Goal: Information Seeking & Learning: Understand process/instructions

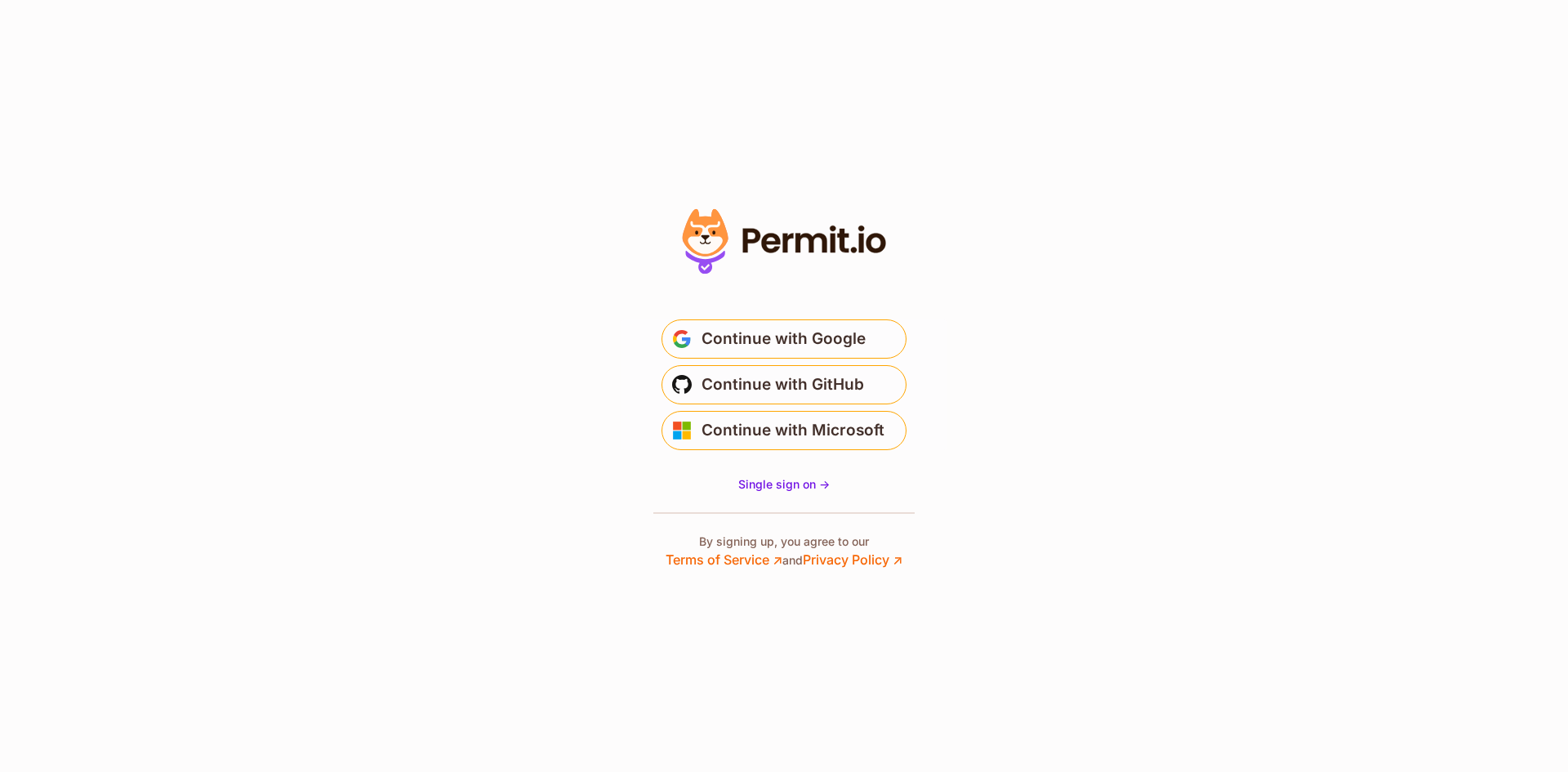
click at [785, 492] on div at bounding box center [784, 386] width 327 height 367
click at [782, 482] on span "Single sign on ->" at bounding box center [784, 483] width 92 height 14
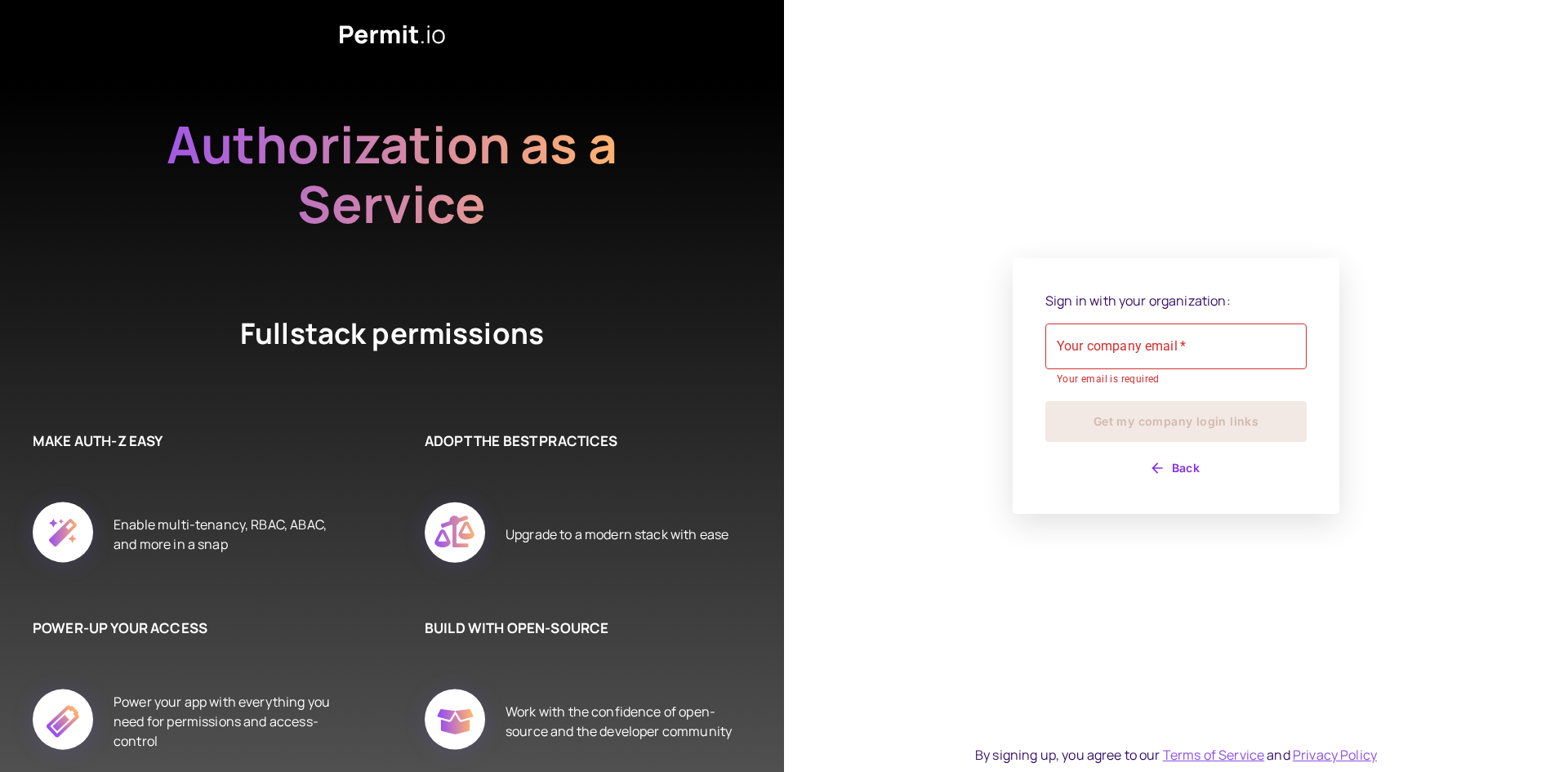
drag, startPoint x: 1201, startPoint y: 460, endPoint x: 1092, endPoint y: 570, distance: 154.9
click at [1130, 559] on div "Sign in with your organization: Your company email   * Your company email   * Y…" at bounding box center [1176, 386] width 784 height 772
click at [1195, 475] on button "Back" at bounding box center [1176, 468] width 262 height 26
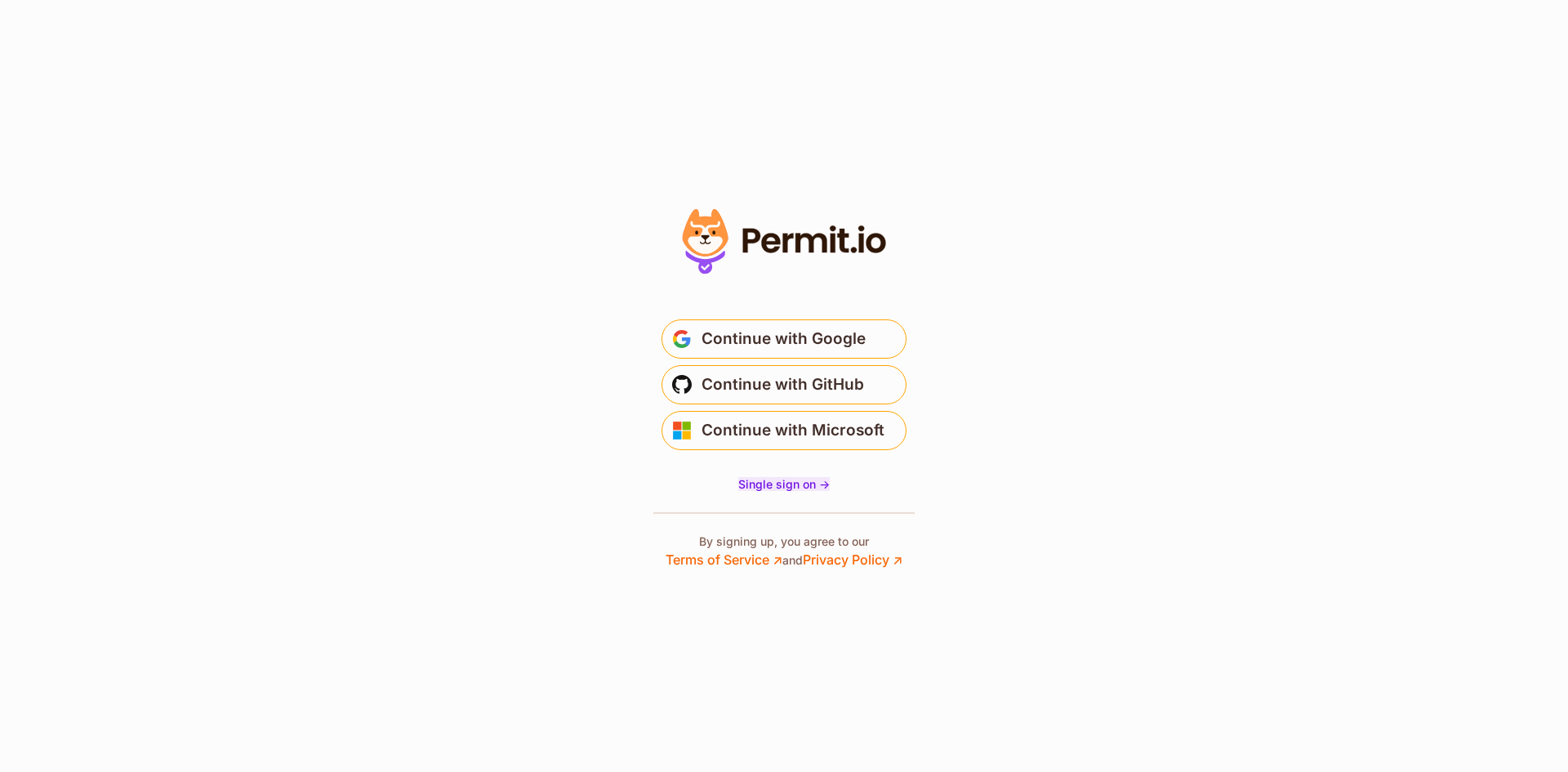
click at [794, 483] on span "Single sign on ->" at bounding box center [784, 483] width 92 height 14
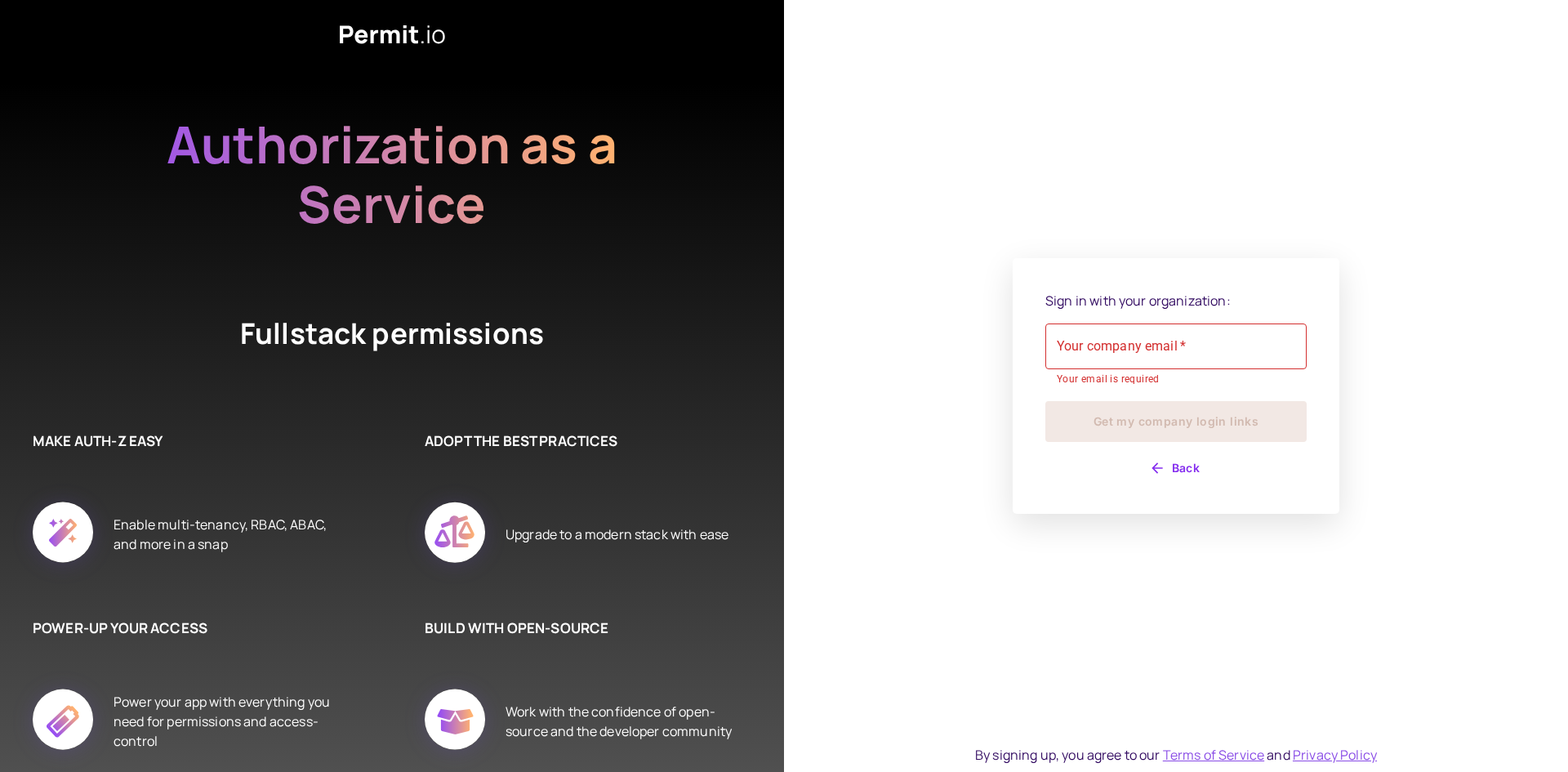
click at [1155, 452] on div "Sign in with your organization: Your company email   * Your company email   * Y…" at bounding box center [1176, 385] width 262 height 190
click at [1146, 464] on button "Back" at bounding box center [1176, 468] width 262 height 26
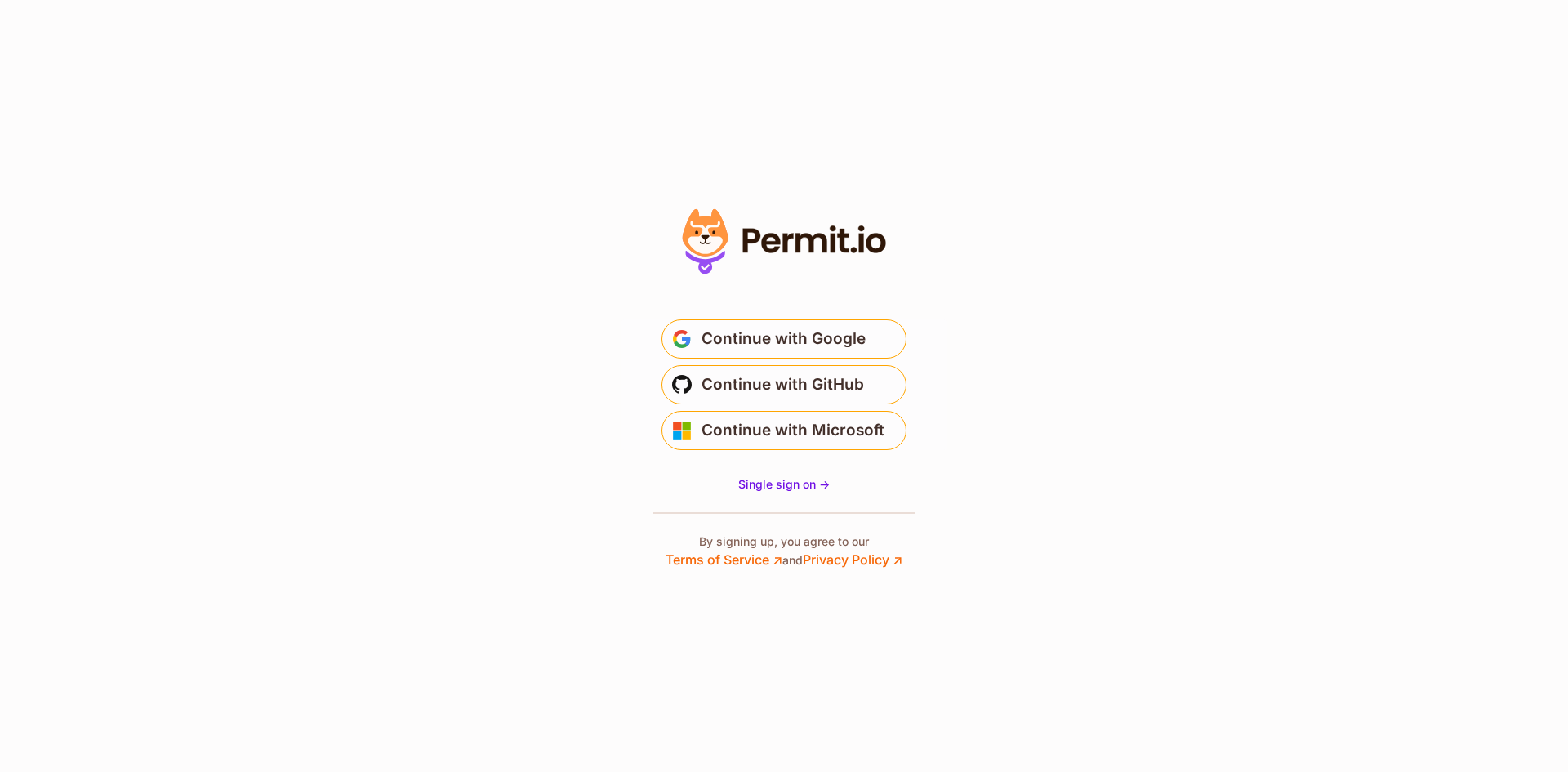
click at [830, 422] on span "Continue with Microsoft" at bounding box center [792, 430] width 183 height 26
click at [793, 490] on span "Single sign on ->" at bounding box center [784, 483] width 92 height 14
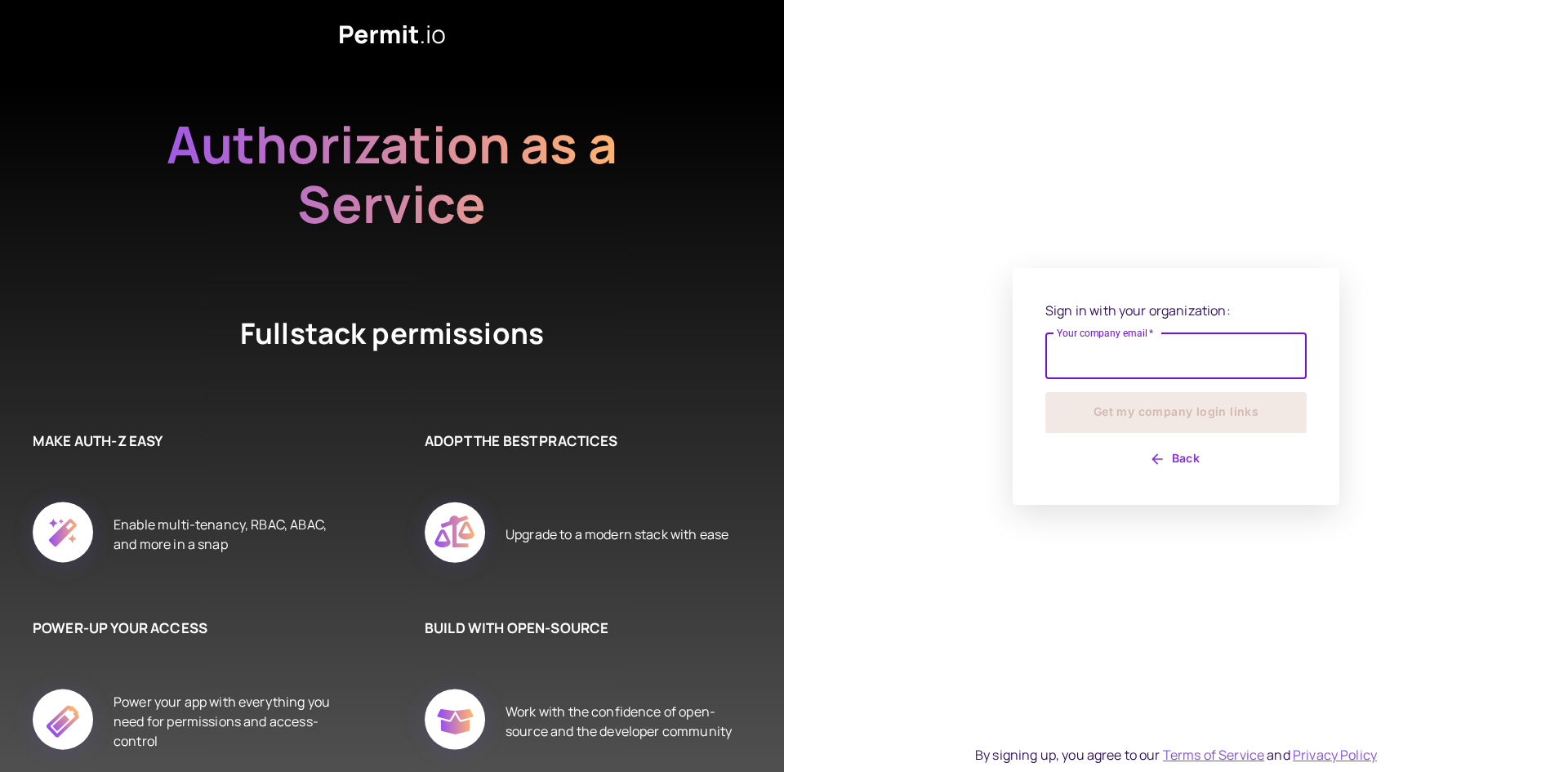
click at [1080, 355] on input "Your company email   *" at bounding box center [1176, 356] width 262 height 45
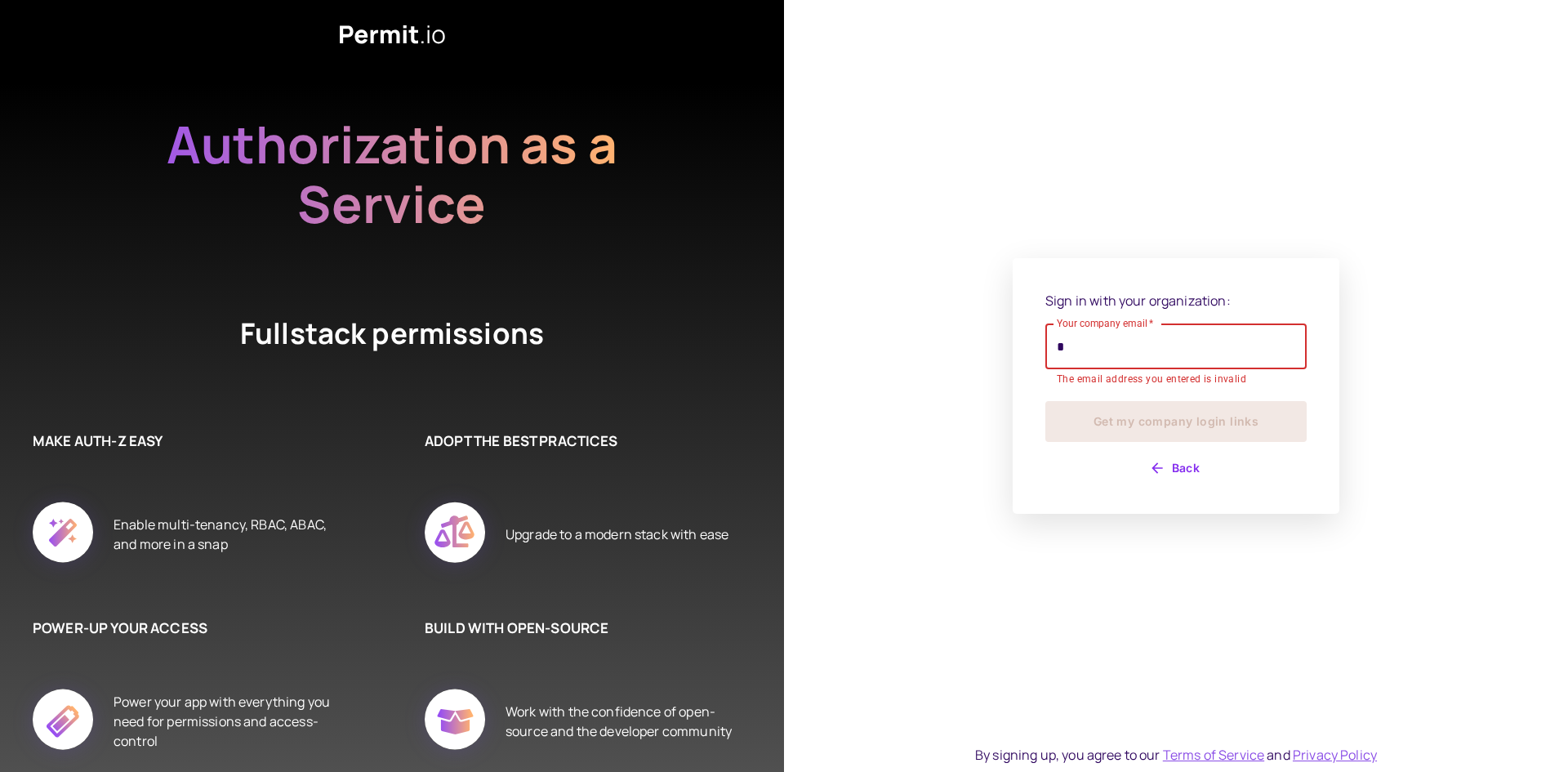
type input "**********"
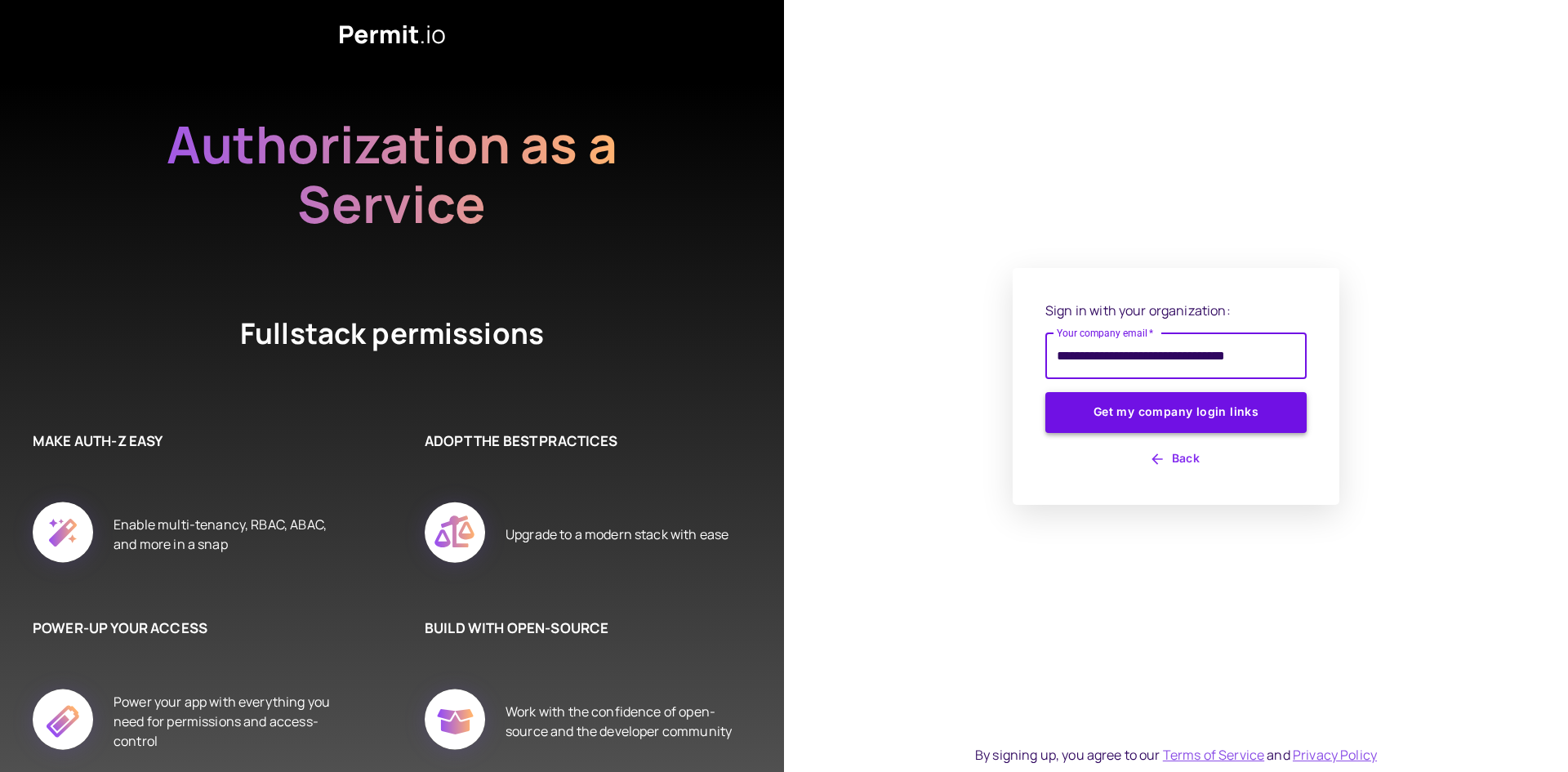
click at [1129, 417] on button "Get my company login links" at bounding box center [1176, 412] width 262 height 41
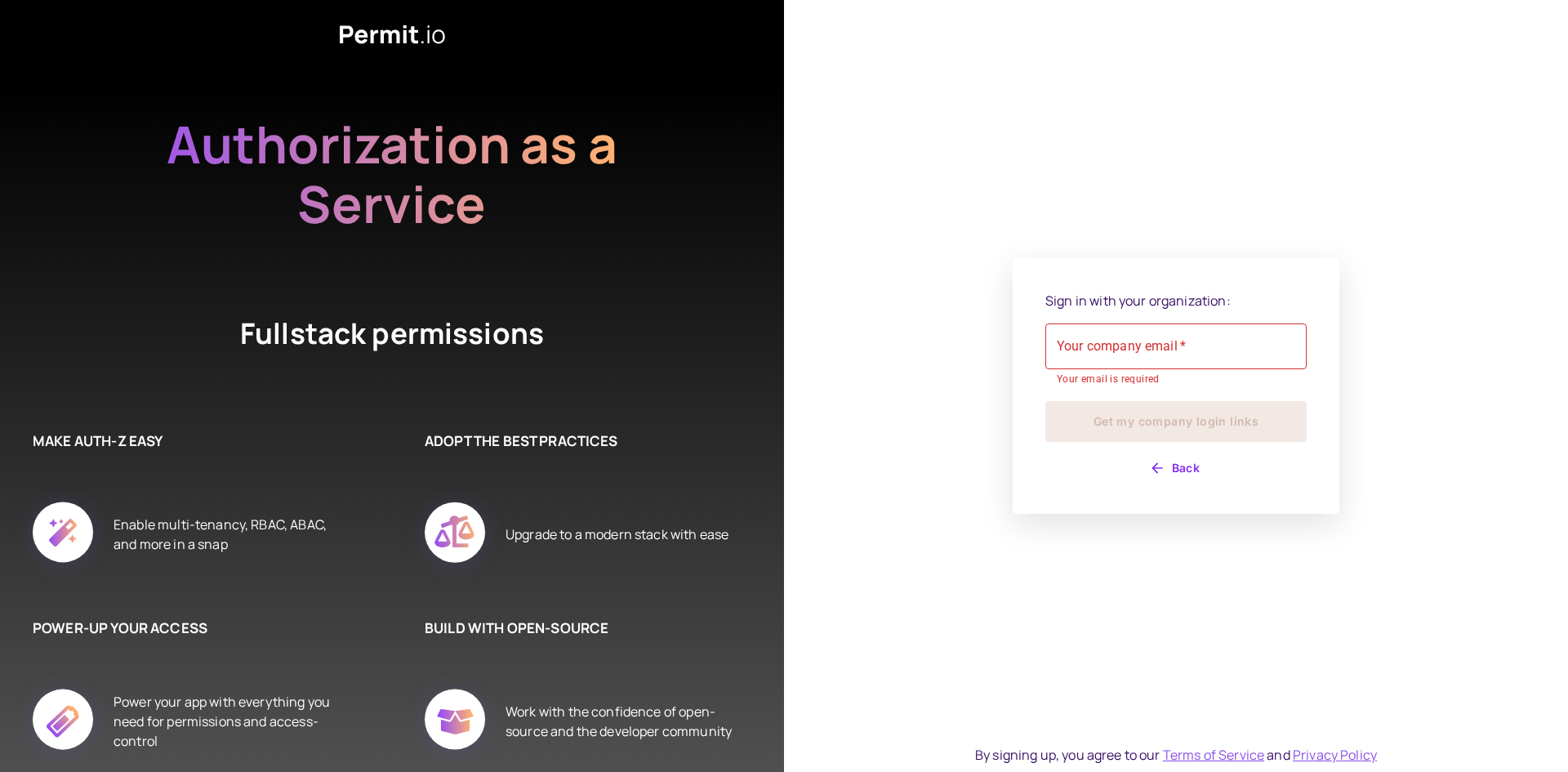
click at [1116, 483] on div "Sign in with your organization: Your company email   * Your company email   * Y…" at bounding box center [1176, 385] width 327 height 255
click at [1145, 465] on button "Back" at bounding box center [1176, 468] width 262 height 26
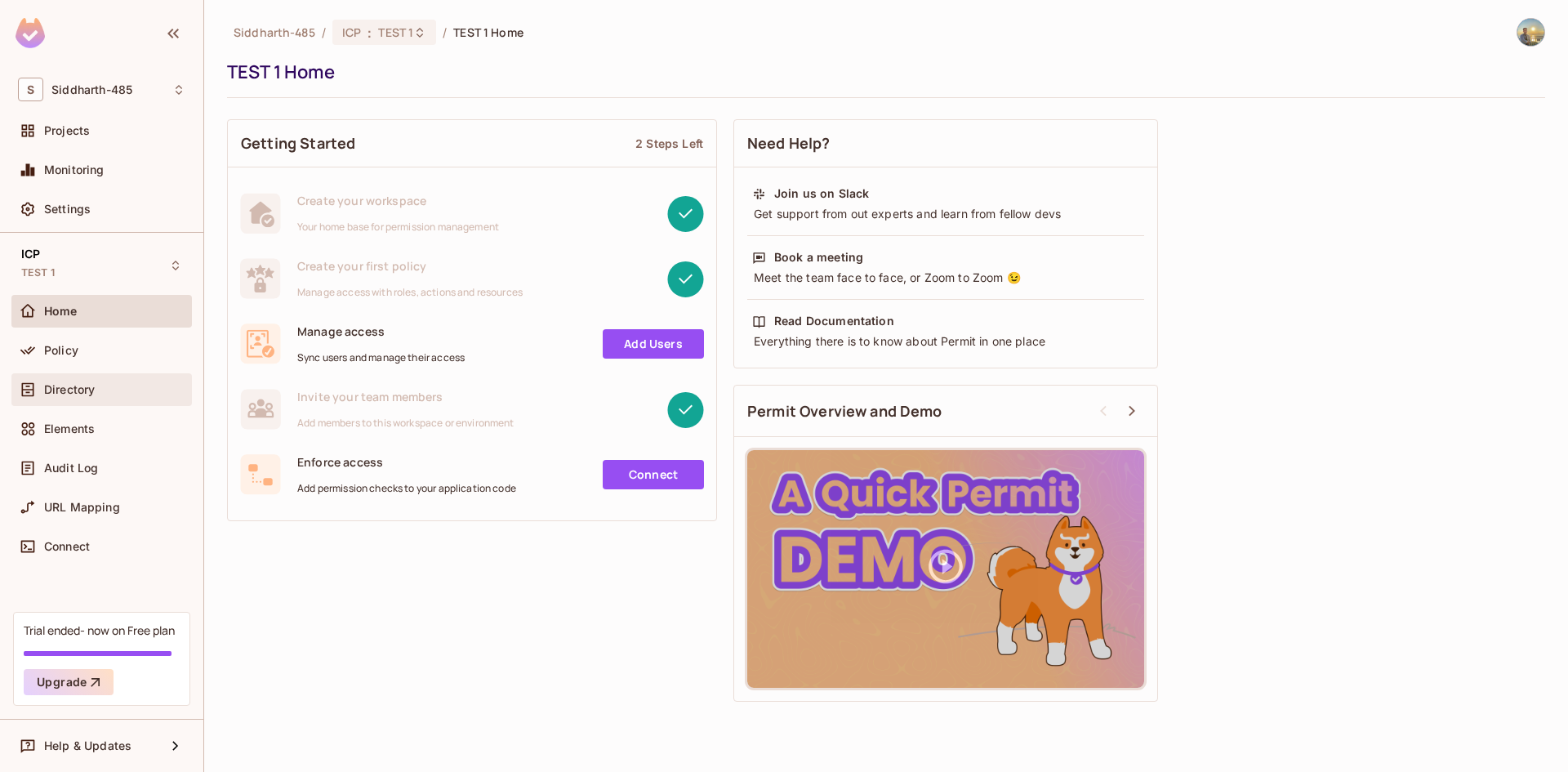
click at [101, 384] on div "Directory" at bounding box center [115, 390] width 142 height 13
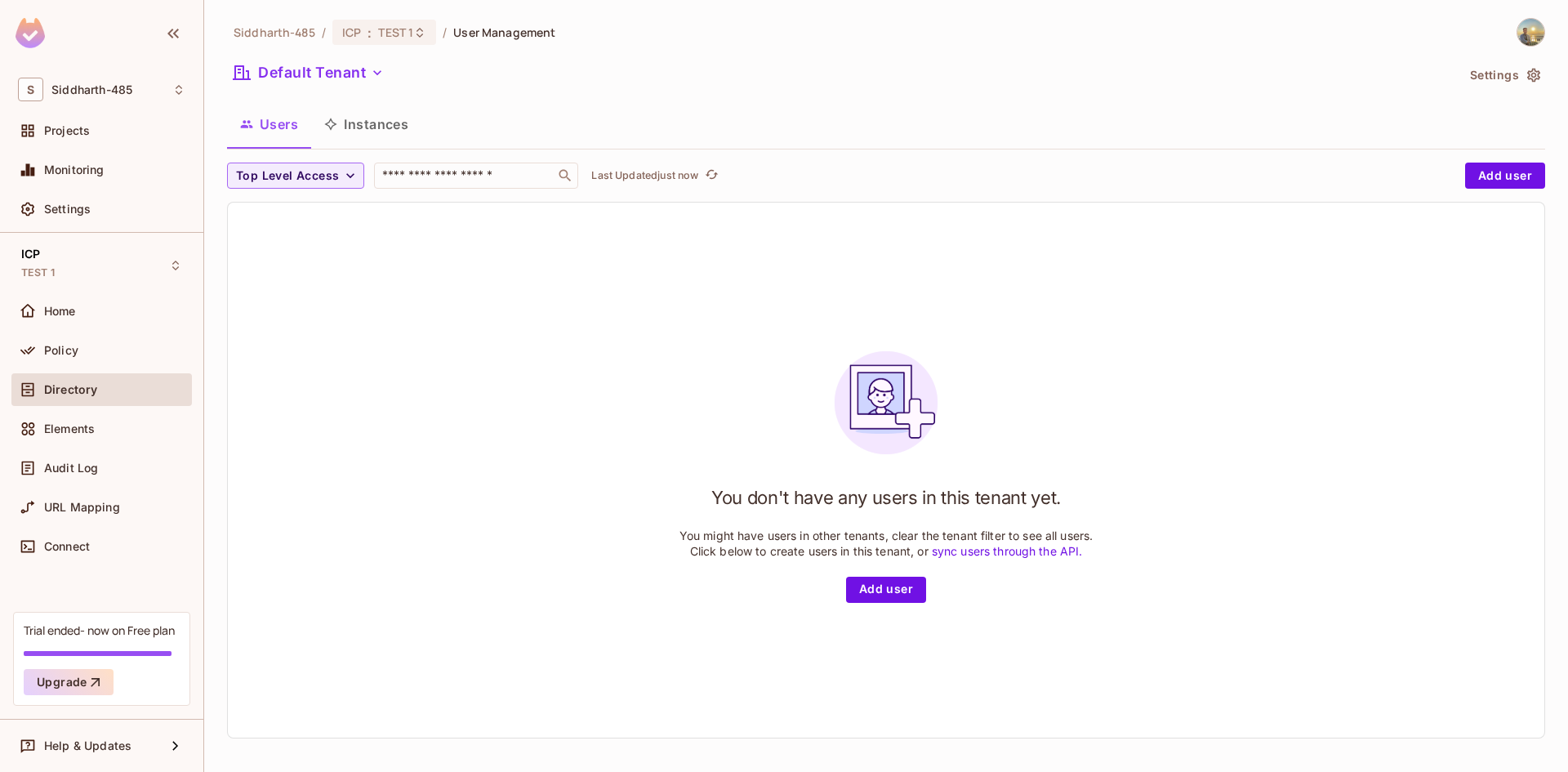
click at [401, 131] on button "Instances" at bounding box center [366, 124] width 110 height 41
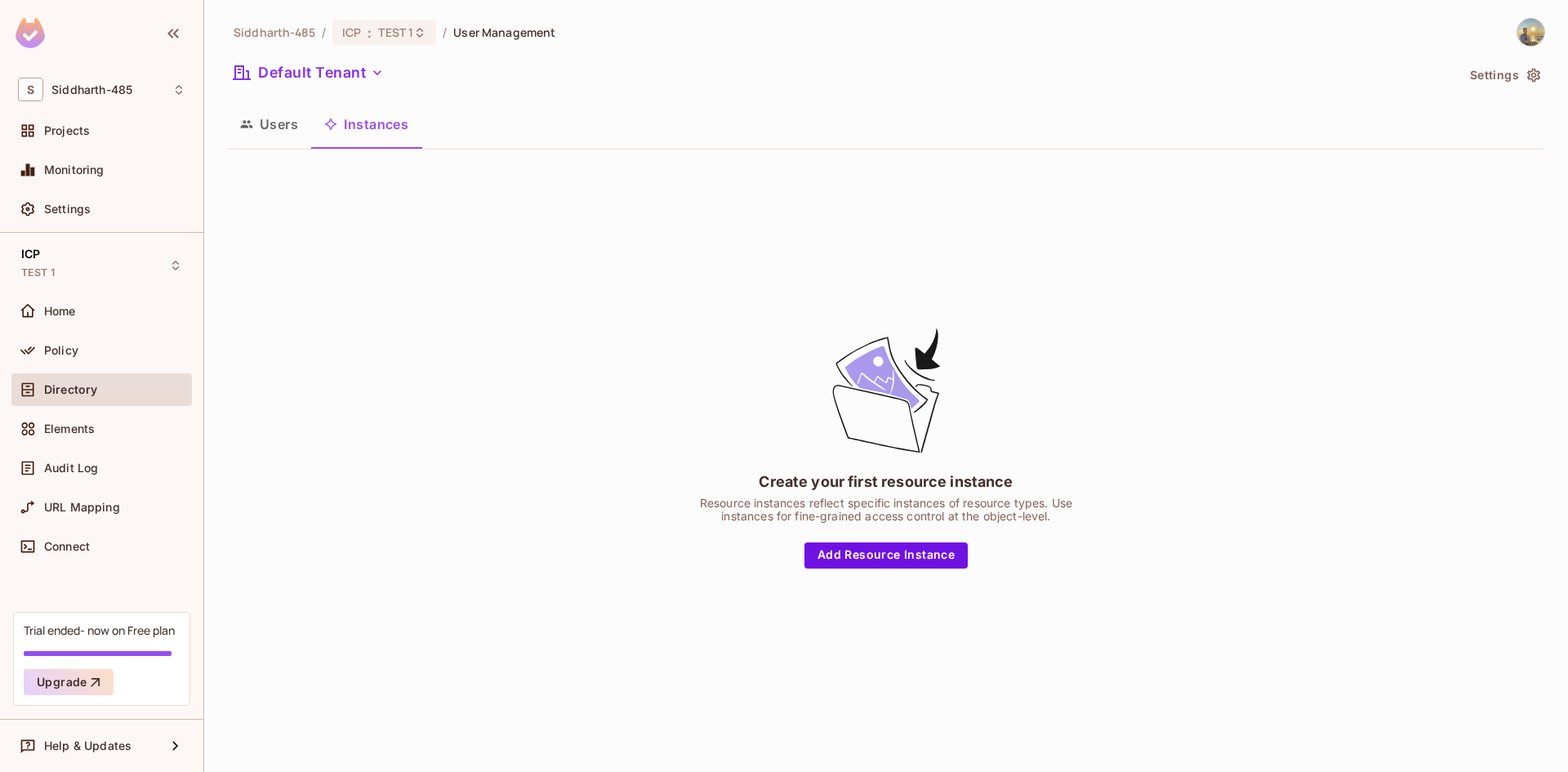
click at [316, 125] on button "Instances" at bounding box center [366, 124] width 110 height 41
click at [291, 124] on button "Users" at bounding box center [269, 124] width 84 height 41
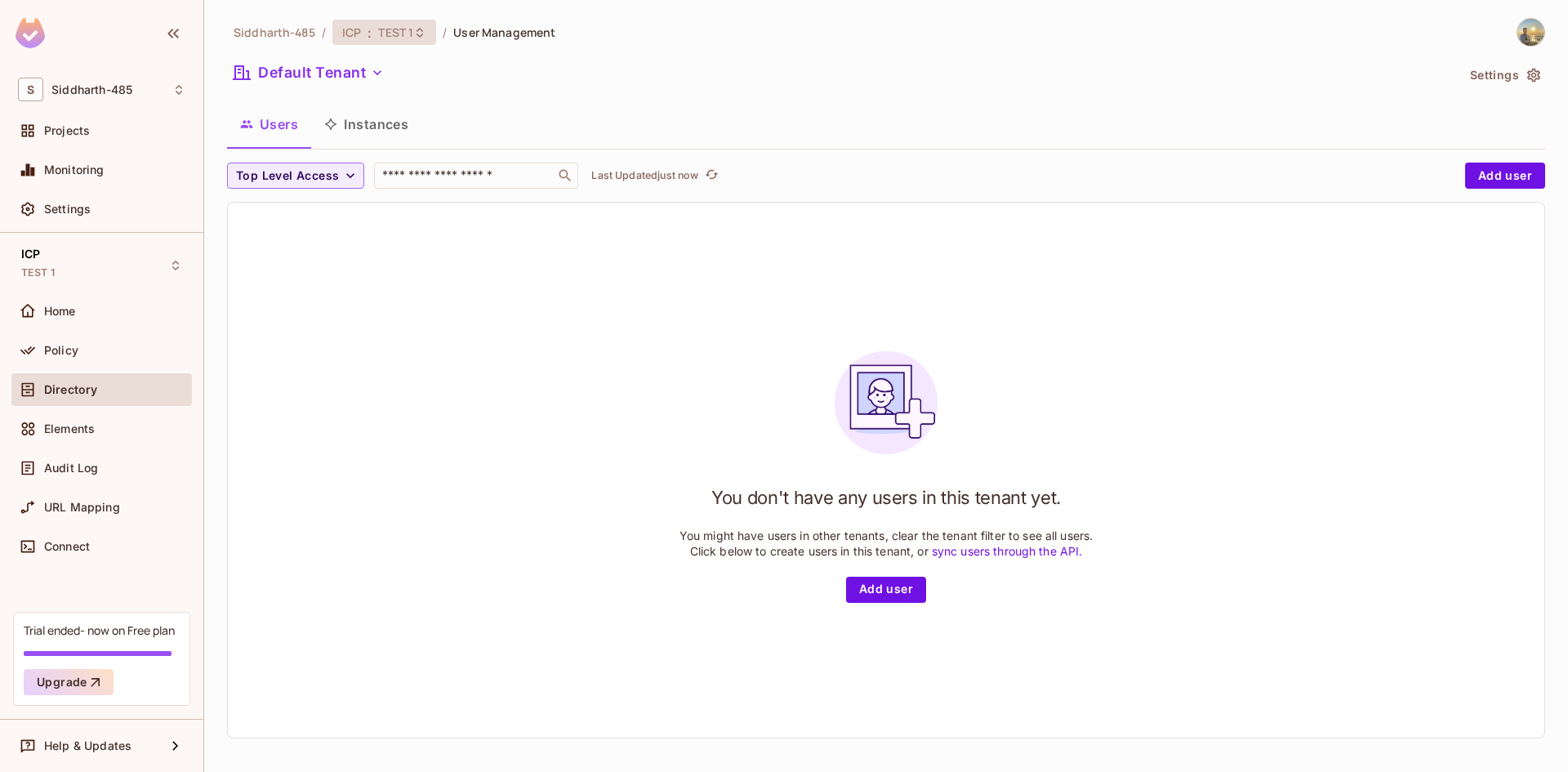
click at [410, 32] on span "TEST 1" at bounding box center [395, 32] width 35 height 15
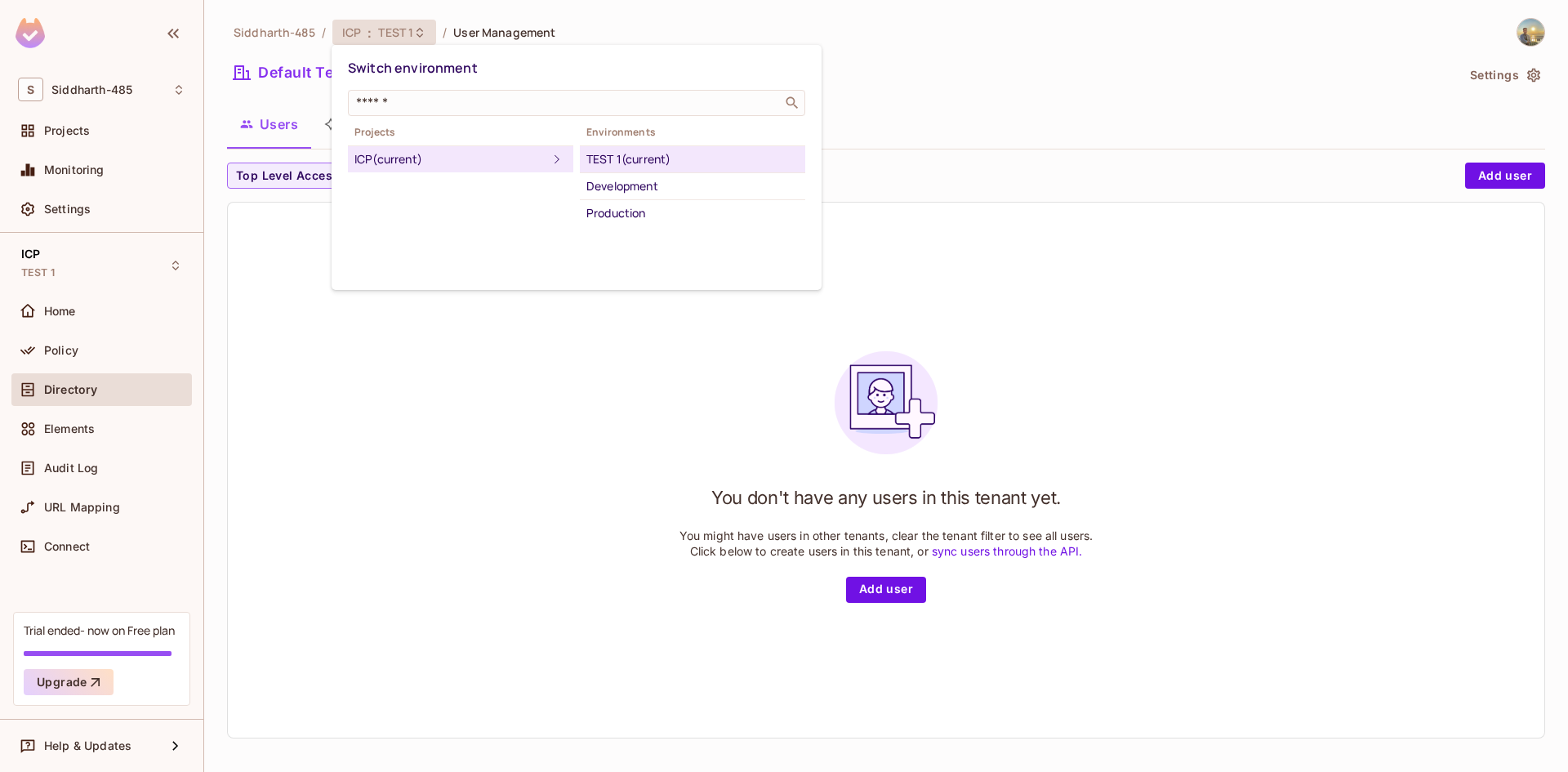
click at [97, 394] on div at bounding box center [784, 386] width 1568 height 772
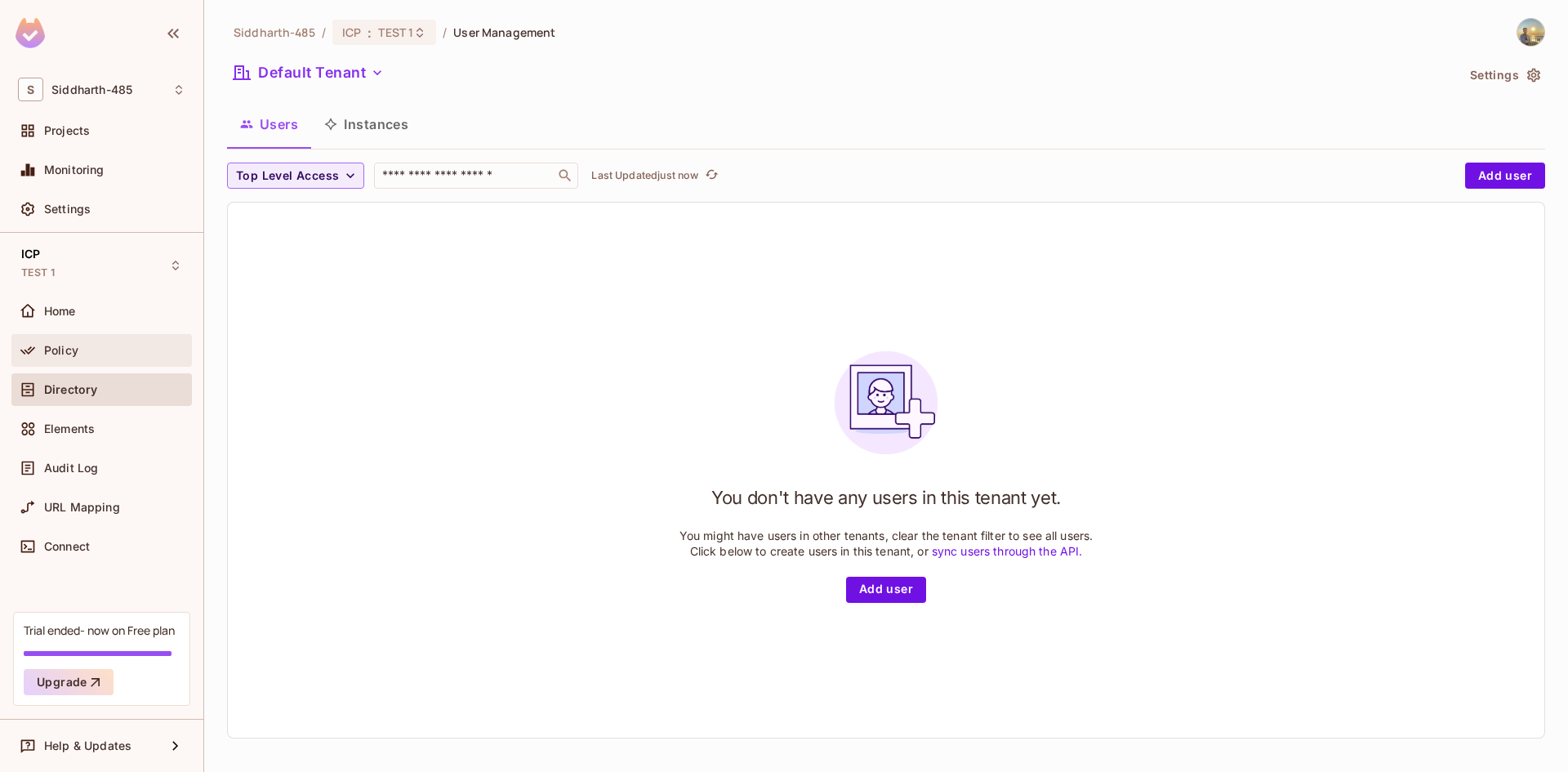
click at [109, 345] on div "Policy" at bounding box center [115, 350] width 142 height 13
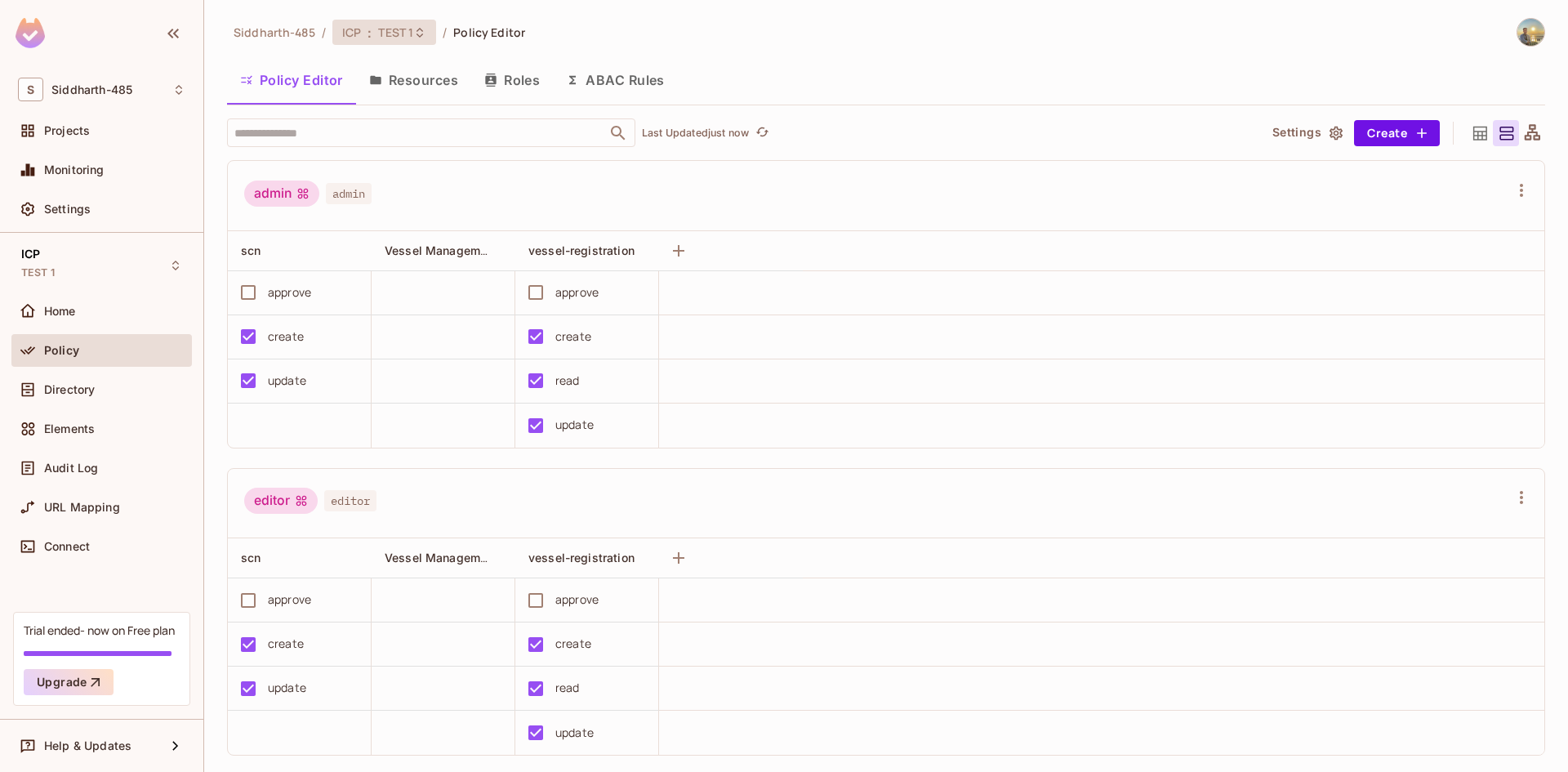
click at [389, 28] on span "TEST 1" at bounding box center [395, 32] width 35 height 15
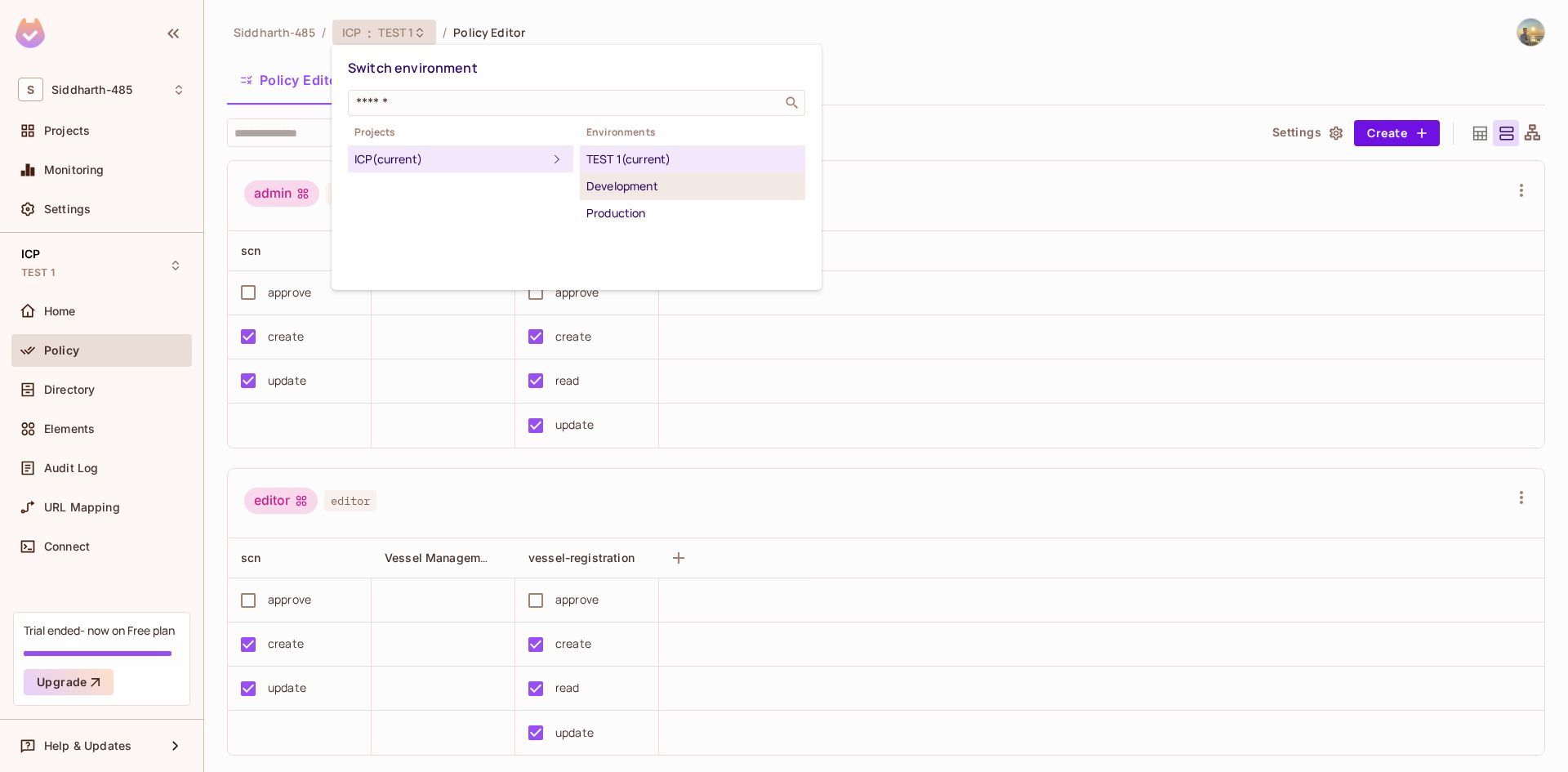
click at [656, 178] on div "Development" at bounding box center [692, 186] width 213 height 20
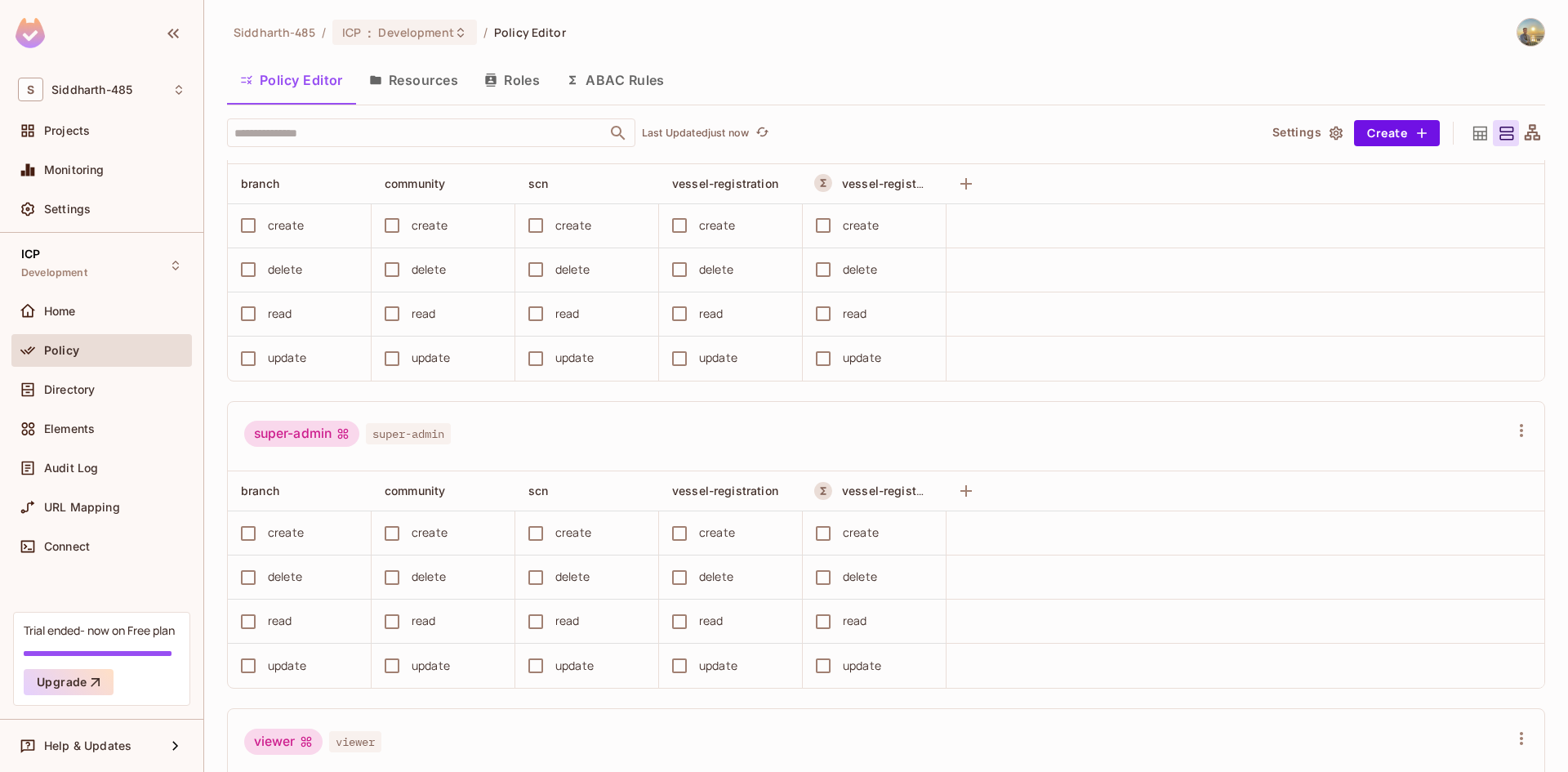
scroll to position [437, 0]
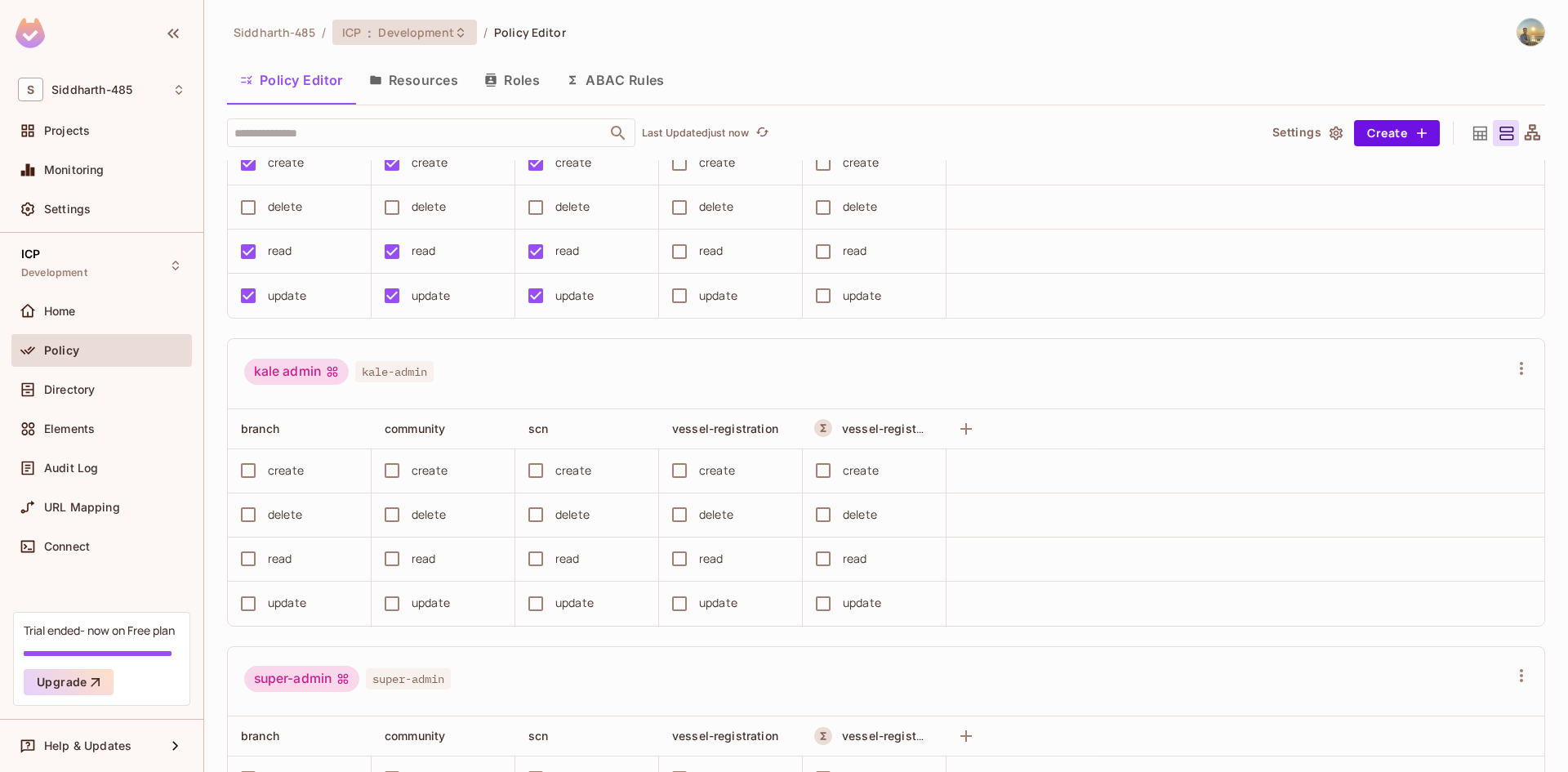
click at [436, 39] on span "Development" at bounding box center [415, 32] width 75 height 15
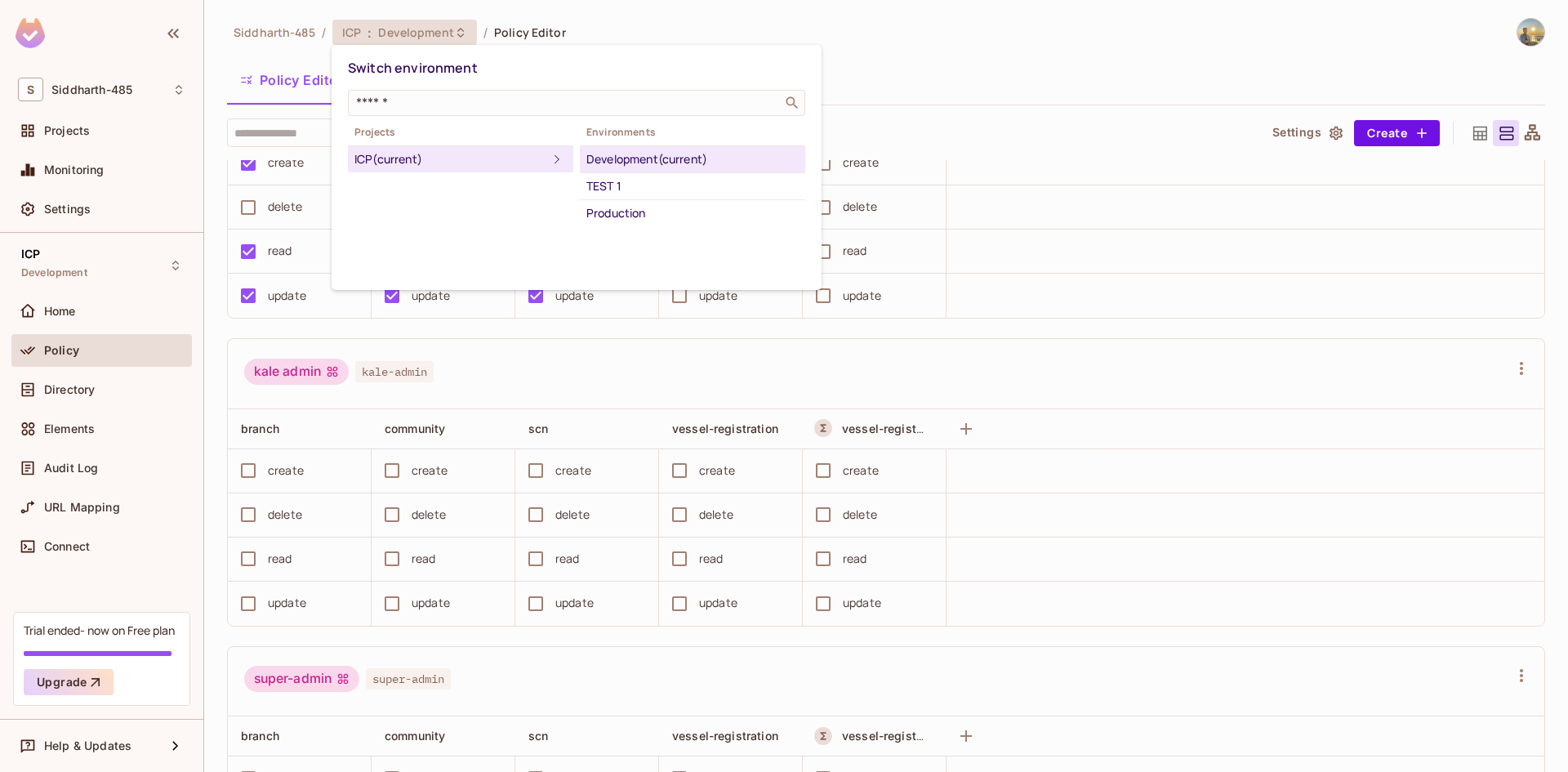
click at [466, 374] on div at bounding box center [784, 386] width 1568 height 772
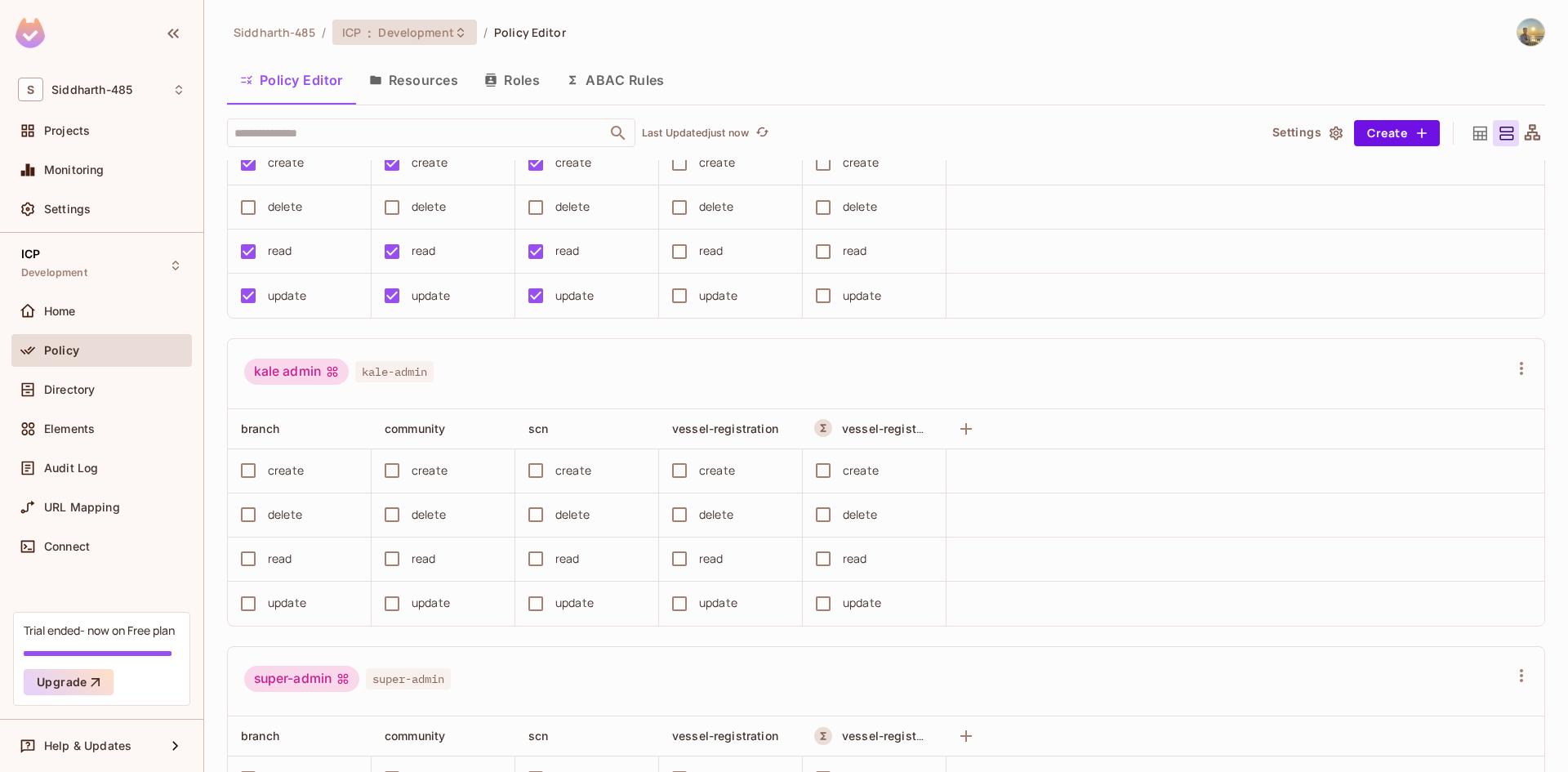
click at [362, 43] on div "ICP : Development" at bounding box center [404, 33] width 144 height 25
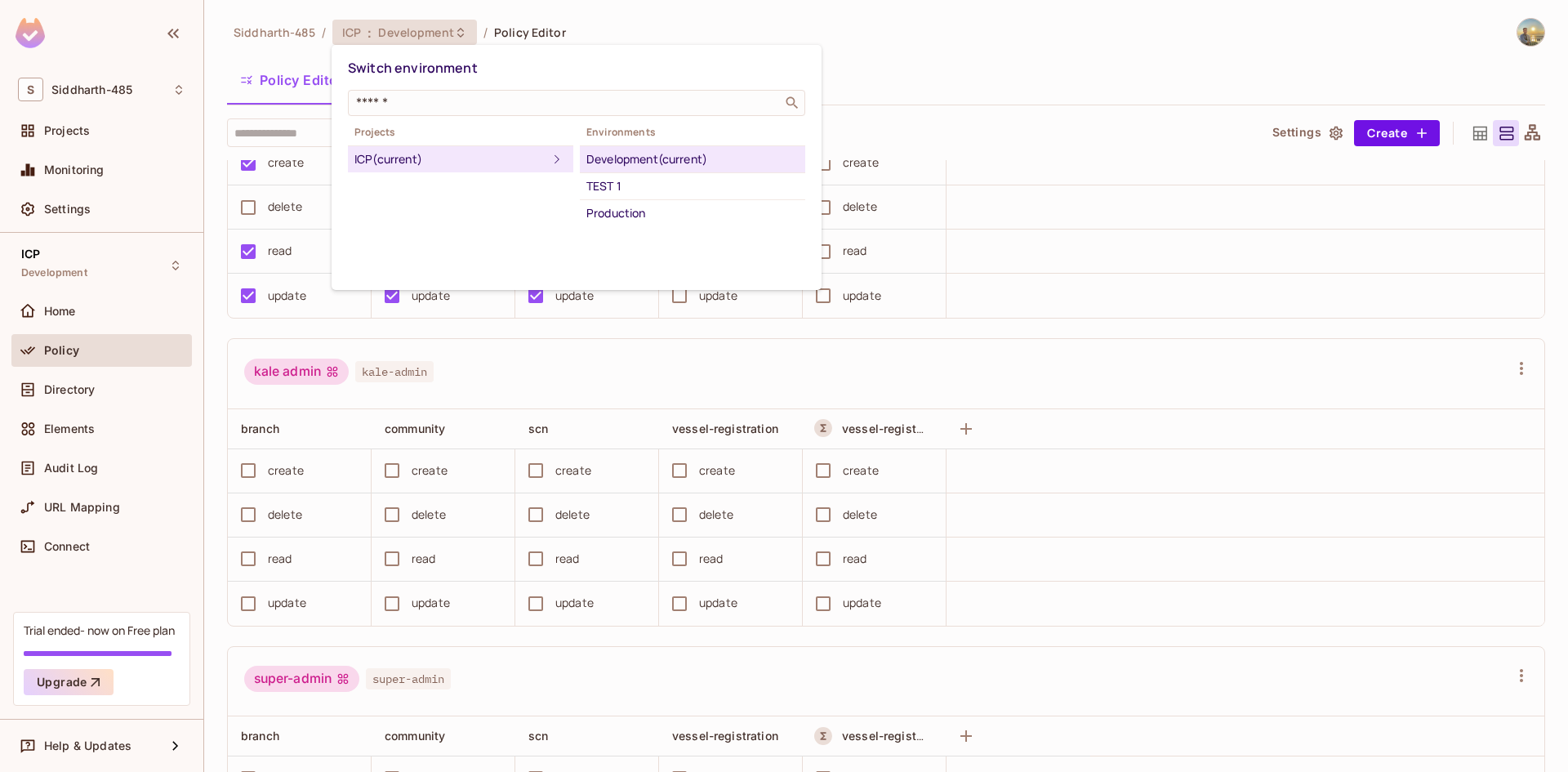
click at [50, 357] on div at bounding box center [784, 386] width 1568 height 772
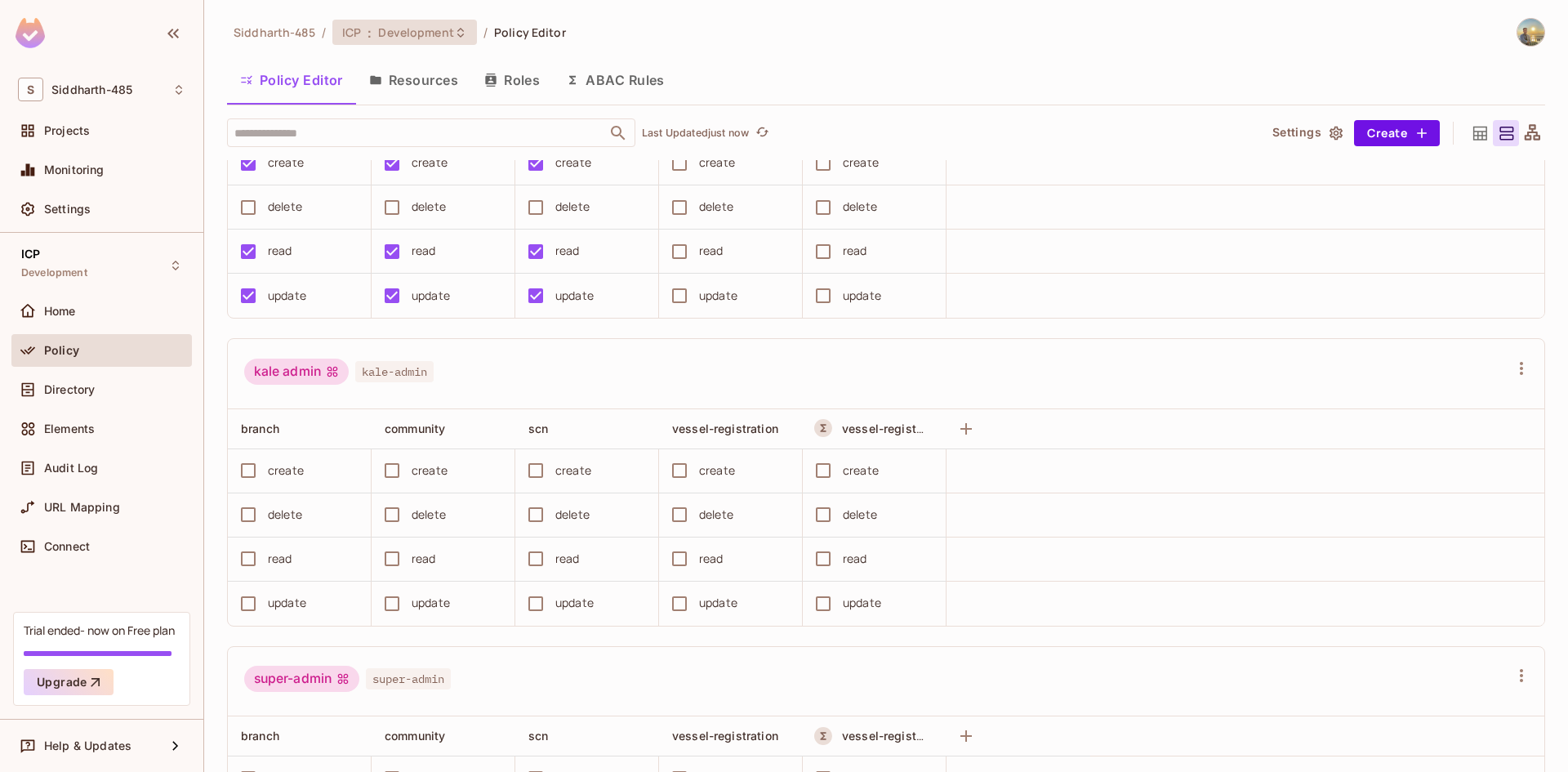
click at [412, 26] on span "Development" at bounding box center [415, 32] width 75 height 15
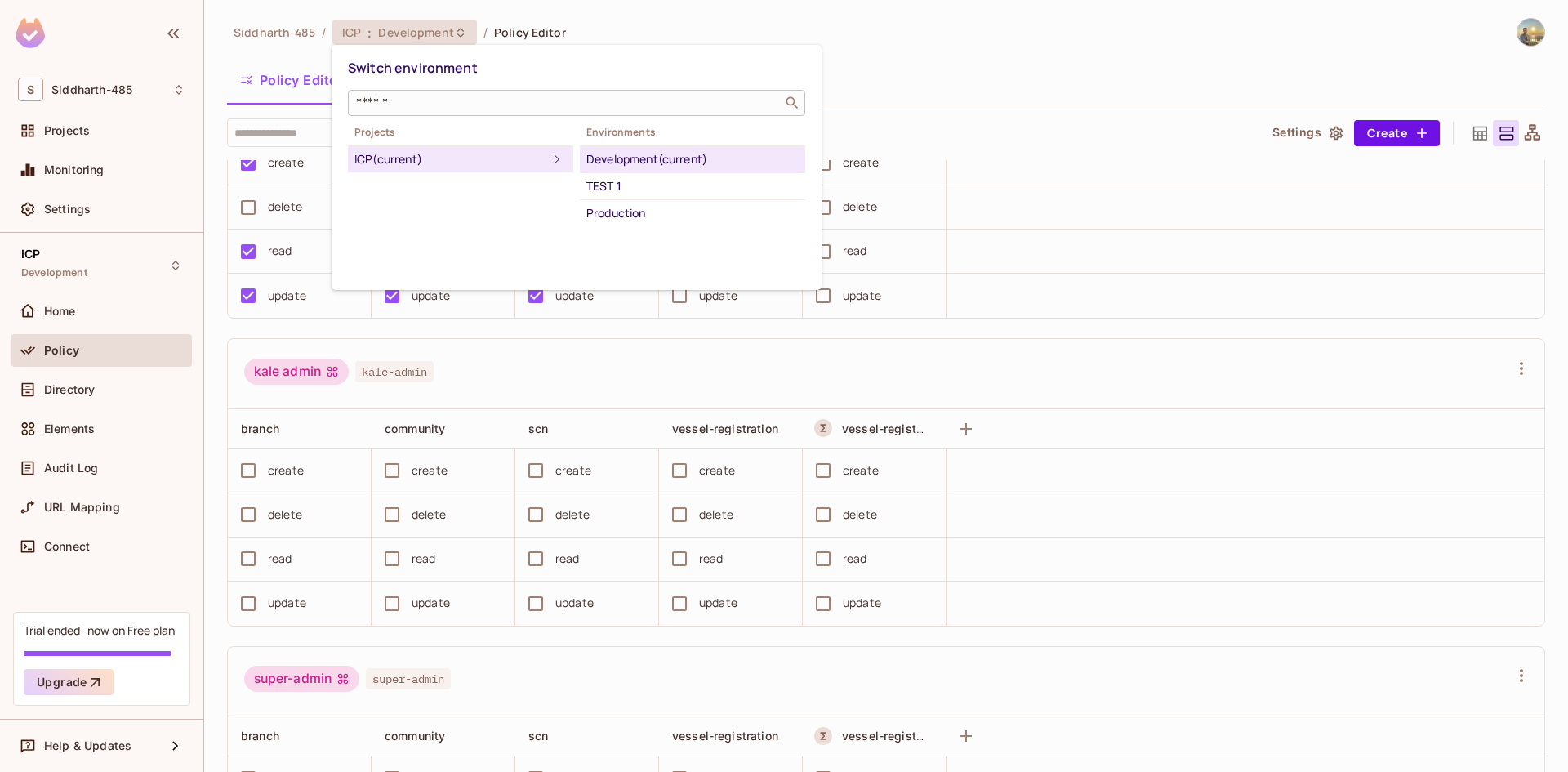
click at [530, 107] on input "text" at bounding box center [564, 103] width 424 height 16
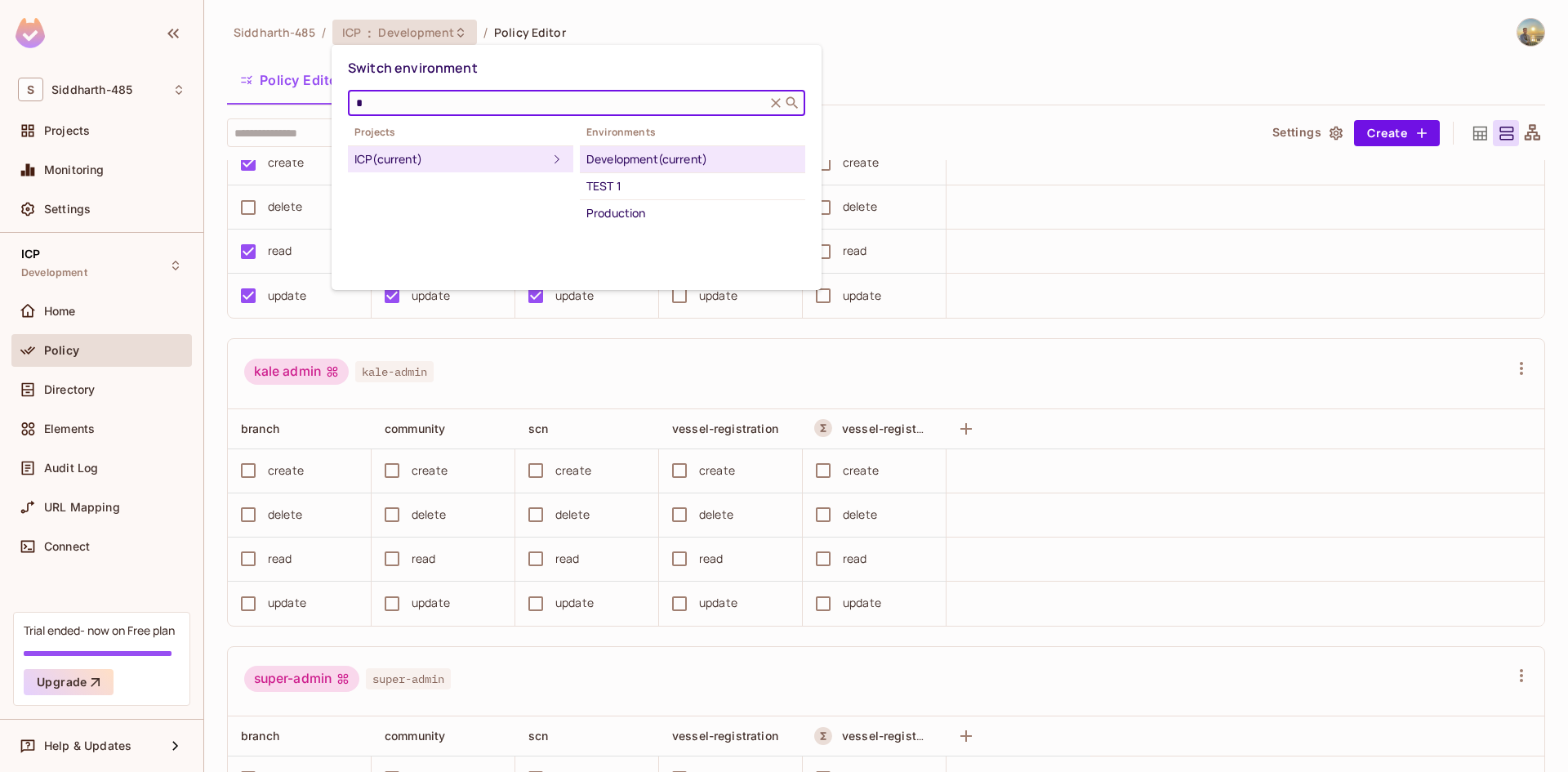
type input "*"
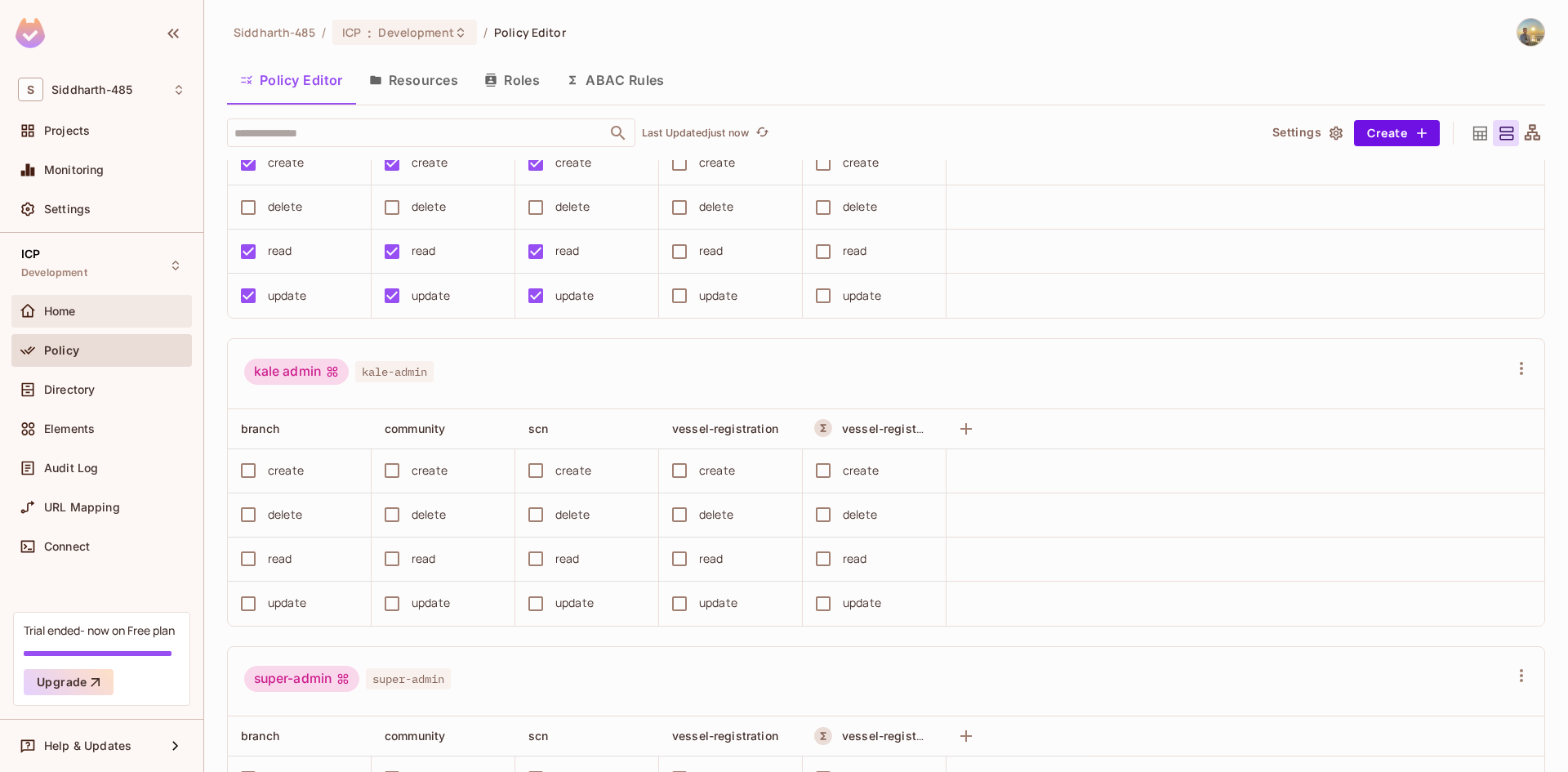
click at [92, 316] on div "Home" at bounding box center [115, 311] width 142 height 13
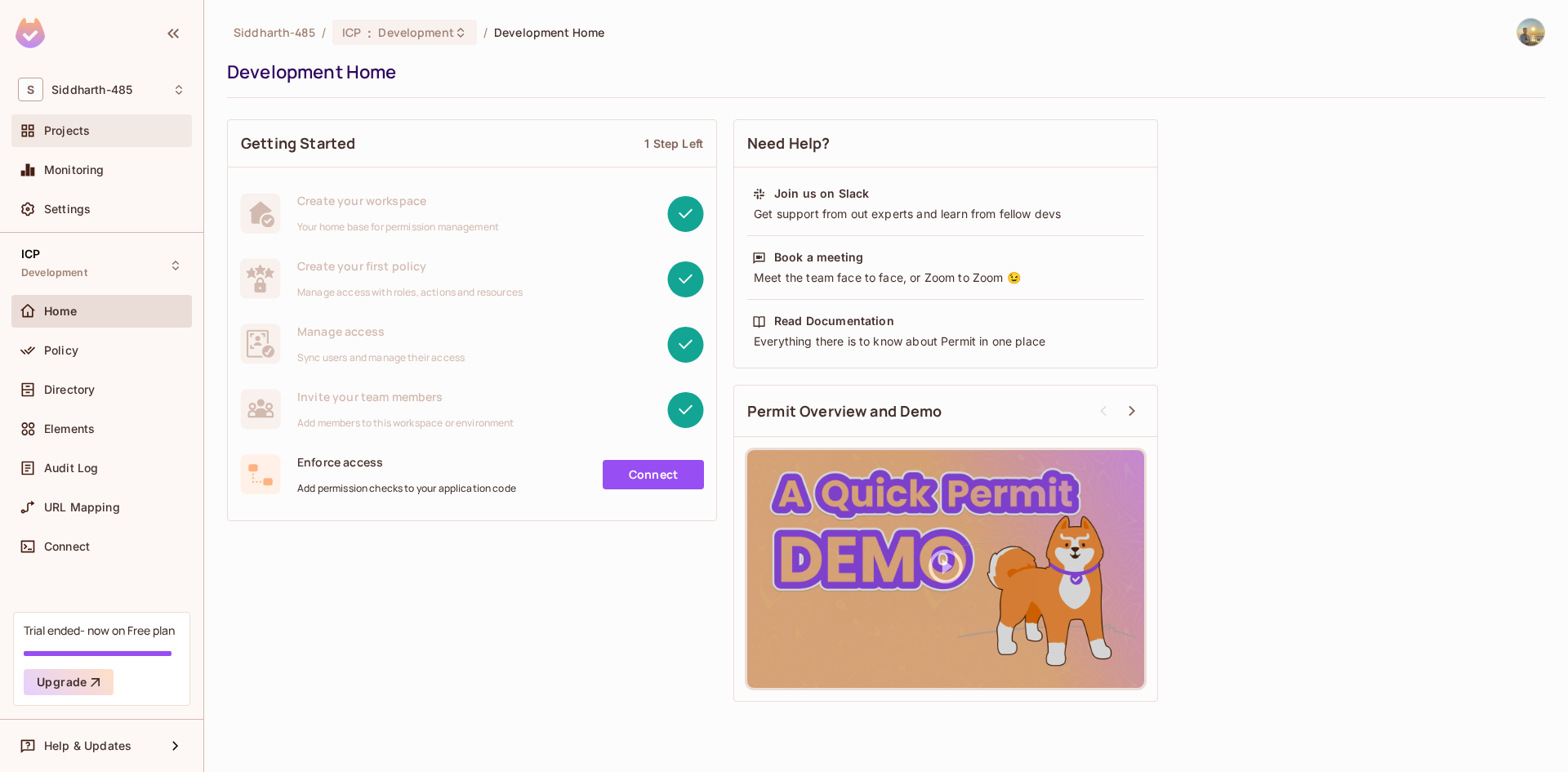
click at [84, 142] on div "Projects" at bounding box center [102, 131] width 181 height 33
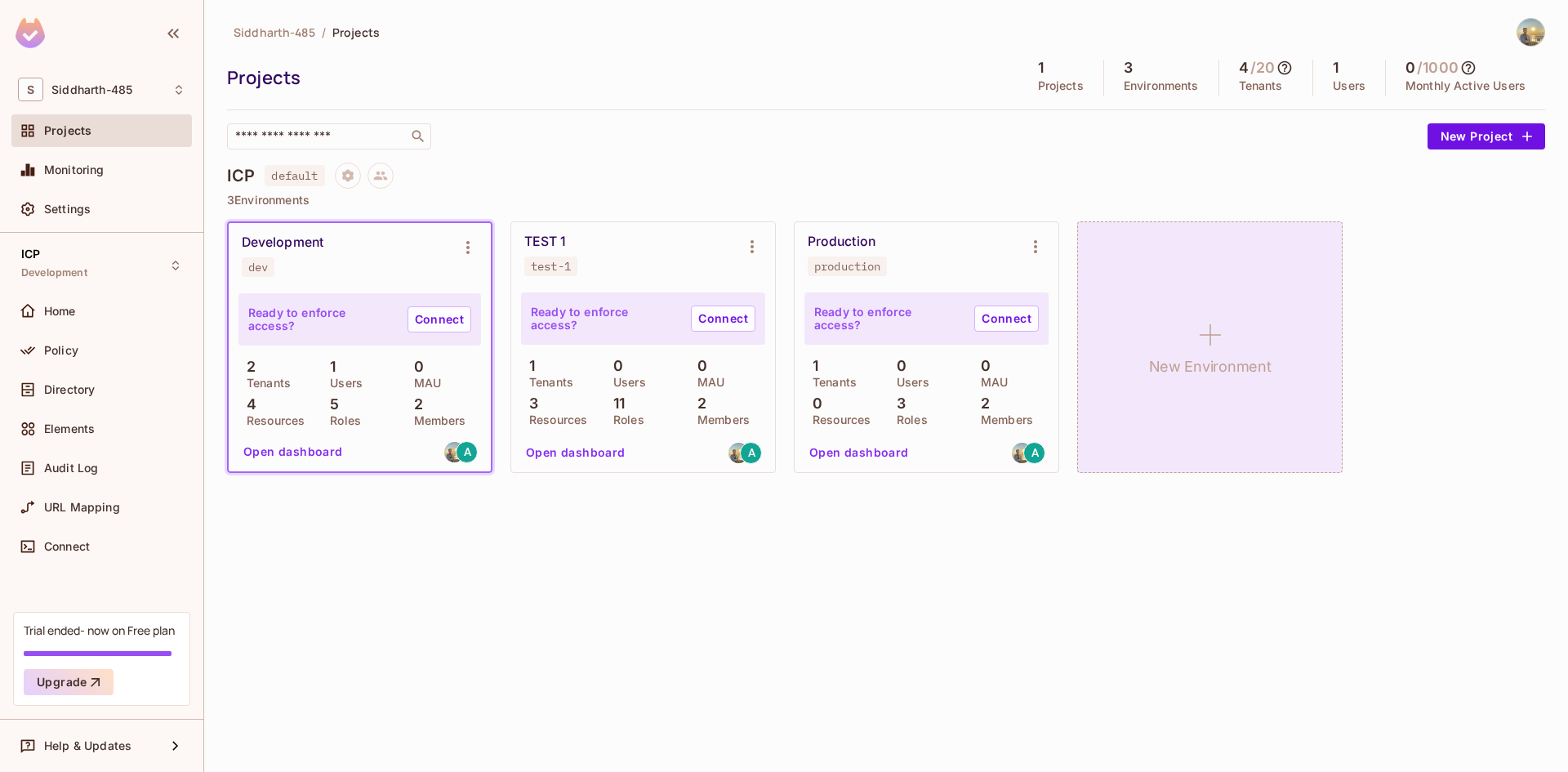
click at [1253, 289] on div "New Environment" at bounding box center [1210, 347] width 265 height 252
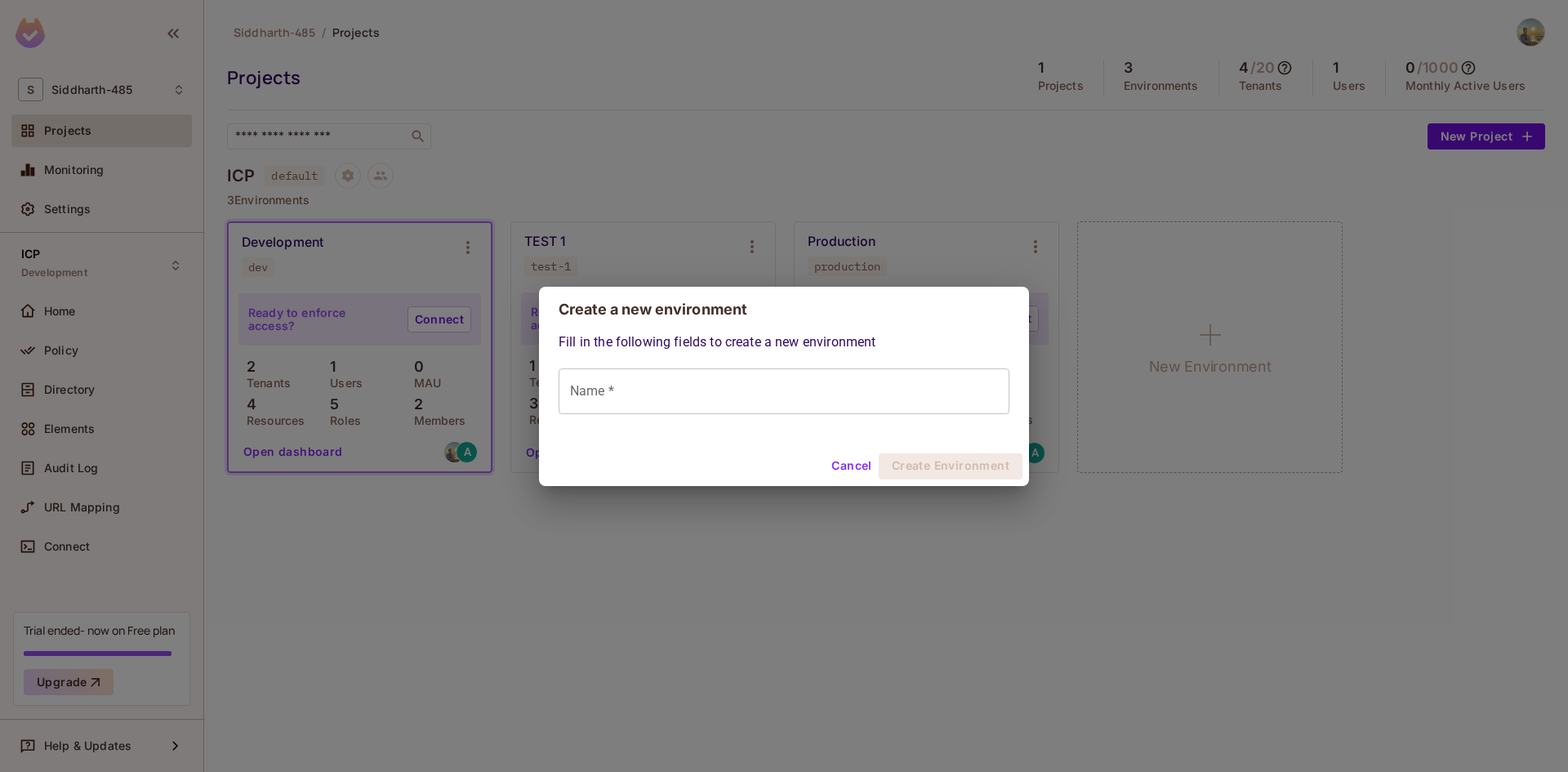
click at [740, 380] on input "Name *" at bounding box center [784, 391] width 451 height 45
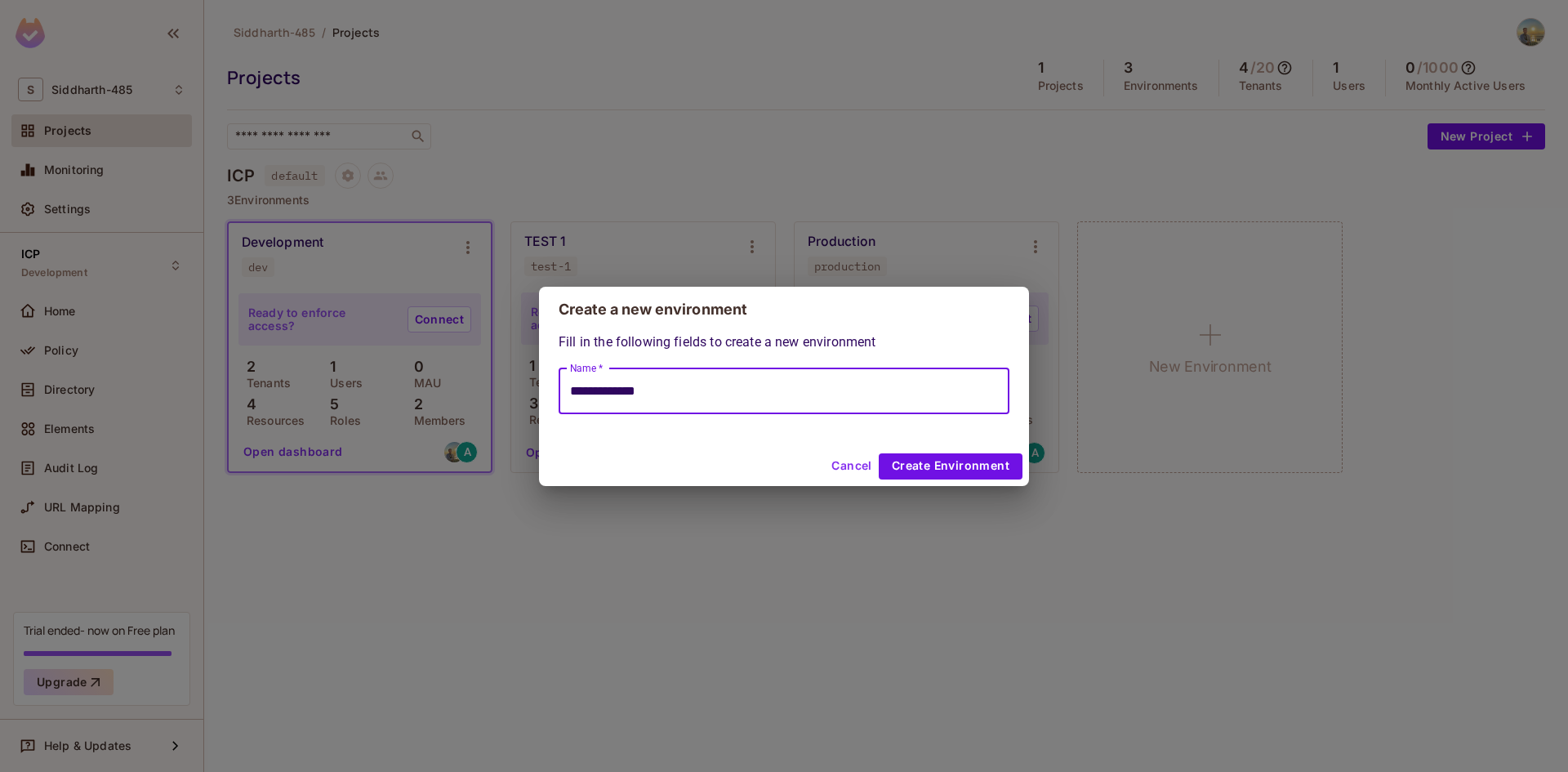
click at [748, 392] on input "**********" at bounding box center [784, 391] width 451 height 45
type input "**********"
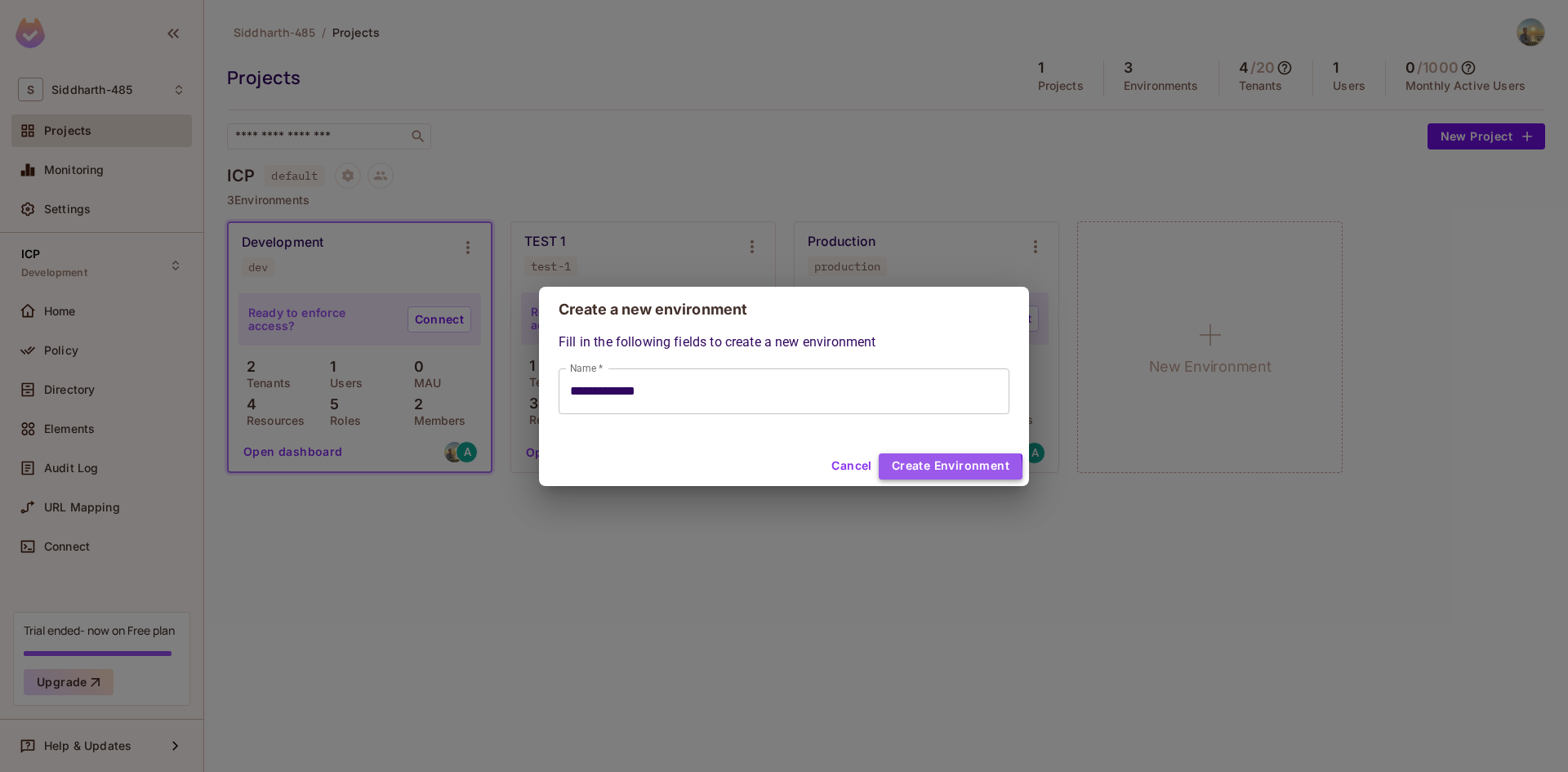
click at [918, 472] on button "Create Environment" at bounding box center [950, 466] width 144 height 26
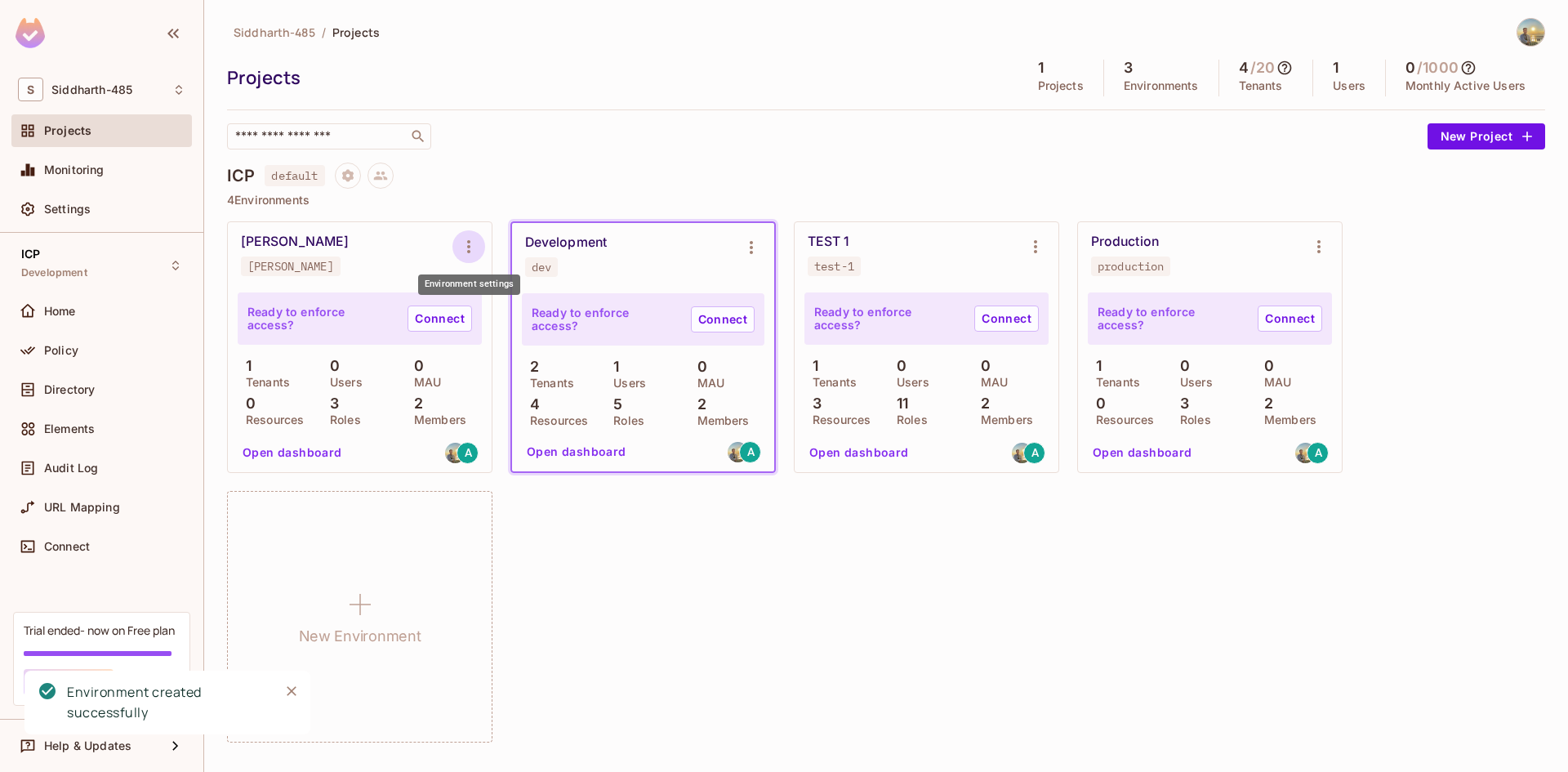
click at [470, 238] on icon "Environment settings" at bounding box center [469, 247] width 20 height 20
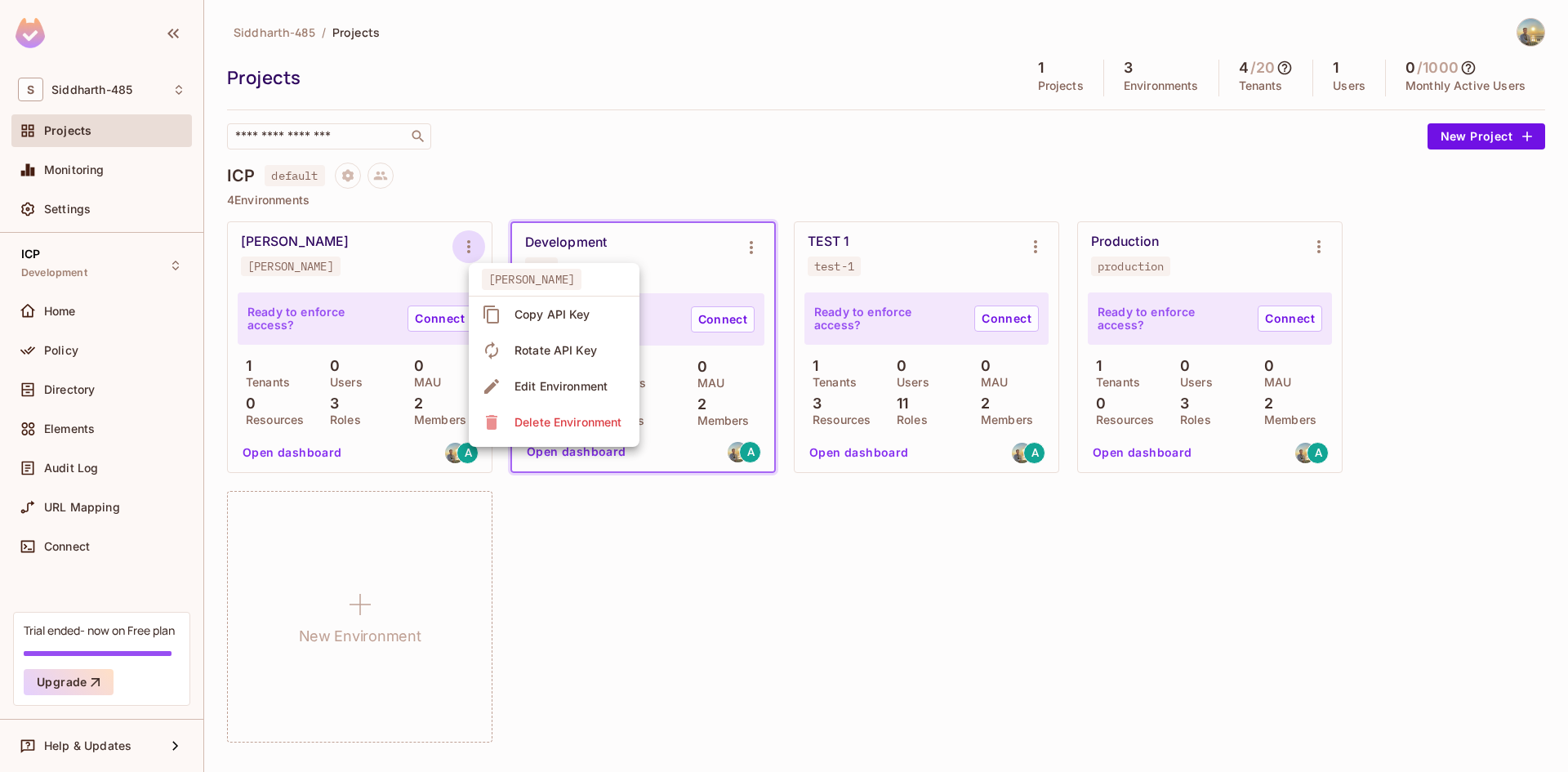
click at [318, 443] on div at bounding box center [784, 386] width 1568 height 772
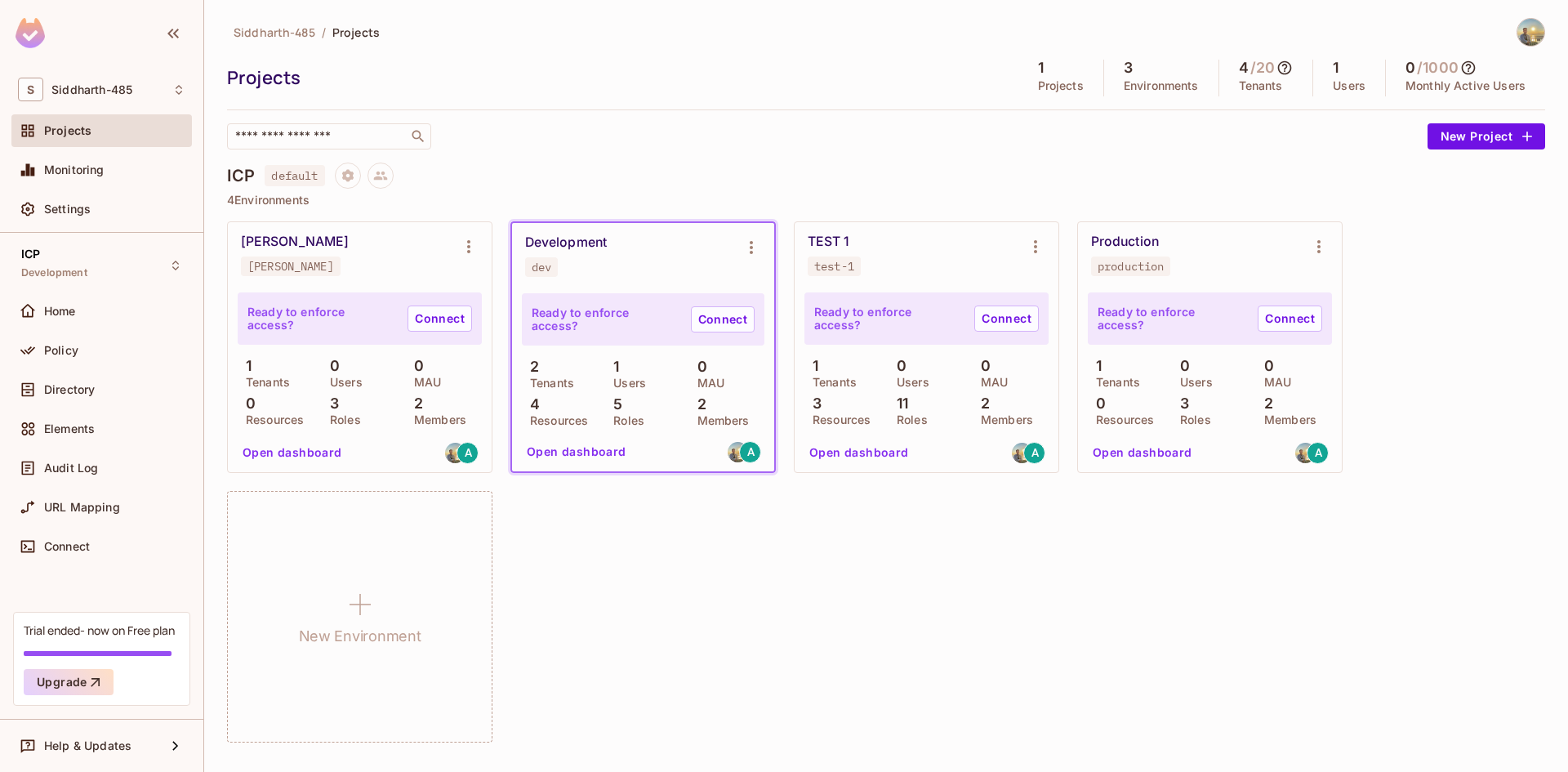
click at [319, 447] on button "Open dashboard" at bounding box center [293, 452] width 113 height 26
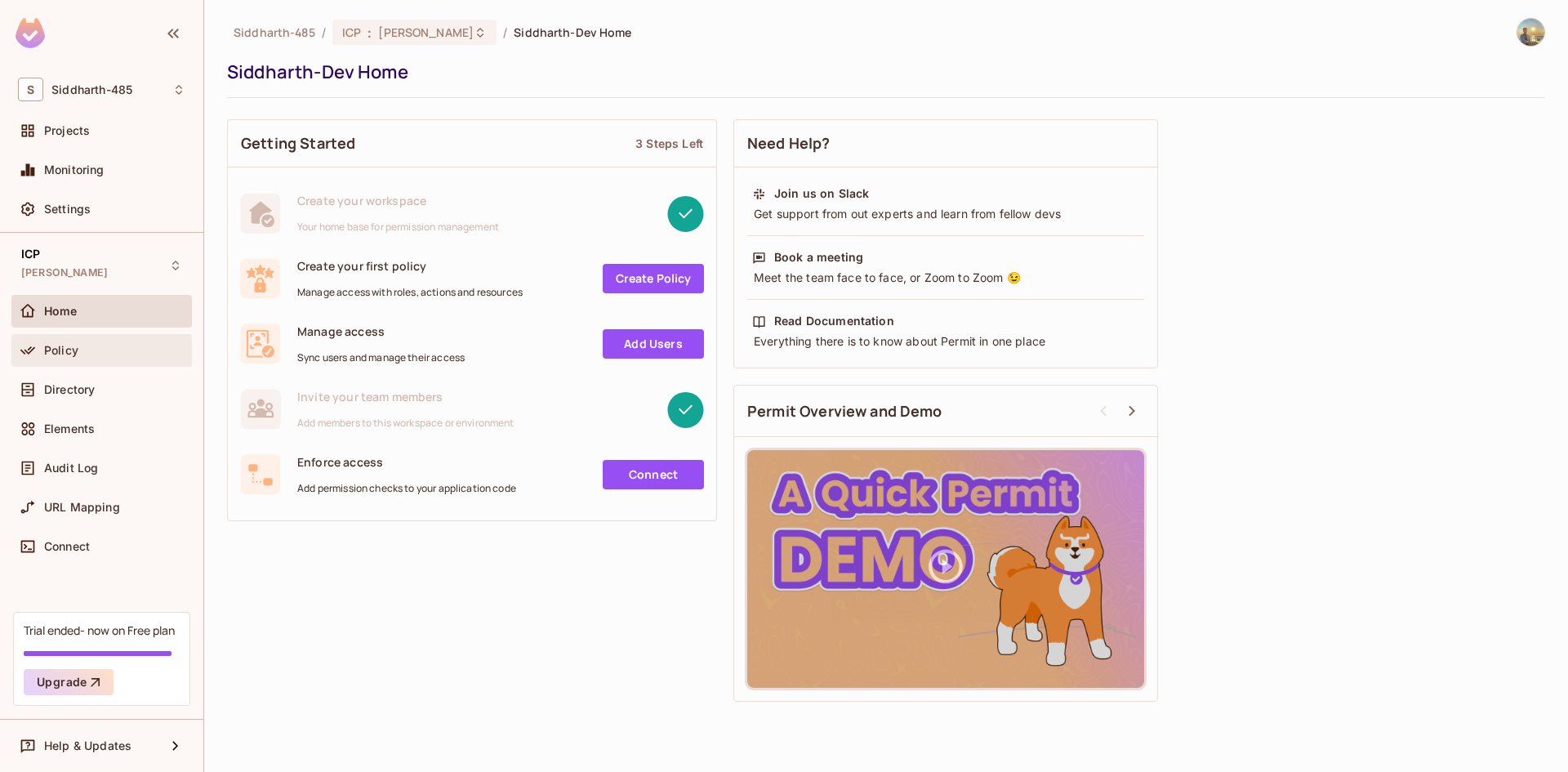
click at [123, 354] on div "Policy" at bounding box center [115, 350] width 142 height 13
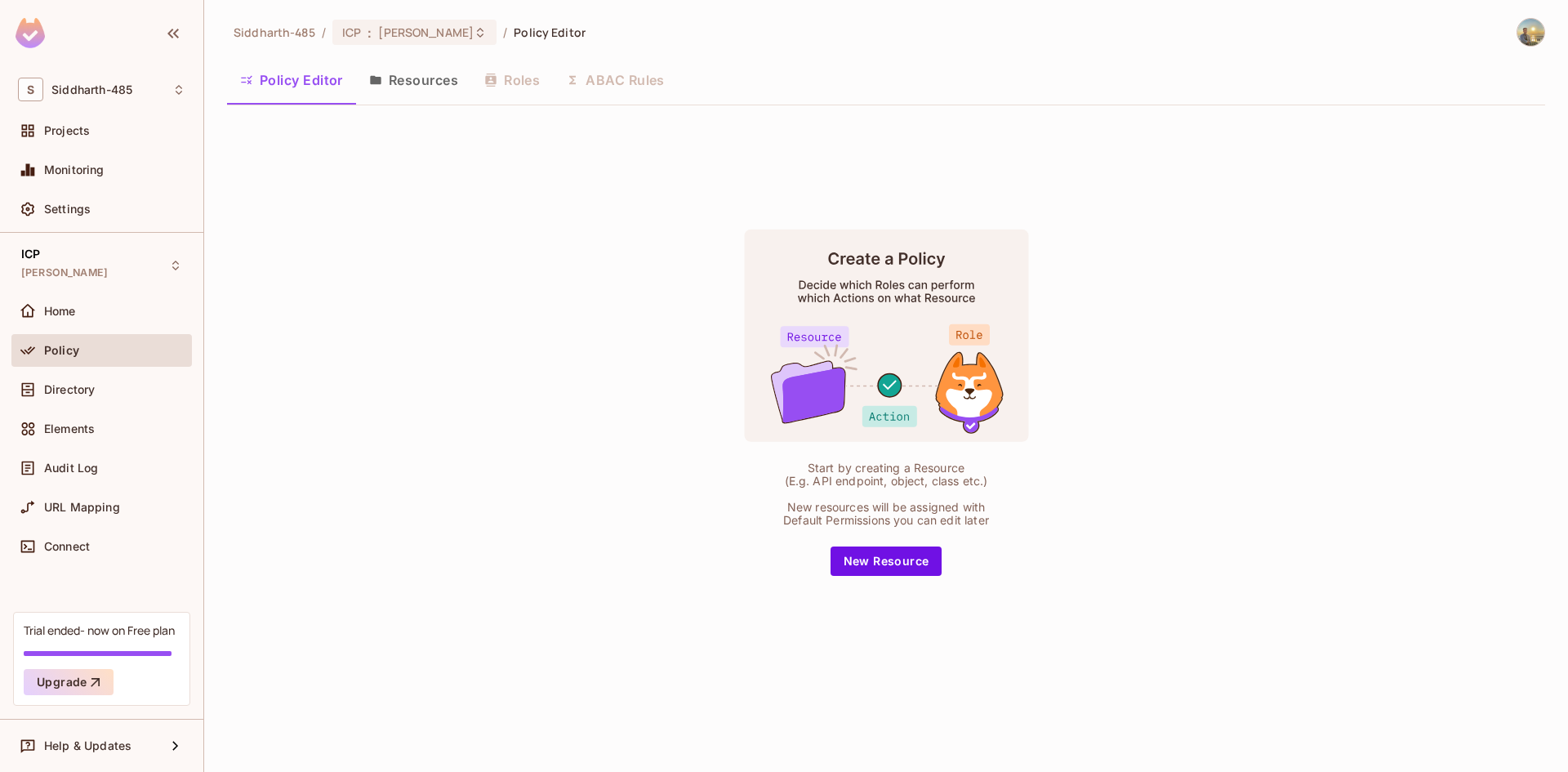
click at [401, 88] on button "Resources" at bounding box center [413, 80] width 115 height 41
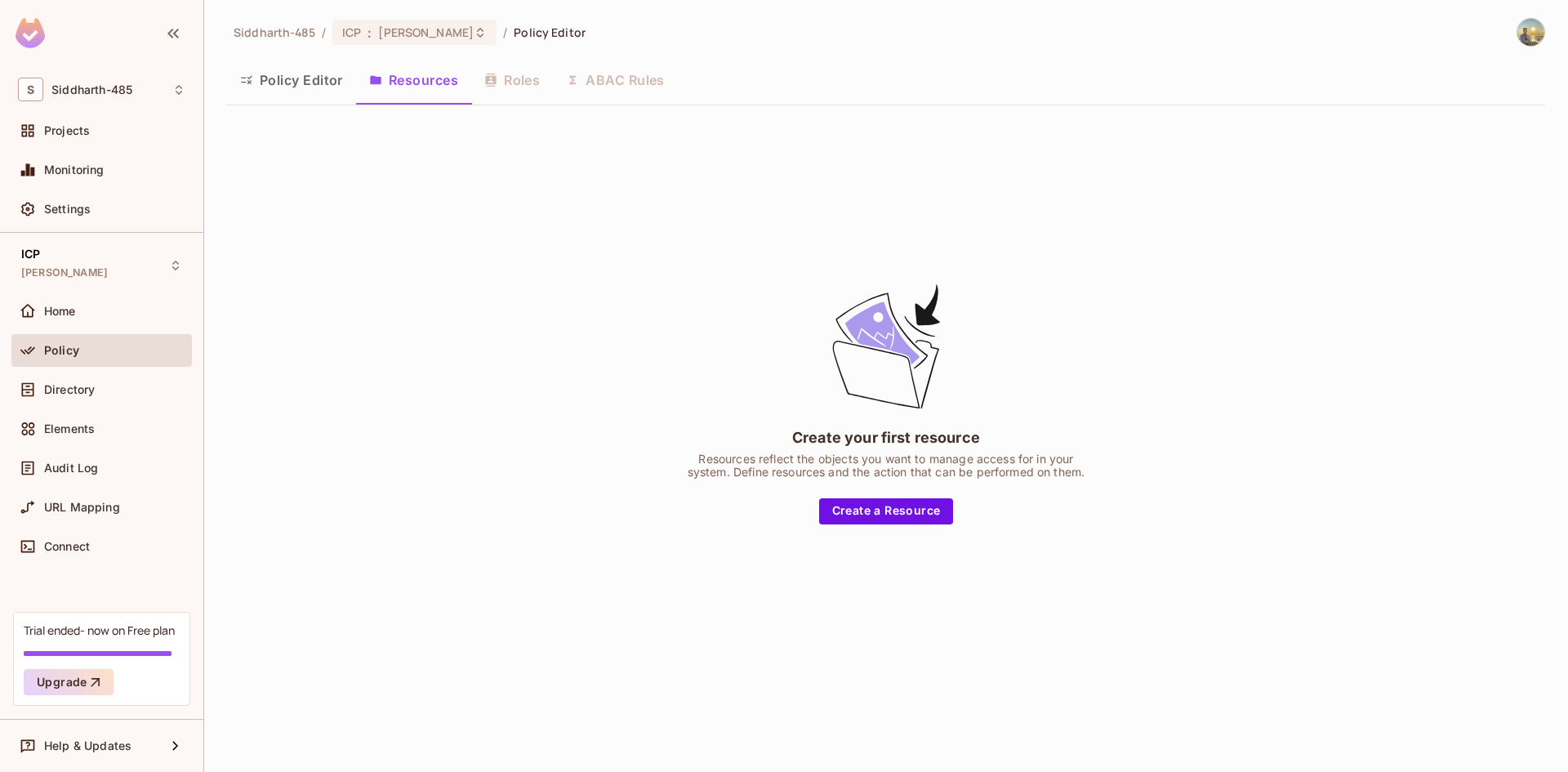
click at [505, 102] on div "Policy Editor Resources Roles ABAC Rules" at bounding box center [886, 82] width 1318 height 45
click at [512, 93] on div "Policy Editor Resources Roles ABAC Rules" at bounding box center [886, 80] width 1318 height 41
click at [516, 88] on div "Policy Editor Resources Roles ABAC Rules" at bounding box center [886, 80] width 1318 height 41
click at [521, 80] on div "Policy Editor Resources Roles ABAC Rules" at bounding box center [886, 80] width 1318 height 41
click at [277, 94] on button "Policy Editor" at bounding box center [292, 80] width 129 height 41
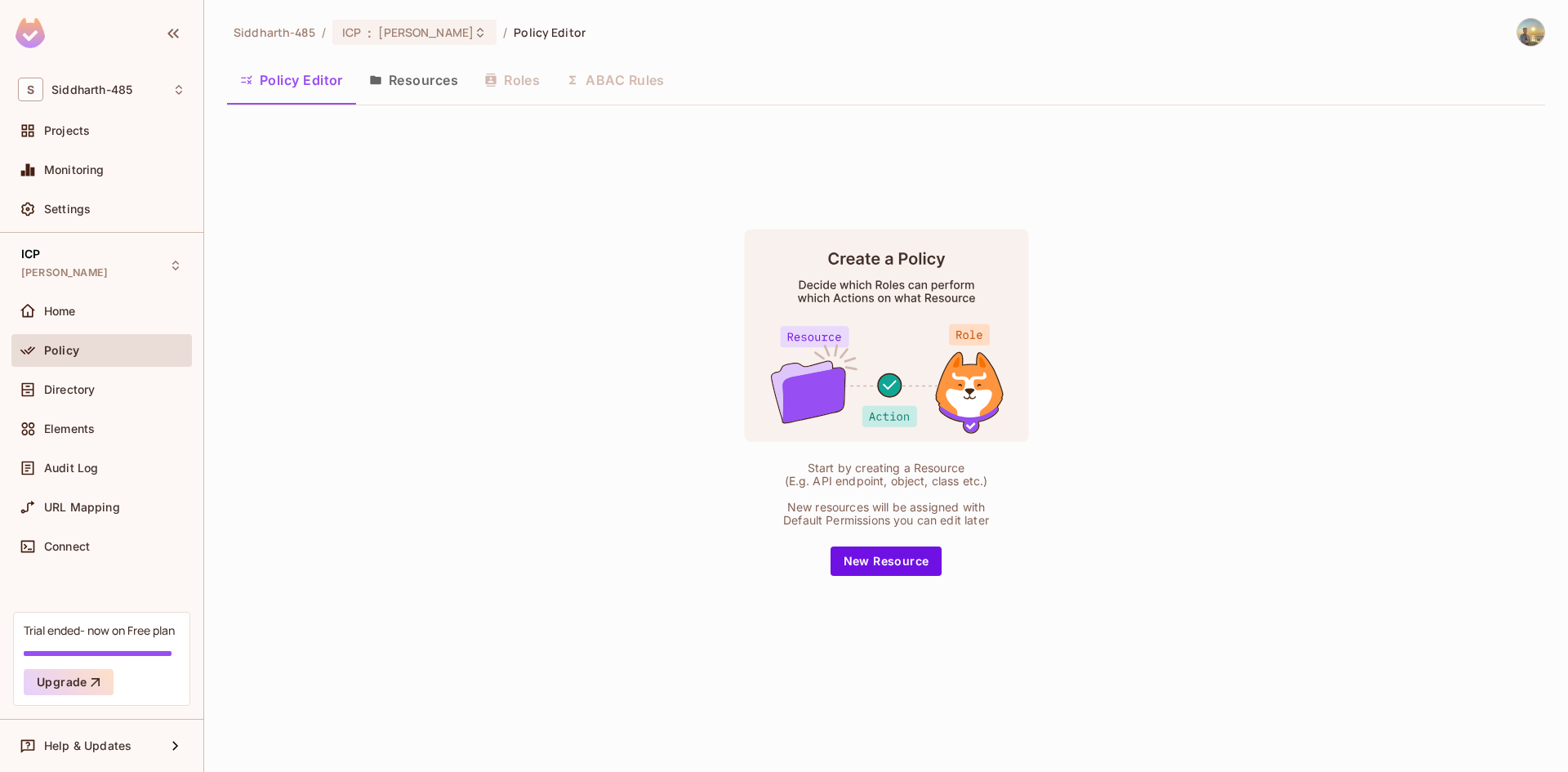
click at [619, 73] on div "Policy Editor Resources Roles ABAC Rules" at bounding box center [886, 80] width 1318 height 41
click at [67, 312] on span "Home" at bounding box center [60, 311] width 32 height 13
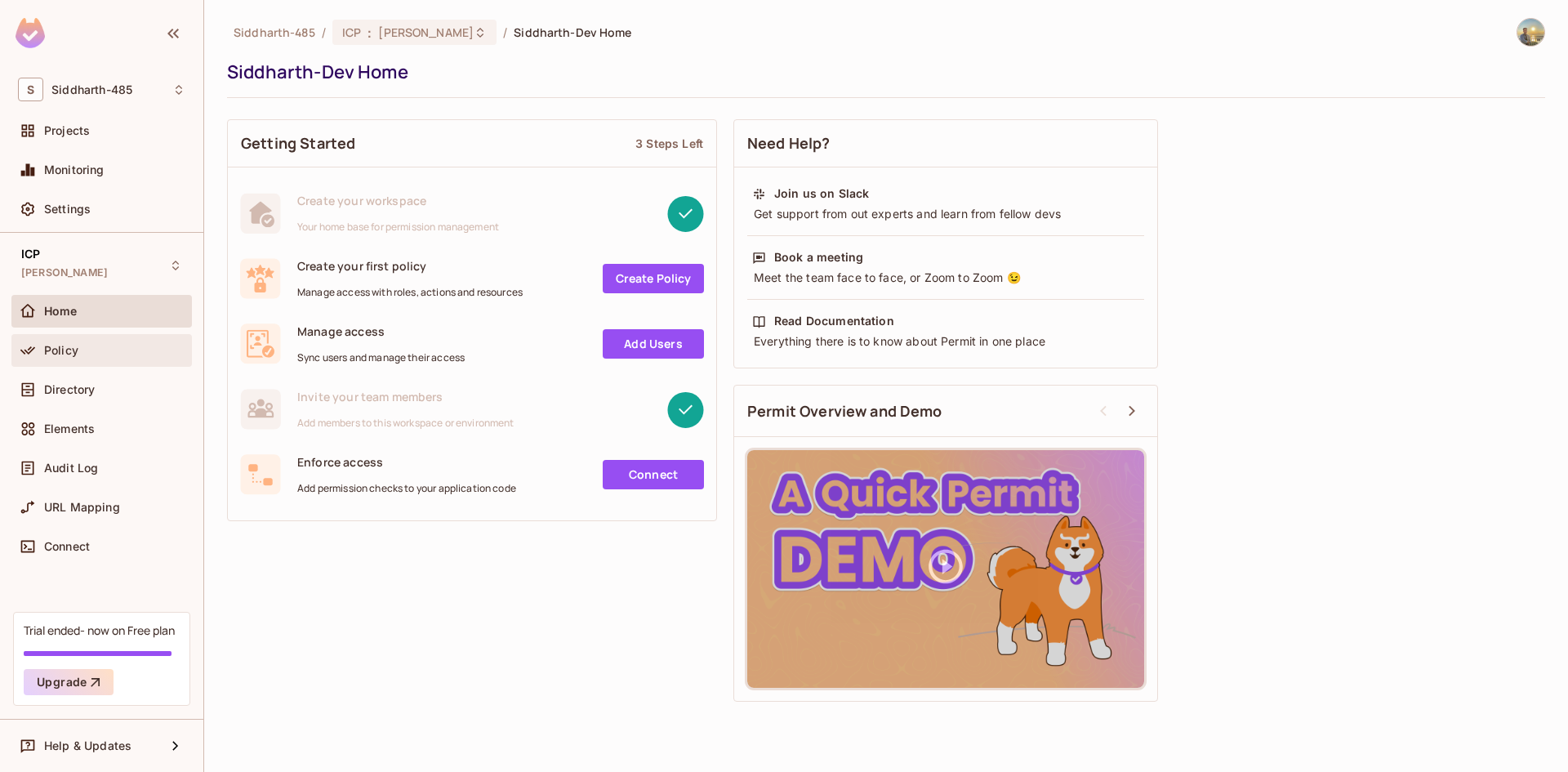
click at [80, 350] on div "Policy" at bounding box center [115, 350] width 142 height 13
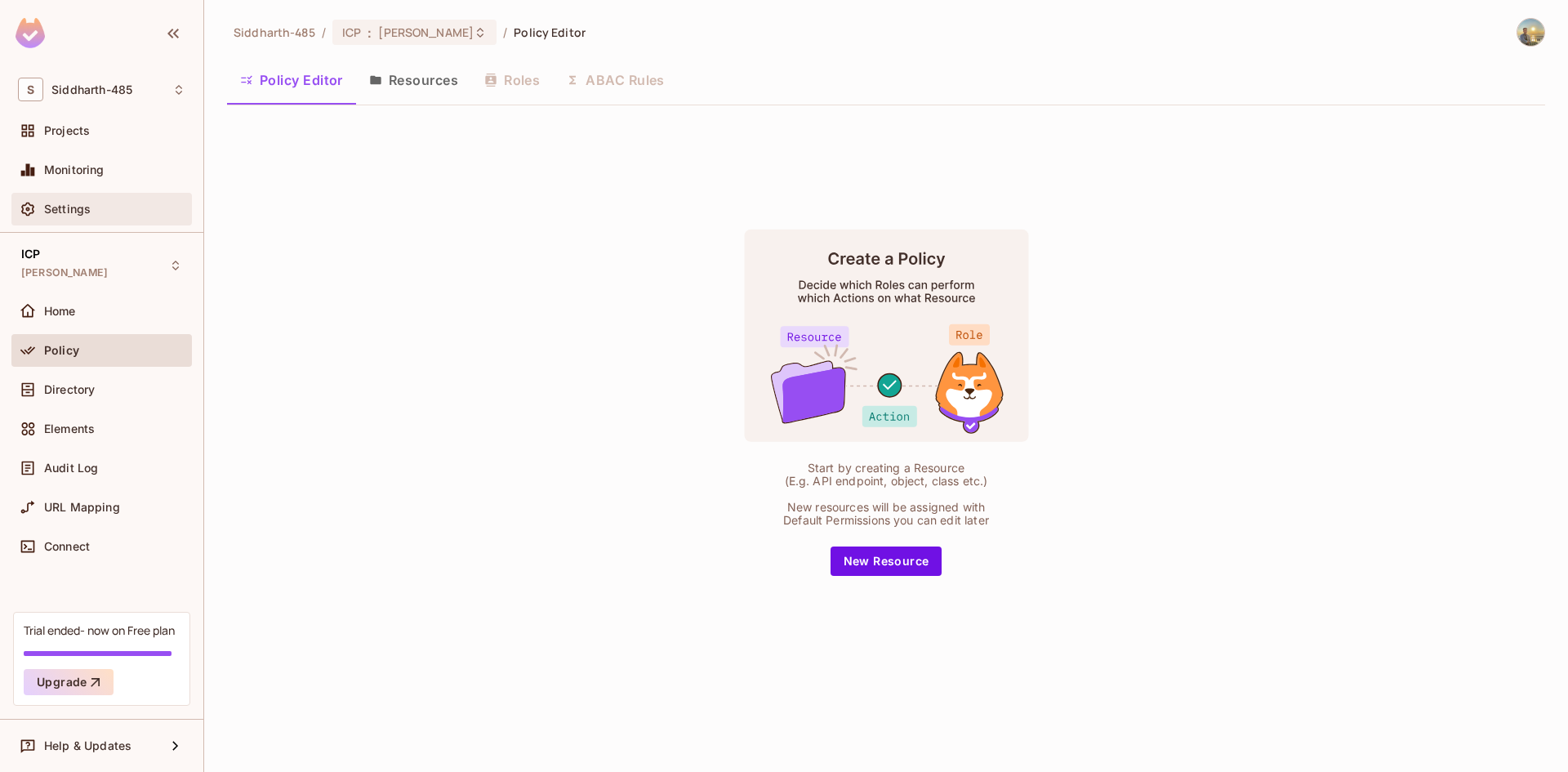
click at [90, 207] on span "Settings" at bounding box center [67, 209] width 46 height 13
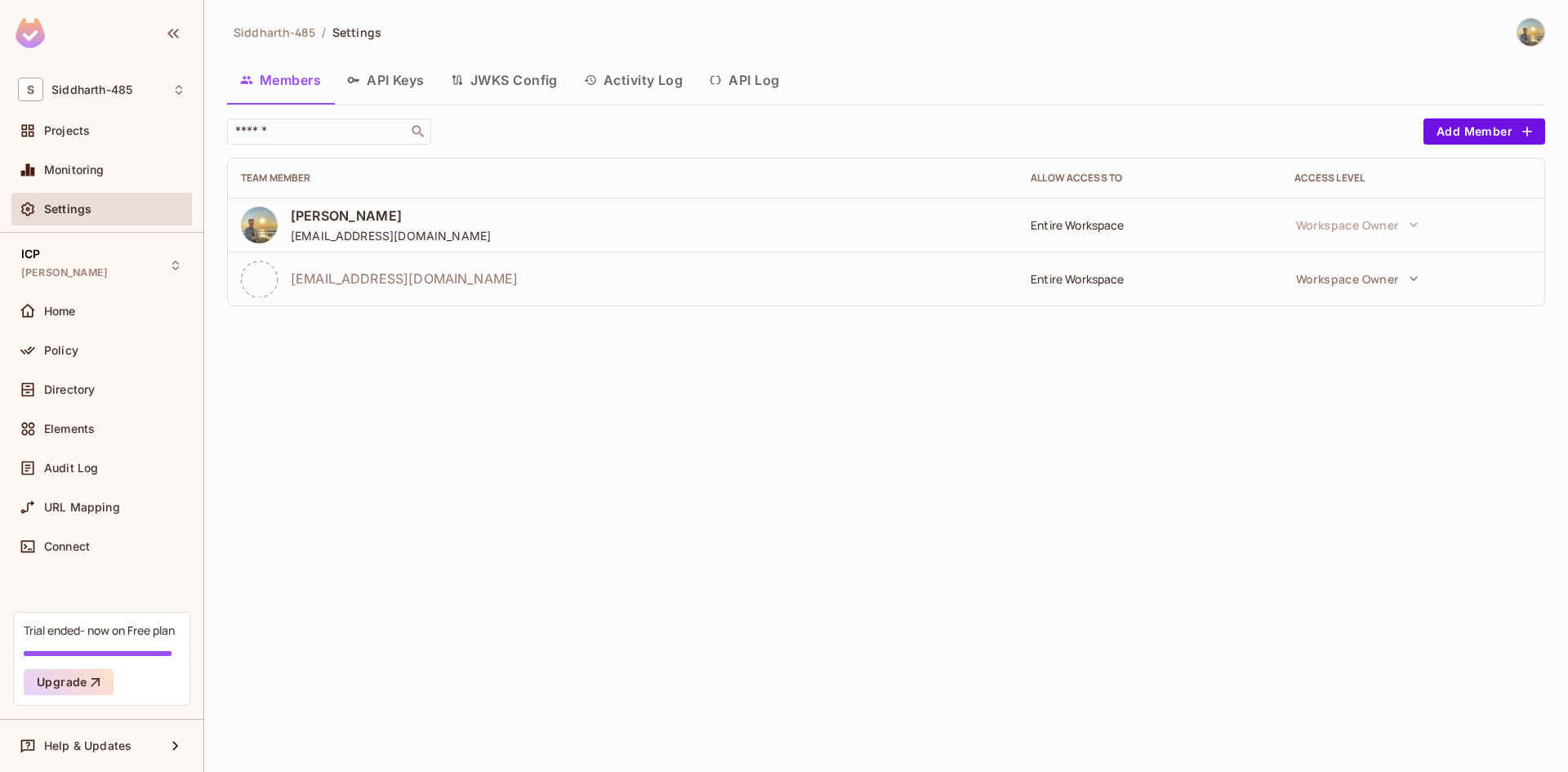
click at [276, 279] on icon at bounding box center [259, 279] width 36 height 36
click at [96, 353] on div "Policy" at bounding box center [115, 350] width 142 height 13
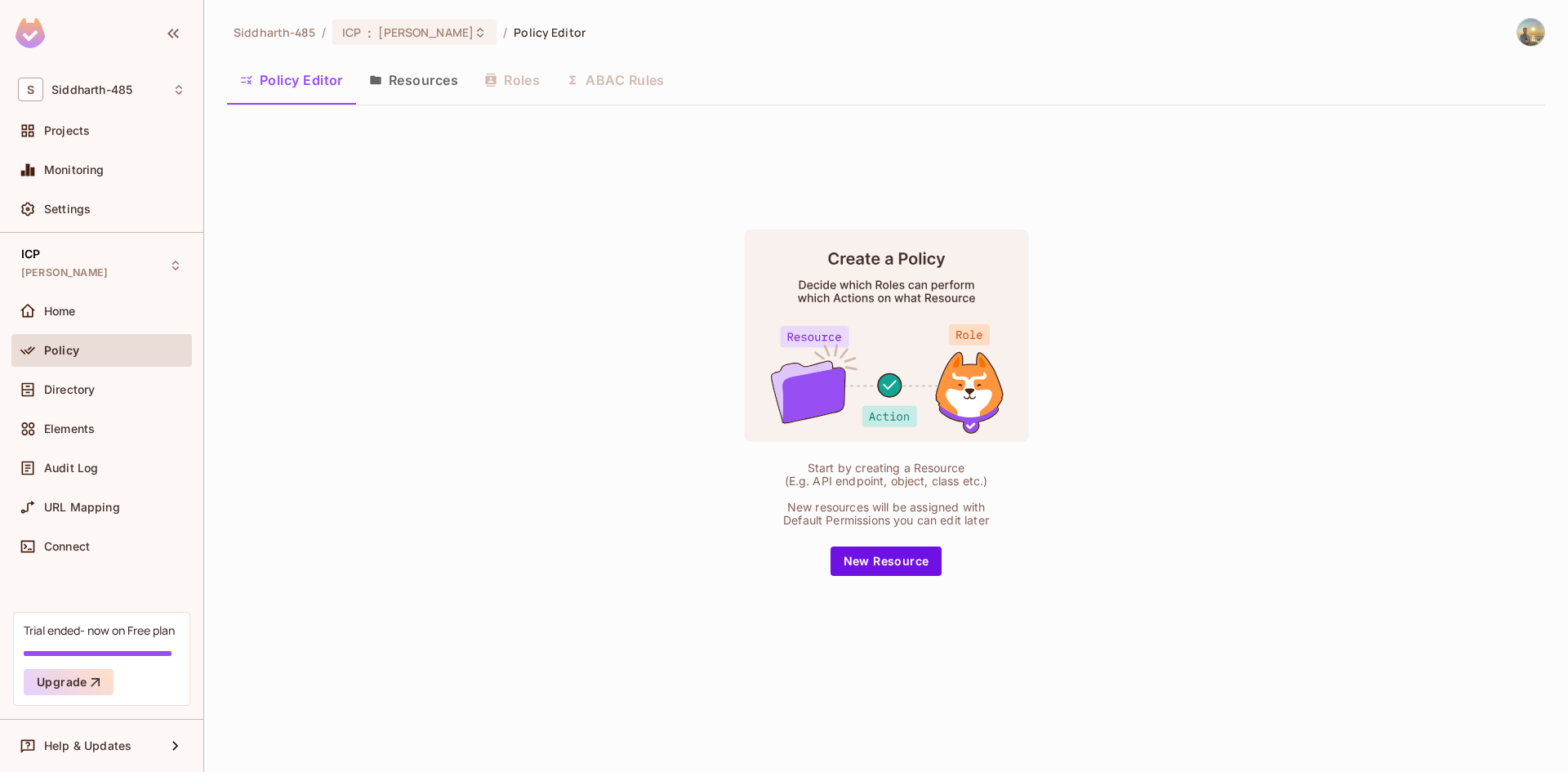
click at [438, 83] on button "Resources" at bounding box center [413, 80] width 115 height 41
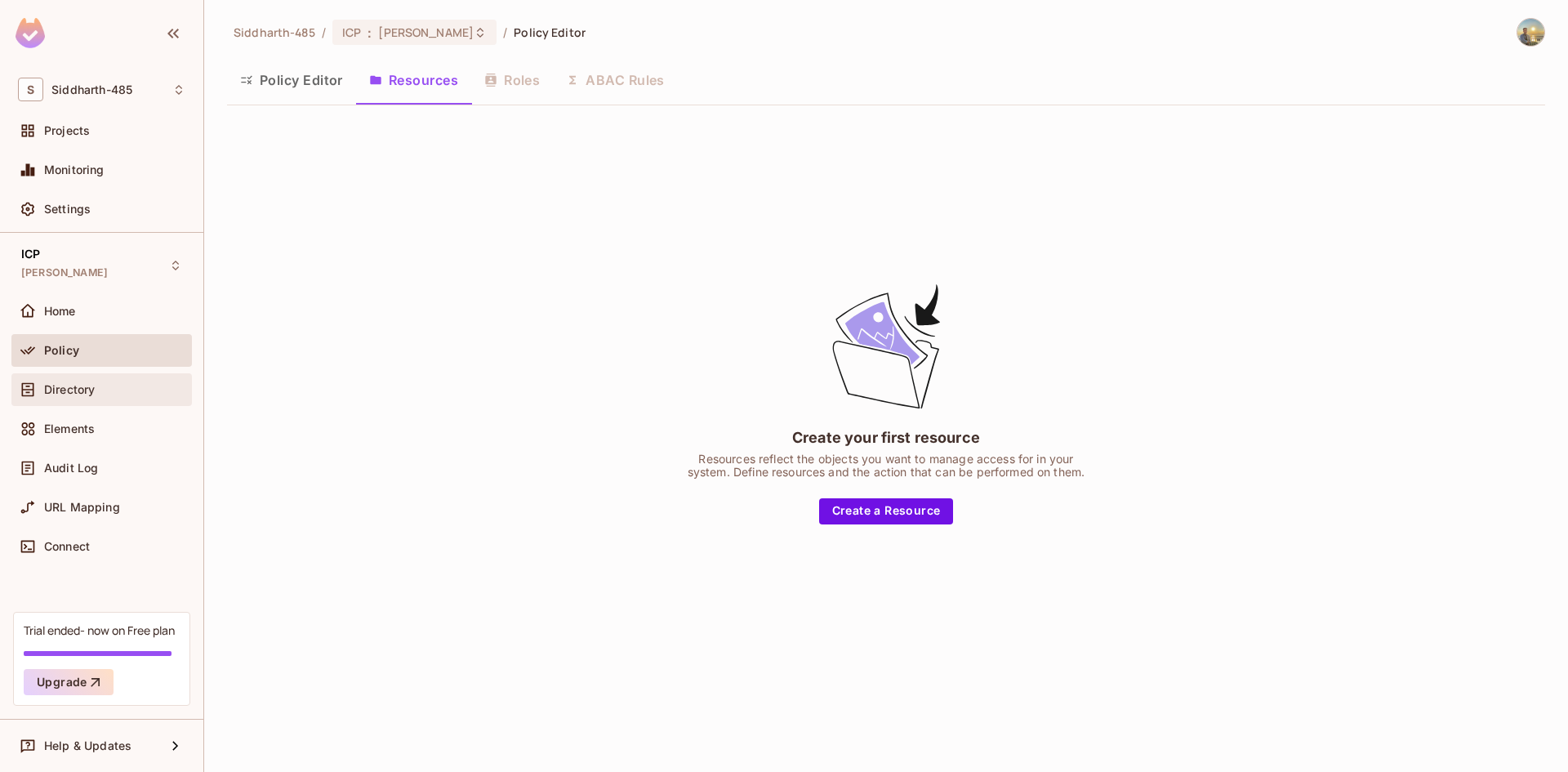
click at [122, 381] on div "Directory" at bounding box center [102, 390] width 167 height 20
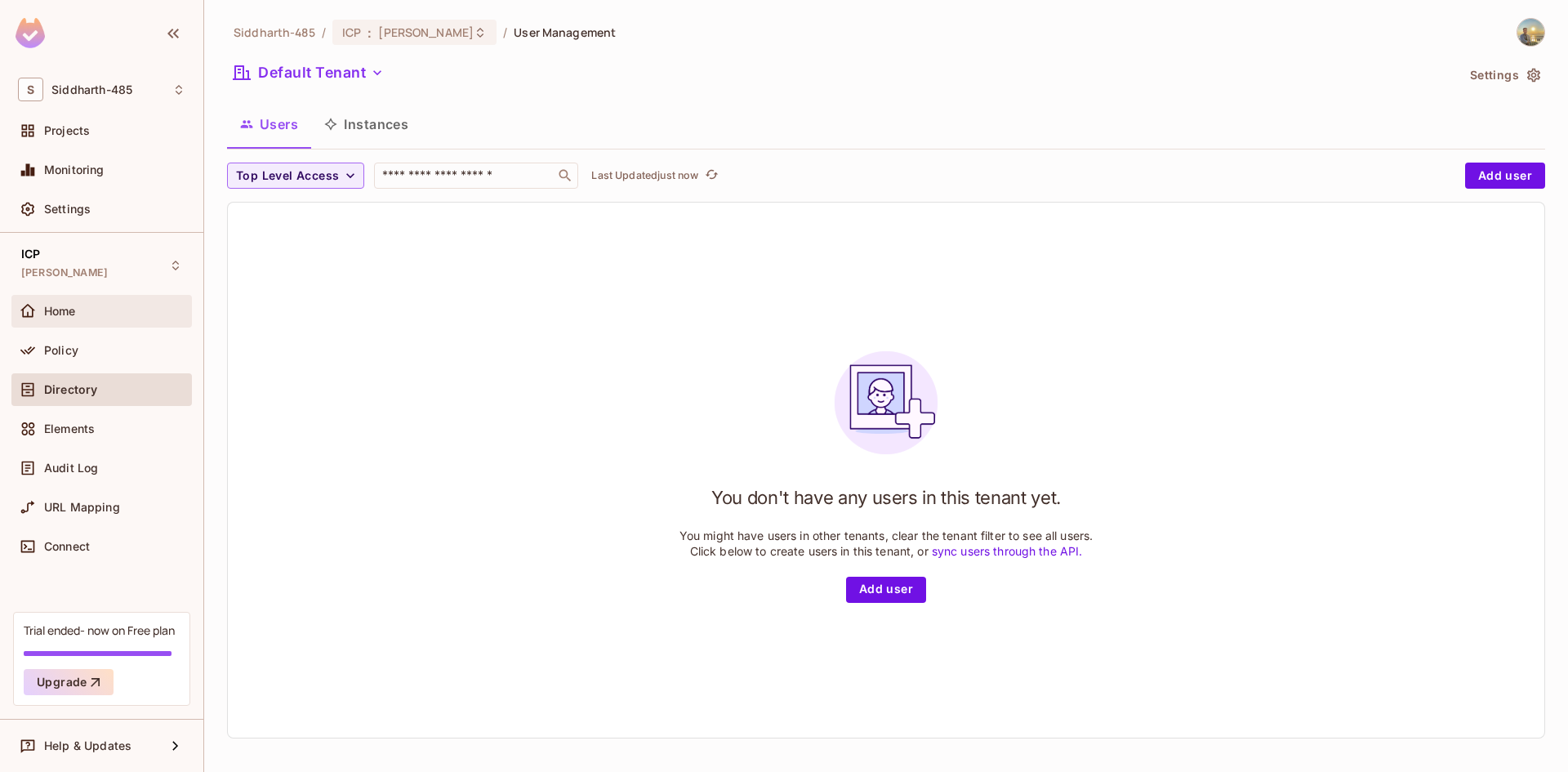
click at [133, 316] on div "Home" at bounding box center [115, 311] width 142 height 13
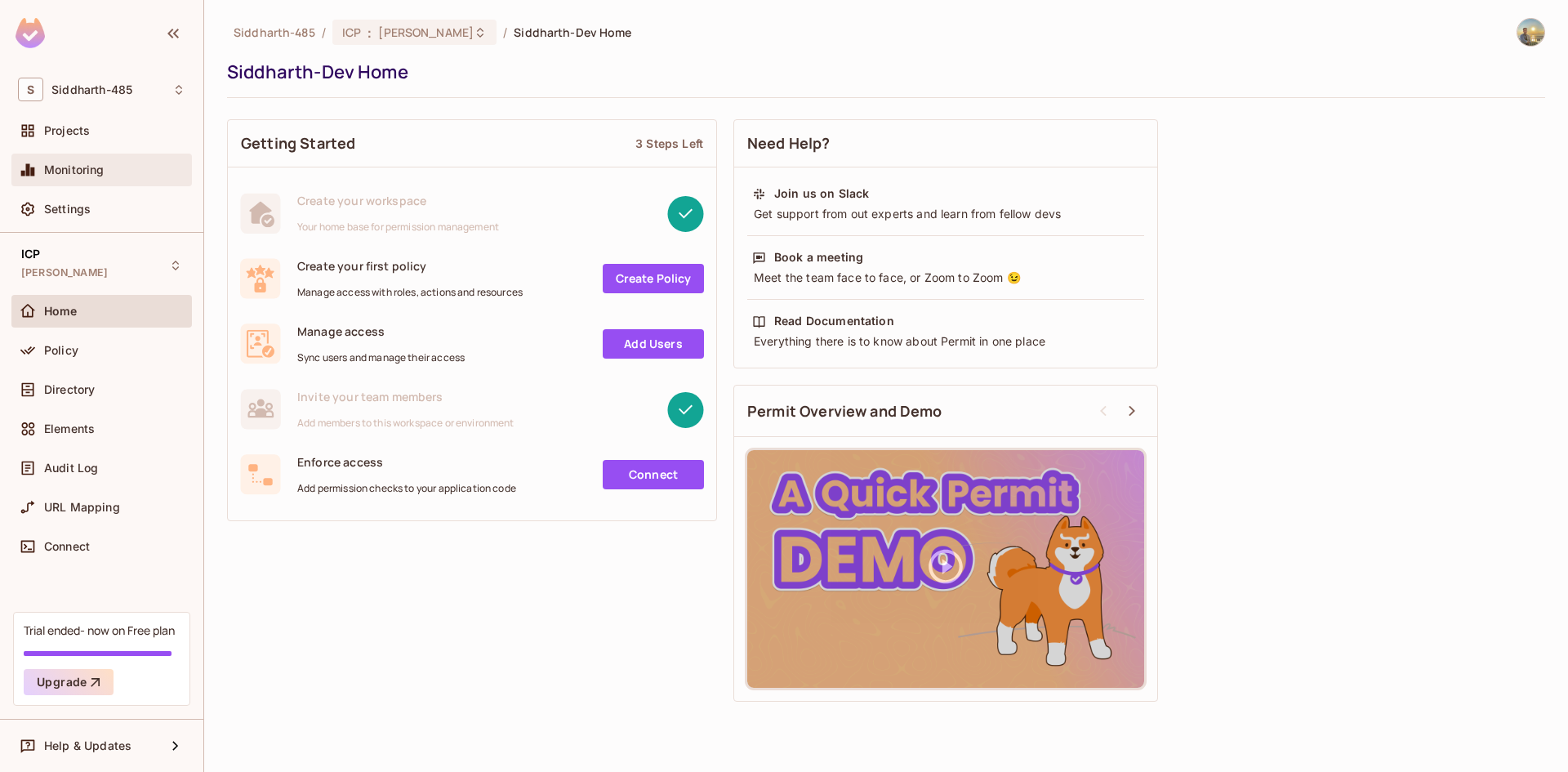
click at [98, 160] on div "Monitoring" at bounding box center [102, 170] width 167 height 20
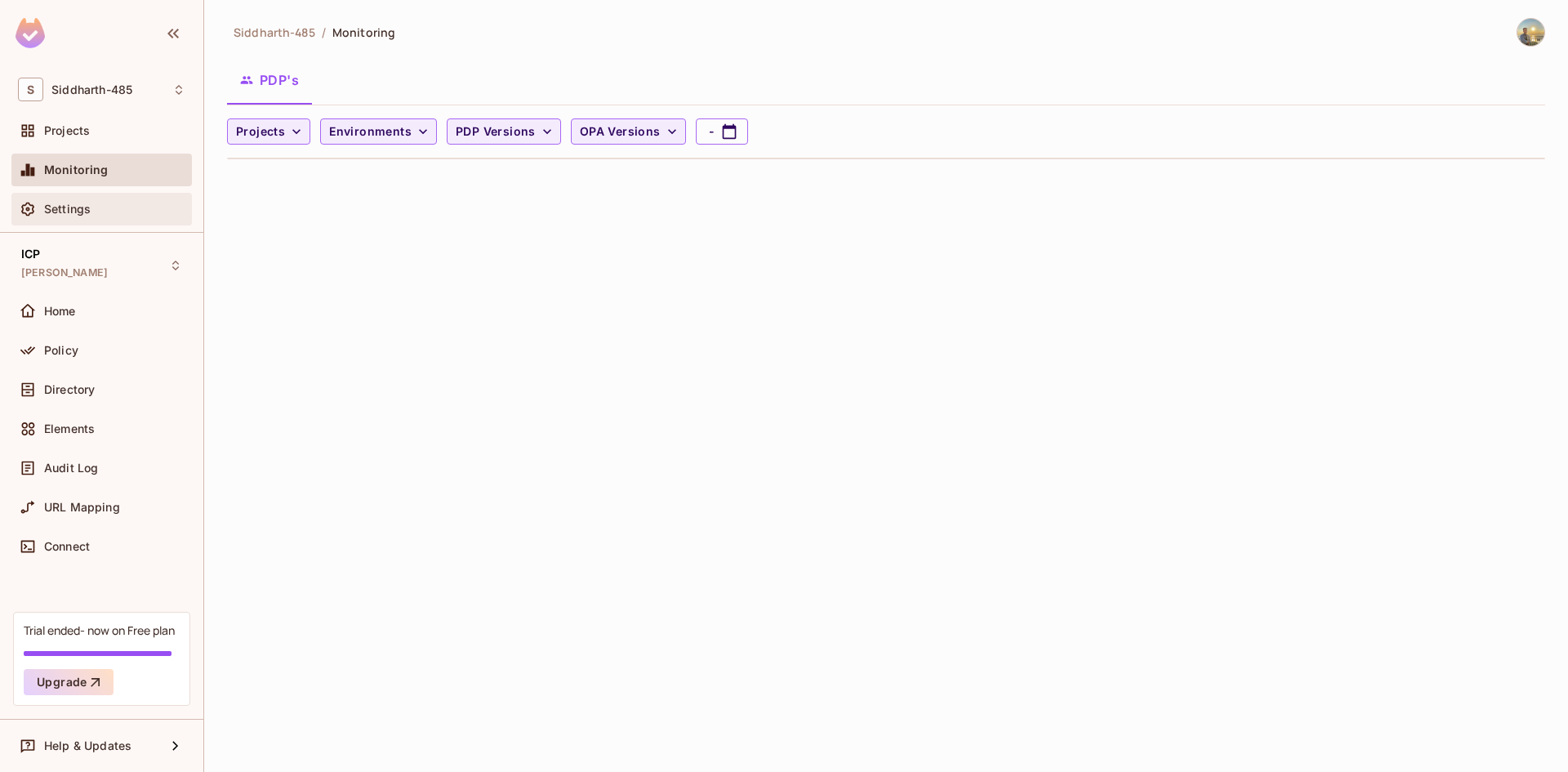
click at [101, 222] on div "Settings" at bounding box center [102, 209] width 181 height 33
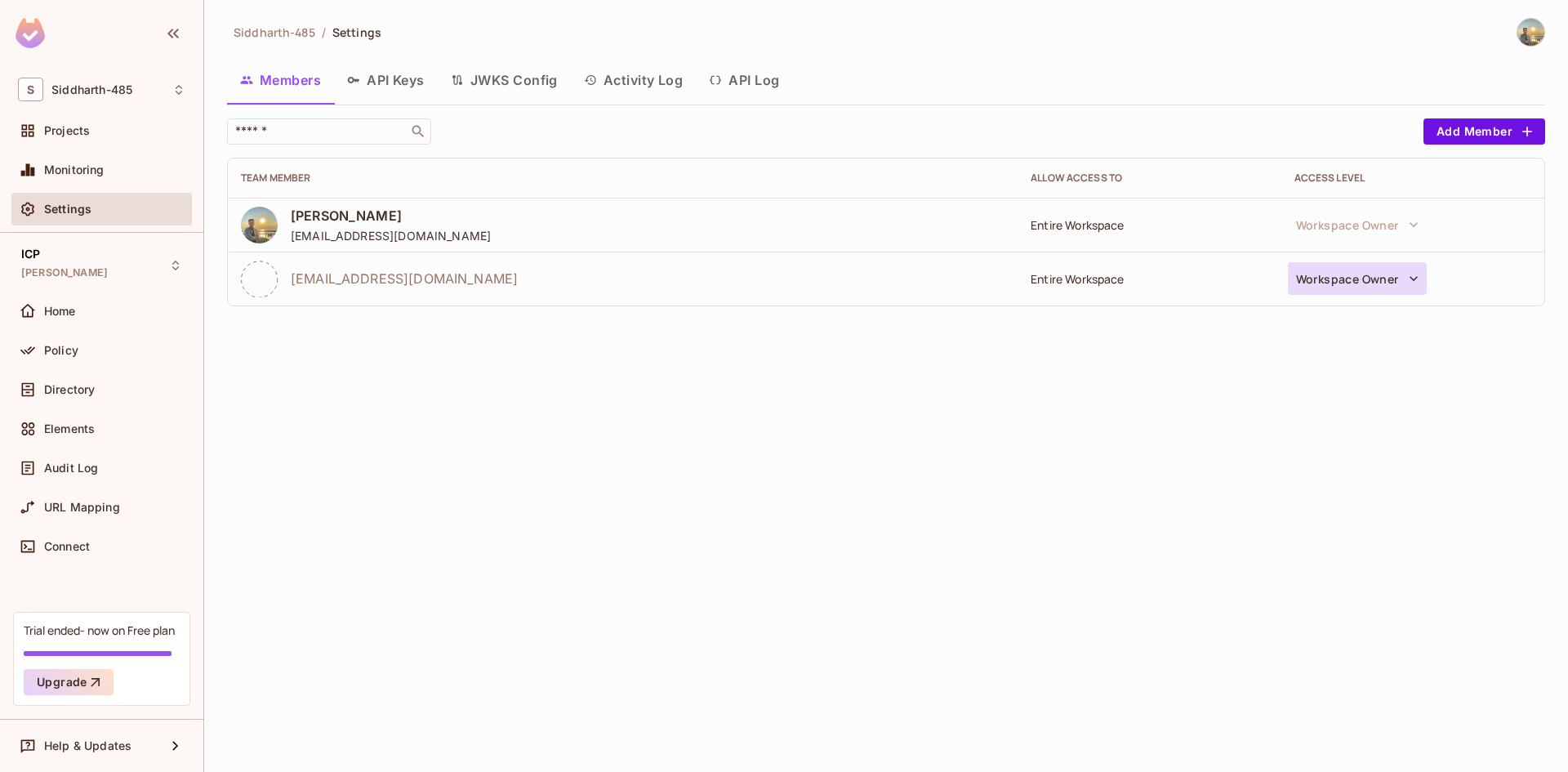
click at [1355, 285] on button "Workspace Owner" at bounding box center [1357, 279] width 139 height 33
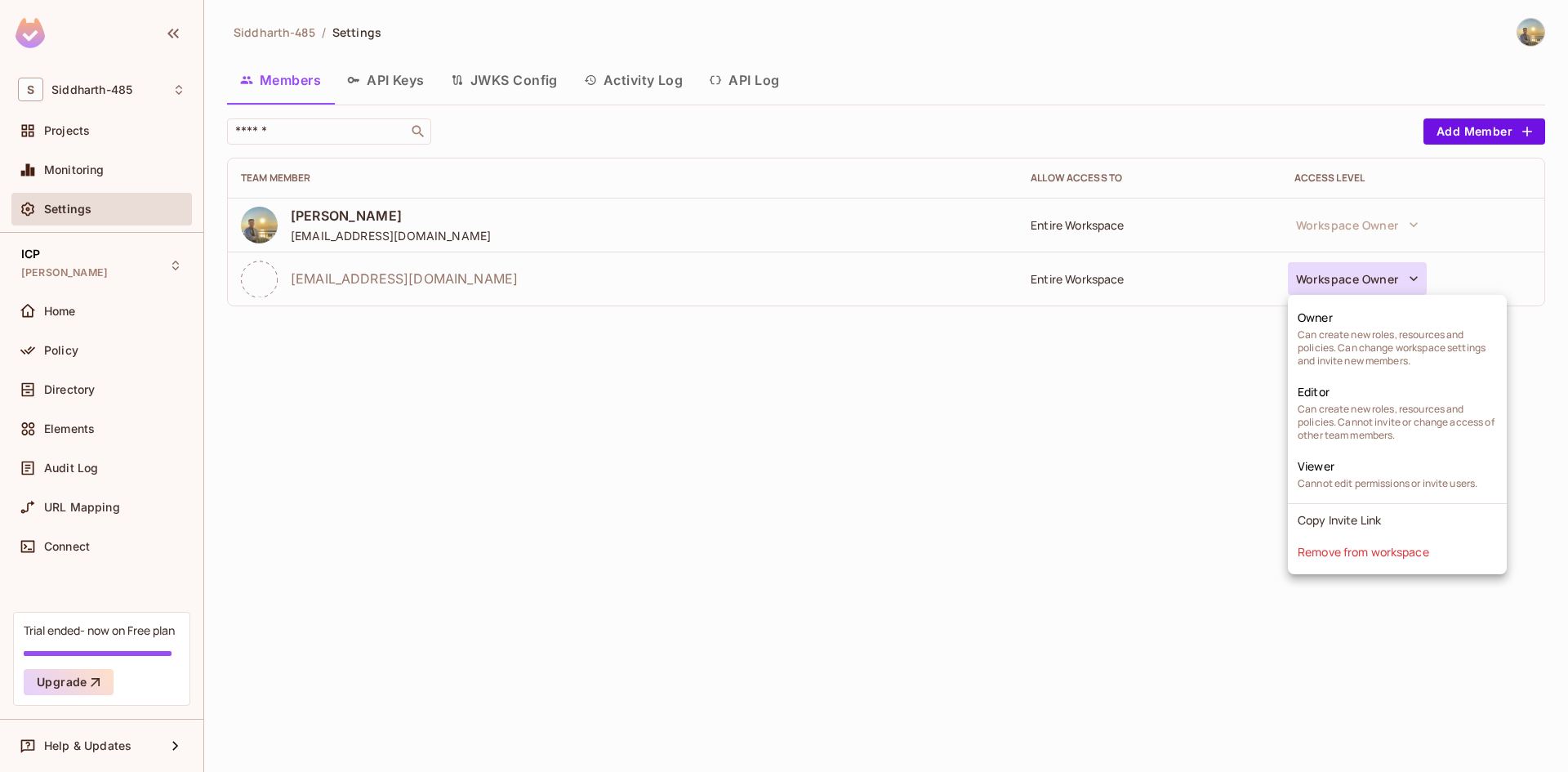
click at [1045, 499] on div at bounding box center [784, 386] width 1568 height 772
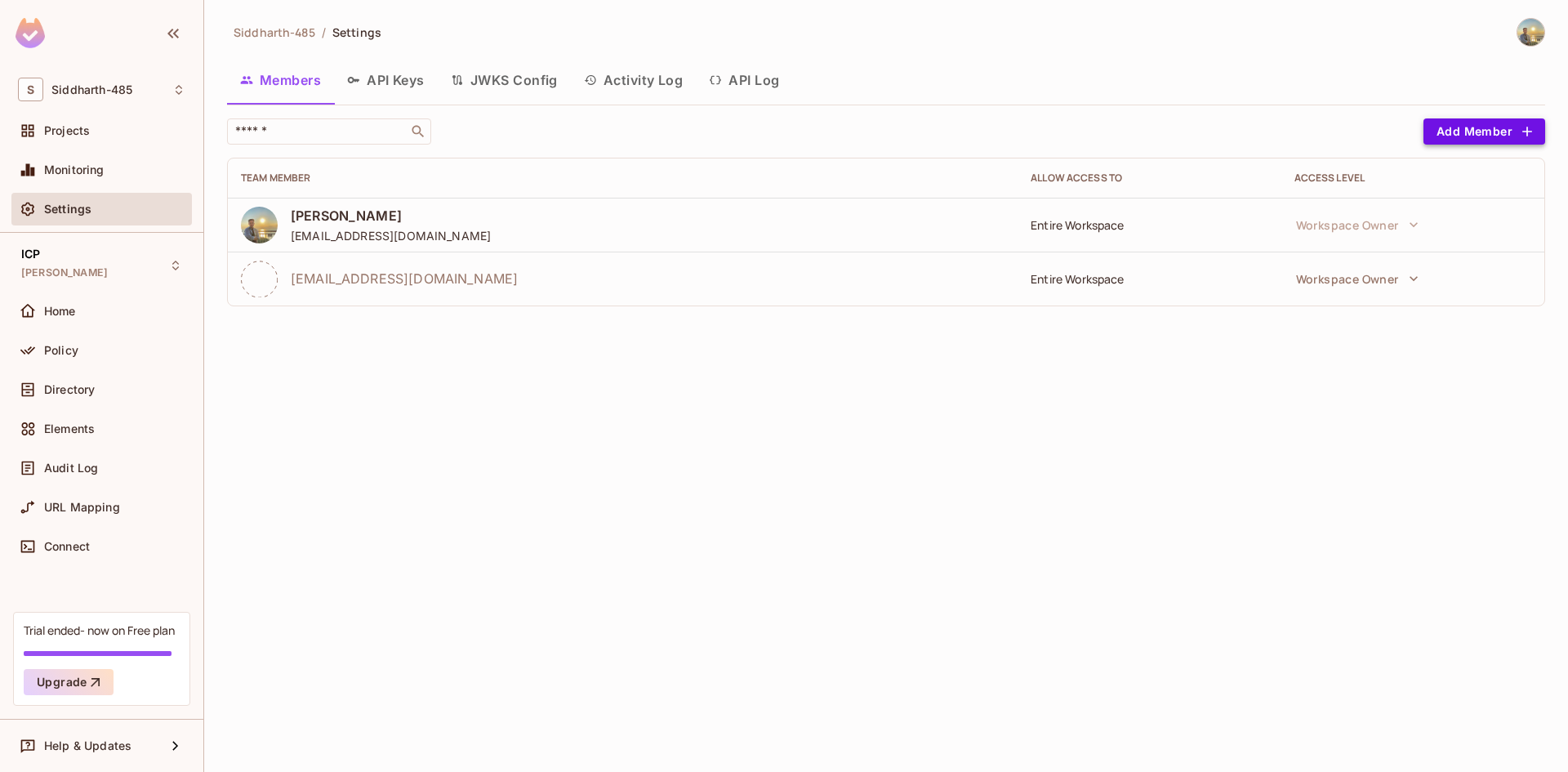
click at [1504, 125] on button "Add Member" at bounding box center [1484, 131] width 122 height 26
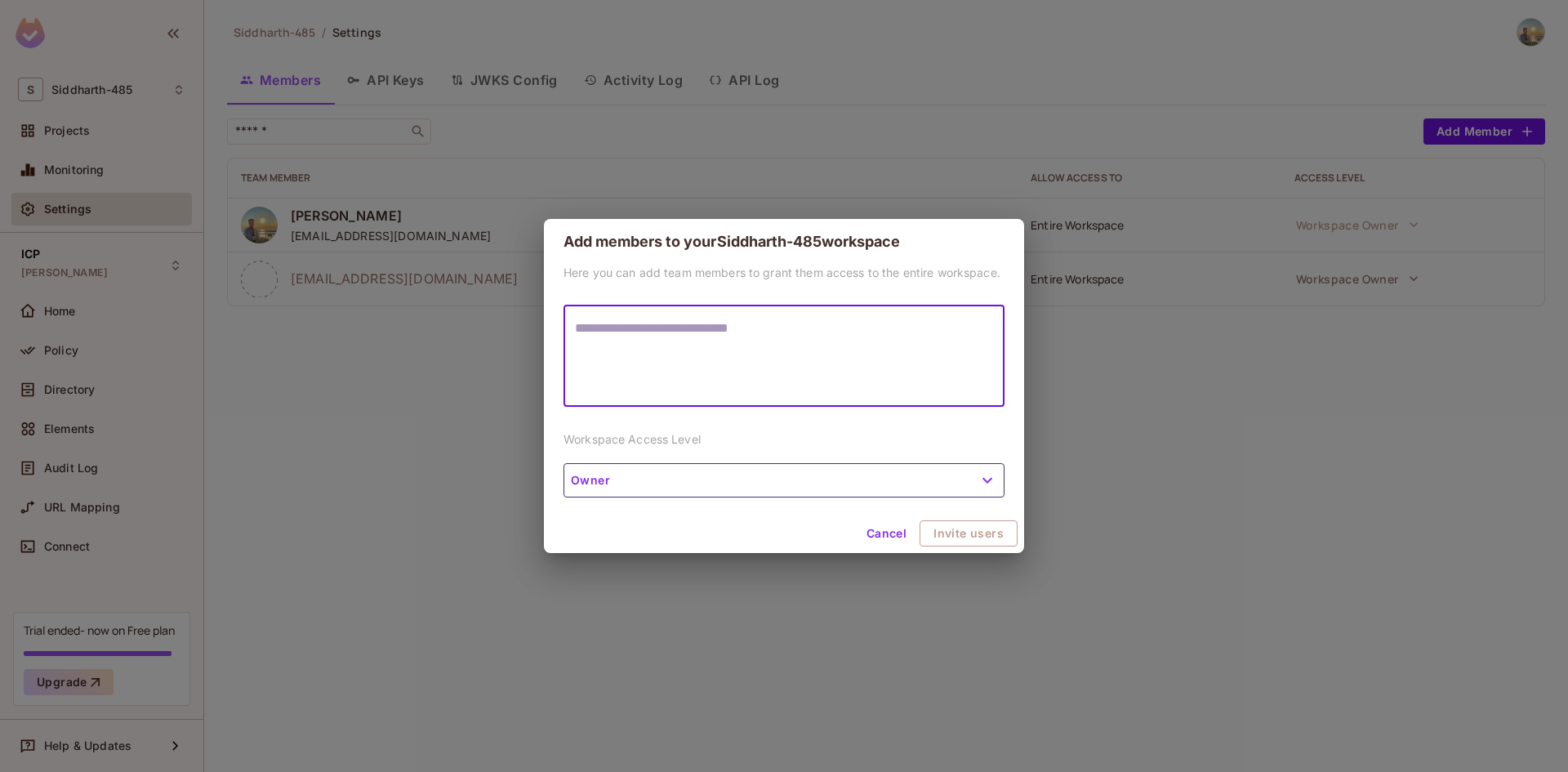
click at [1116, 405] on div "Add members to your Siddharth-485 workspace Here you can add team members to gr…" at bounding box center [784, 386] width 1568 height 772
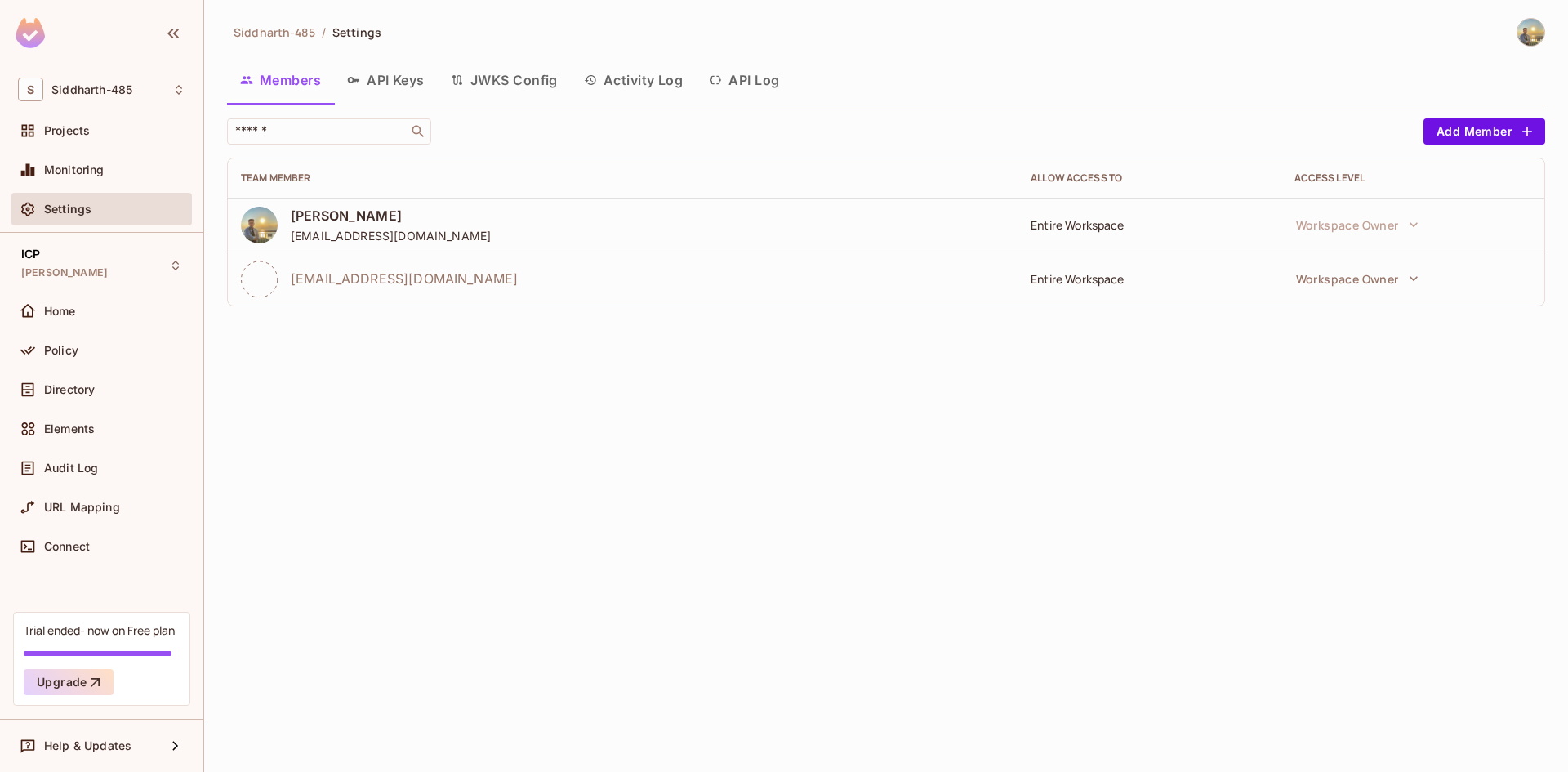
click at [356, 84] on icon "button" at bounding box center [353, 80] width 13 height 13
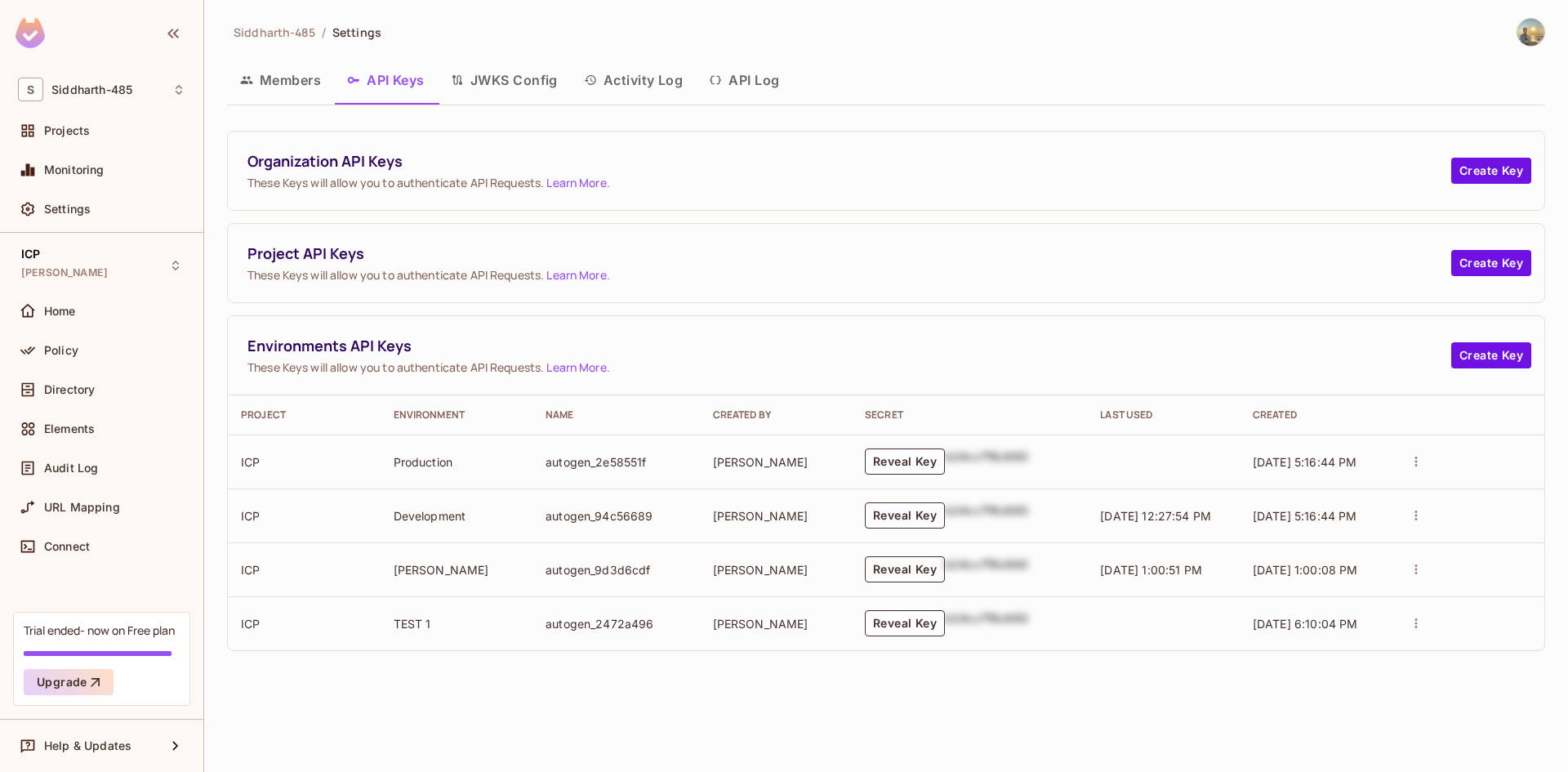
click at [904, 562] on button "Reveal Key" at bounding box center [905, 569] width 80 height 26
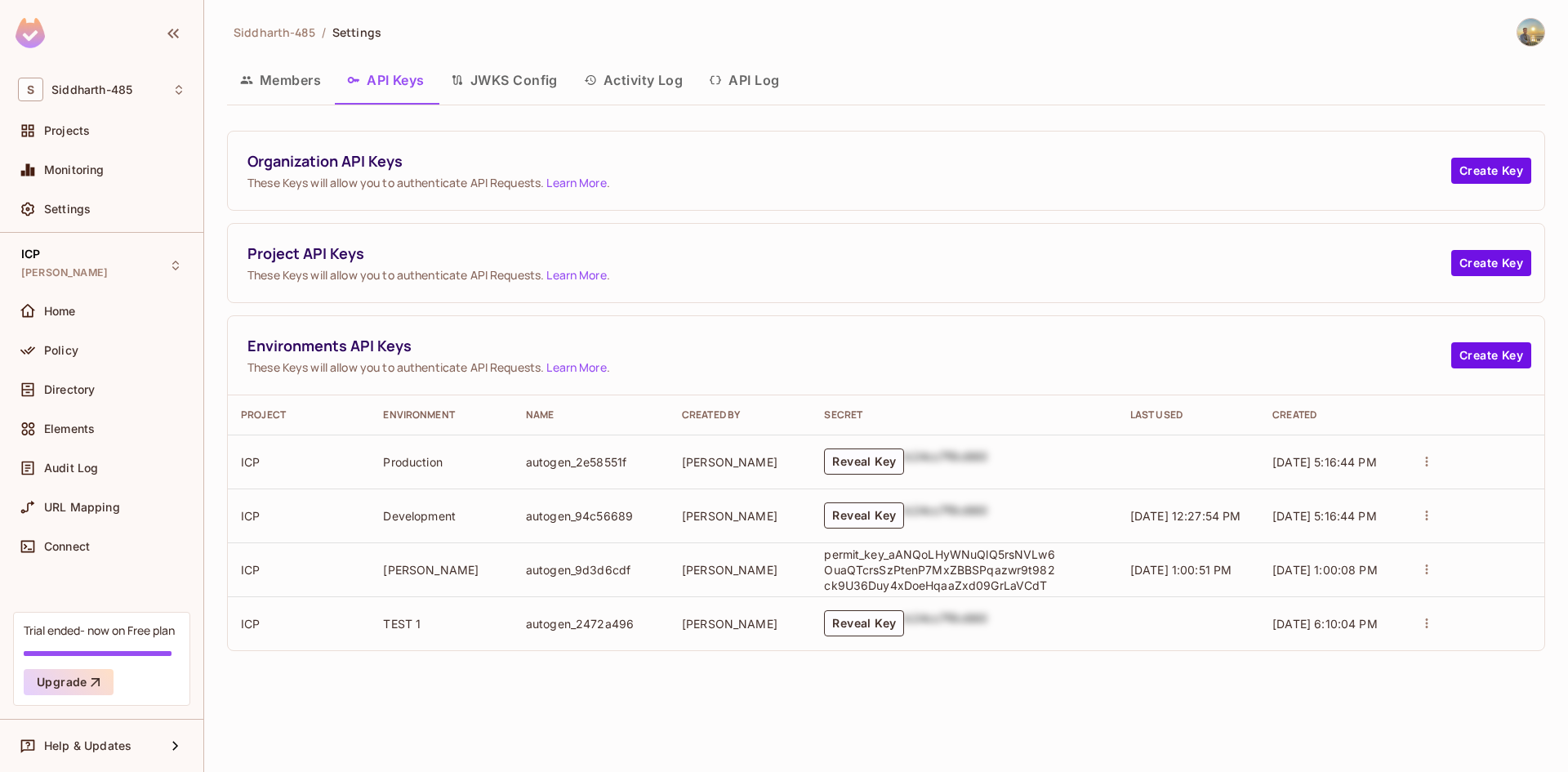
click at [904, 562] on p "permit_key_aANQoLHyWNuQlQ5rsNVLw6OuaQTcrsSzPtenP7MxZBBSPqazwr9t982ck9U36Duy4xDo…" at bounding box center [942, 569] width 237 height 46
copy p "permit_key_aANQoLHyWNuQlQ5rsNVLw6OuaQTcrsSzPtenP7MxZBBSPqazwr9t982ck9U36Duy4xDo…"
click at [714, 700] on div "Siddharth-485 / Settings Members API Keys JWKS Config Activity Log API Log Orga…" at bounding box center [886, 386] width 1364 height 772
click at [328, 263] on div "Project API Keys These Keys will allow you to authenticate API Requests. Learn …" at bounding box center [849, 262] width 1204 height 39
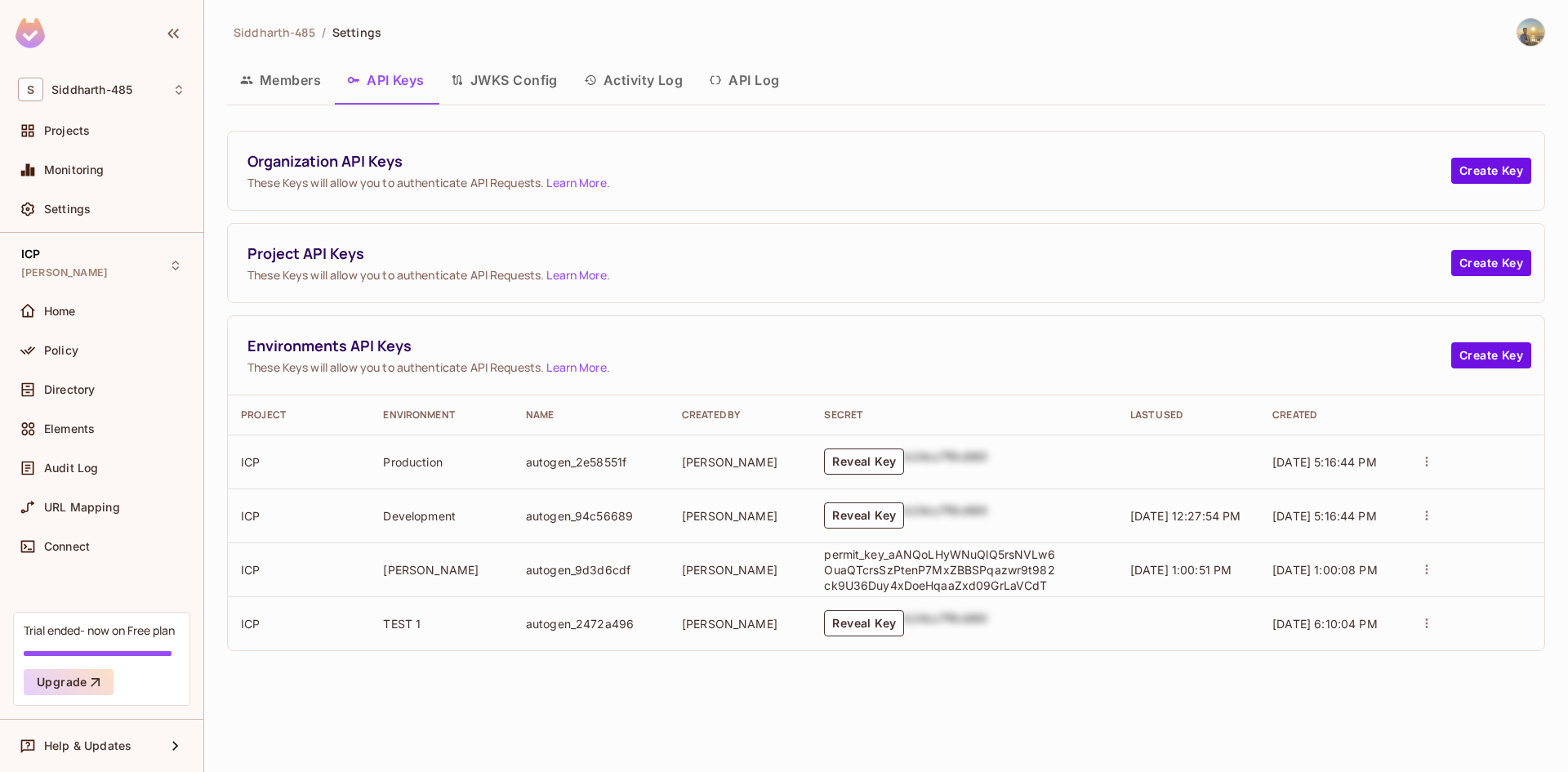
click at [368, 197] on div "Organization API Keys These Keys will allow you to authenticate API Requests. L…" at bounding box center [886, 171] width 1316 height 78
click at [116, 341] on div "Policy" at bounding box center [102, 351] width 167 height 20
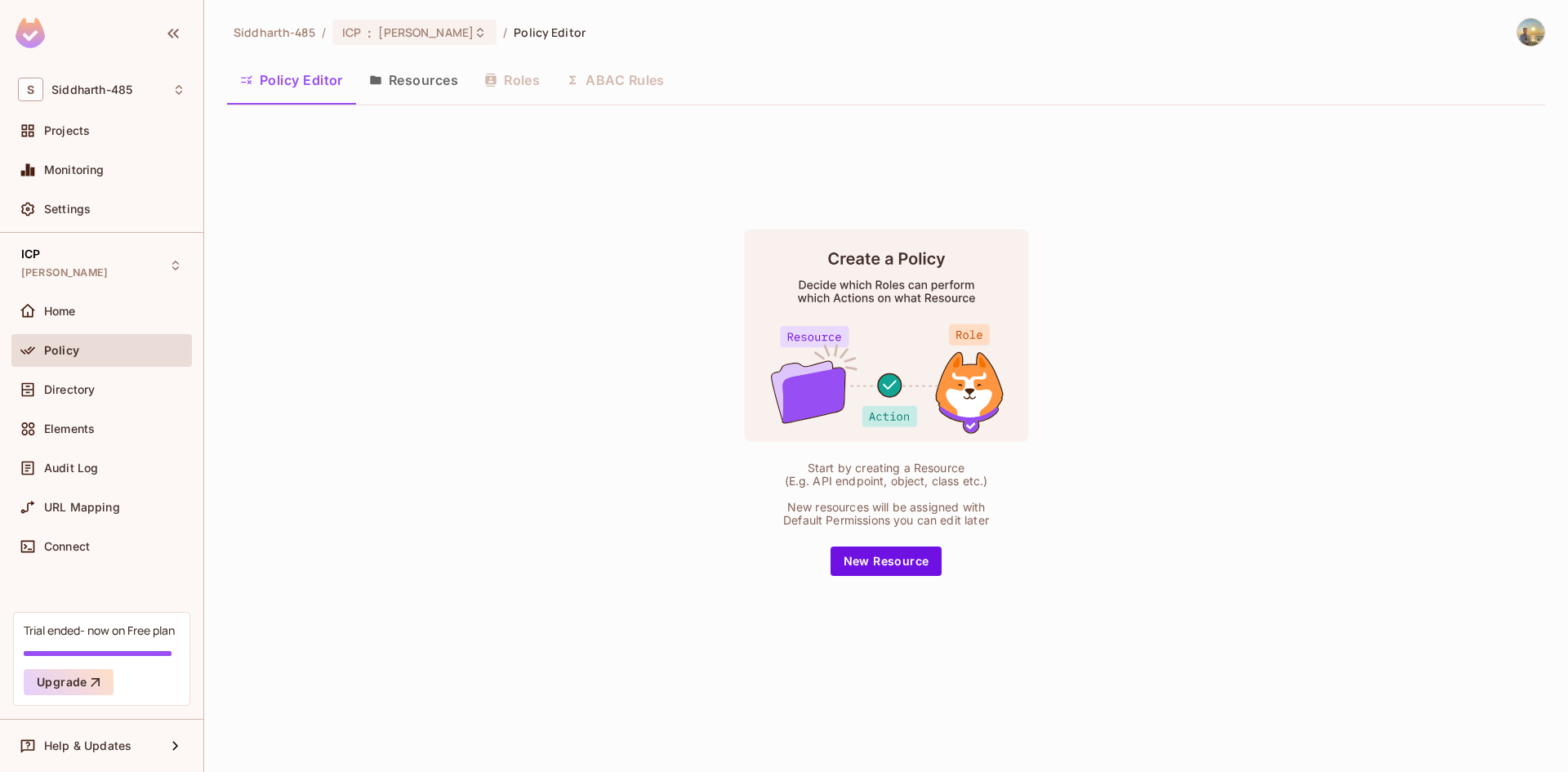
click at [392, 92] on button "Resources" at bounding box center [413, 80] width 115 height 41
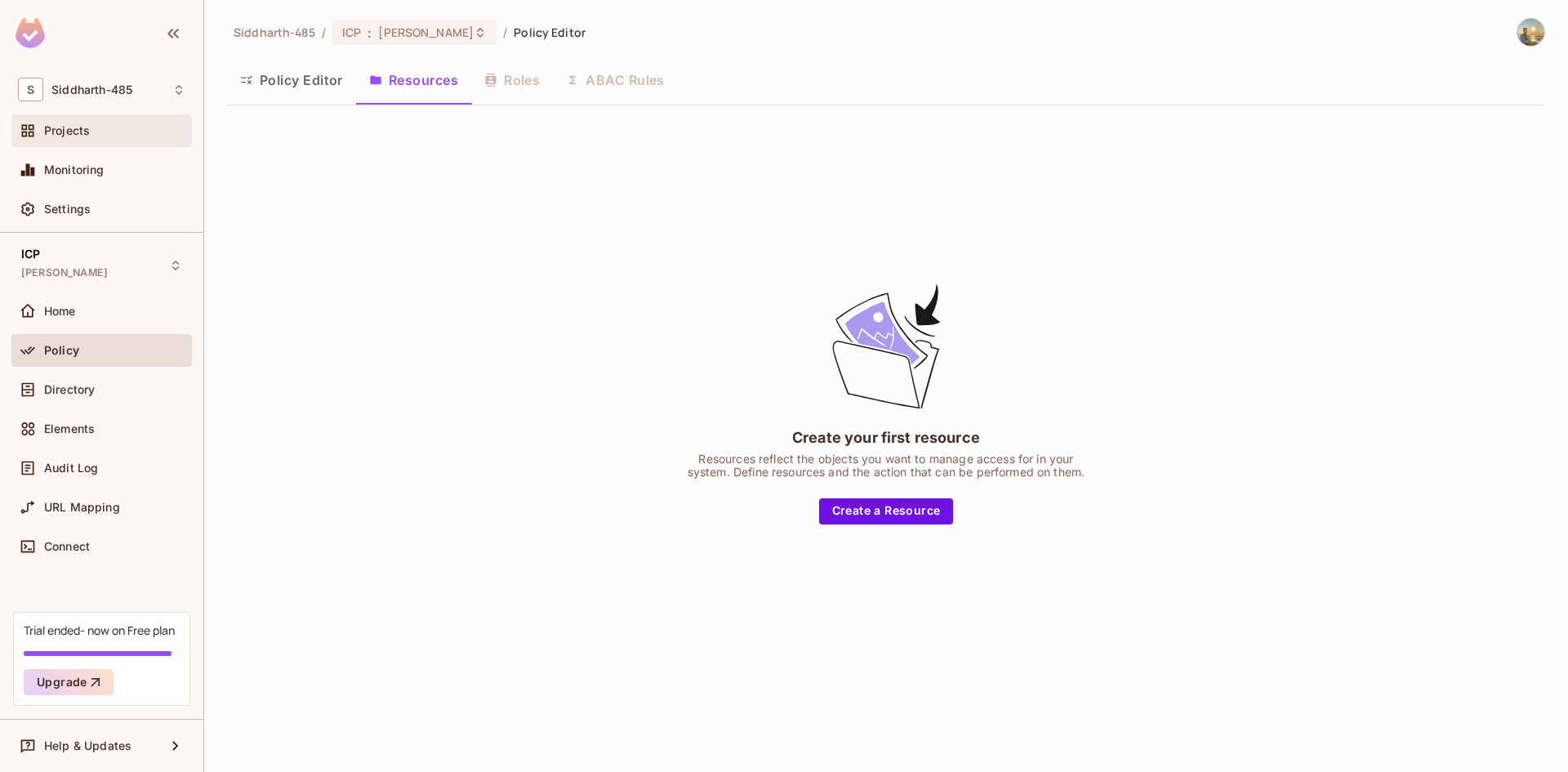
click at [74, 136] on span "Projects" at bounding box center [67, 131] width 45 height 13
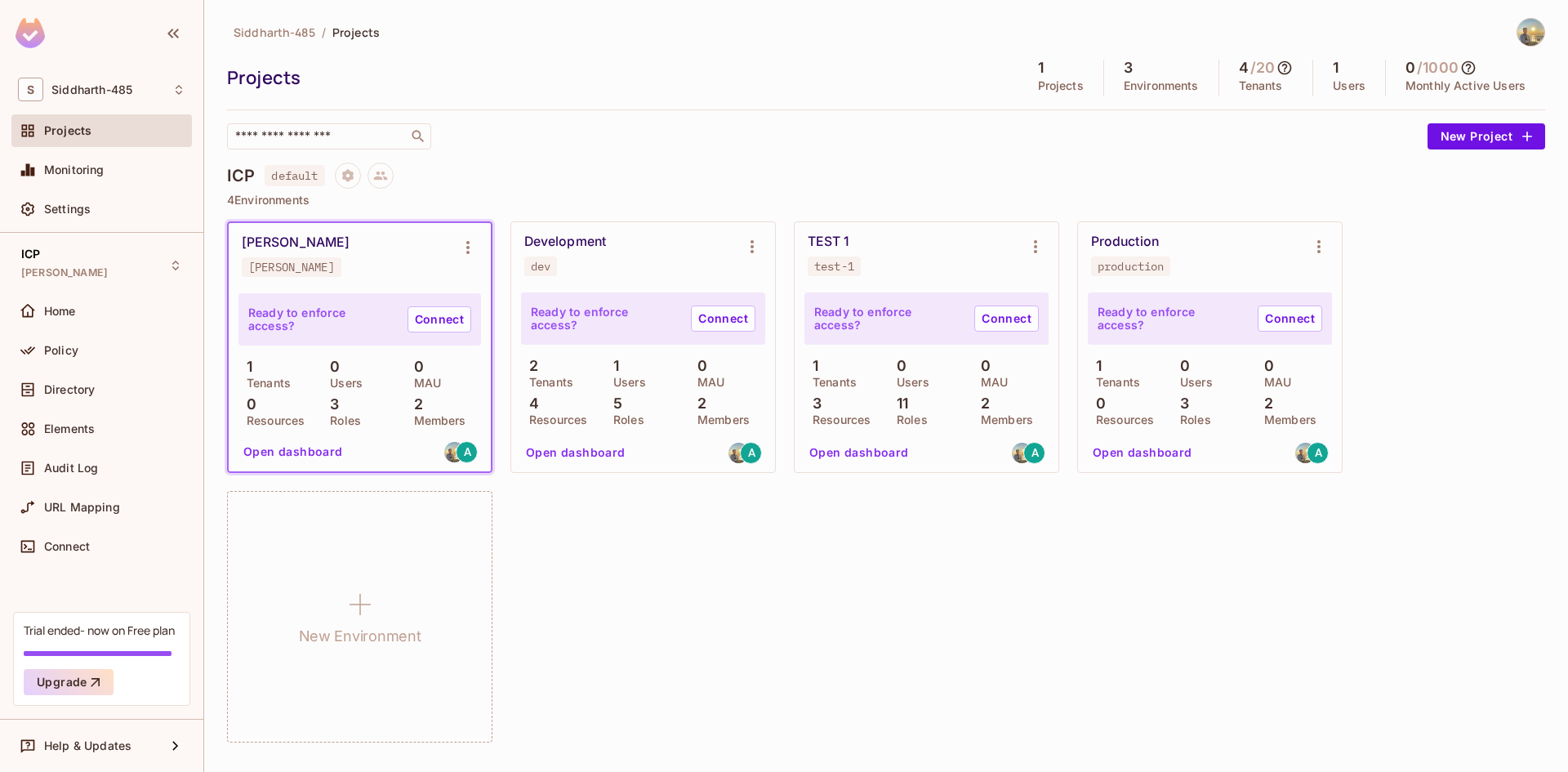
click at [308, 451] on button "Open dashboard" at bounding box center [293, 451] width 113 height 26
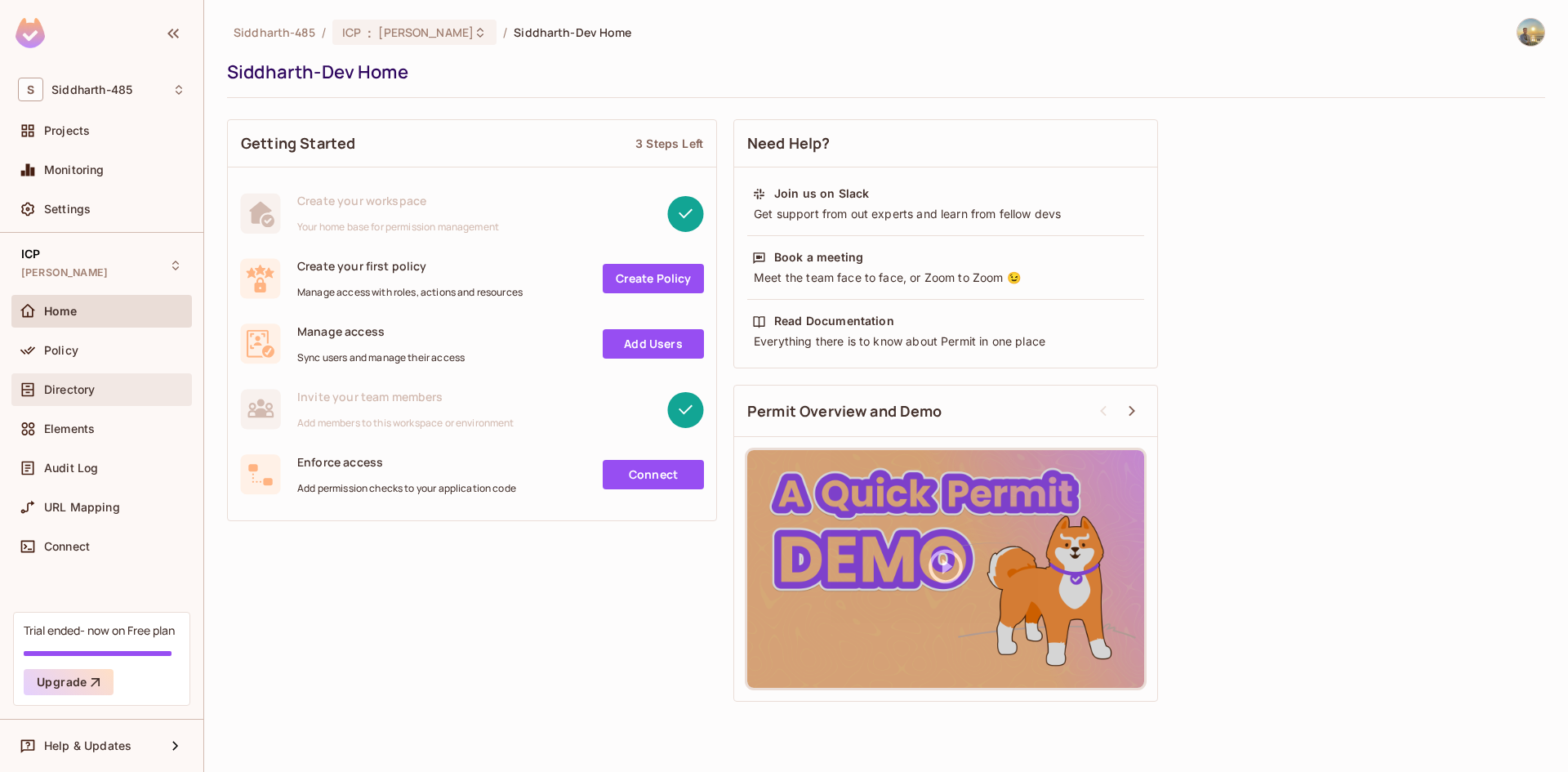
click at [59, 381] on div "Directory" at bounding box center [102, 390] width 167 height 20
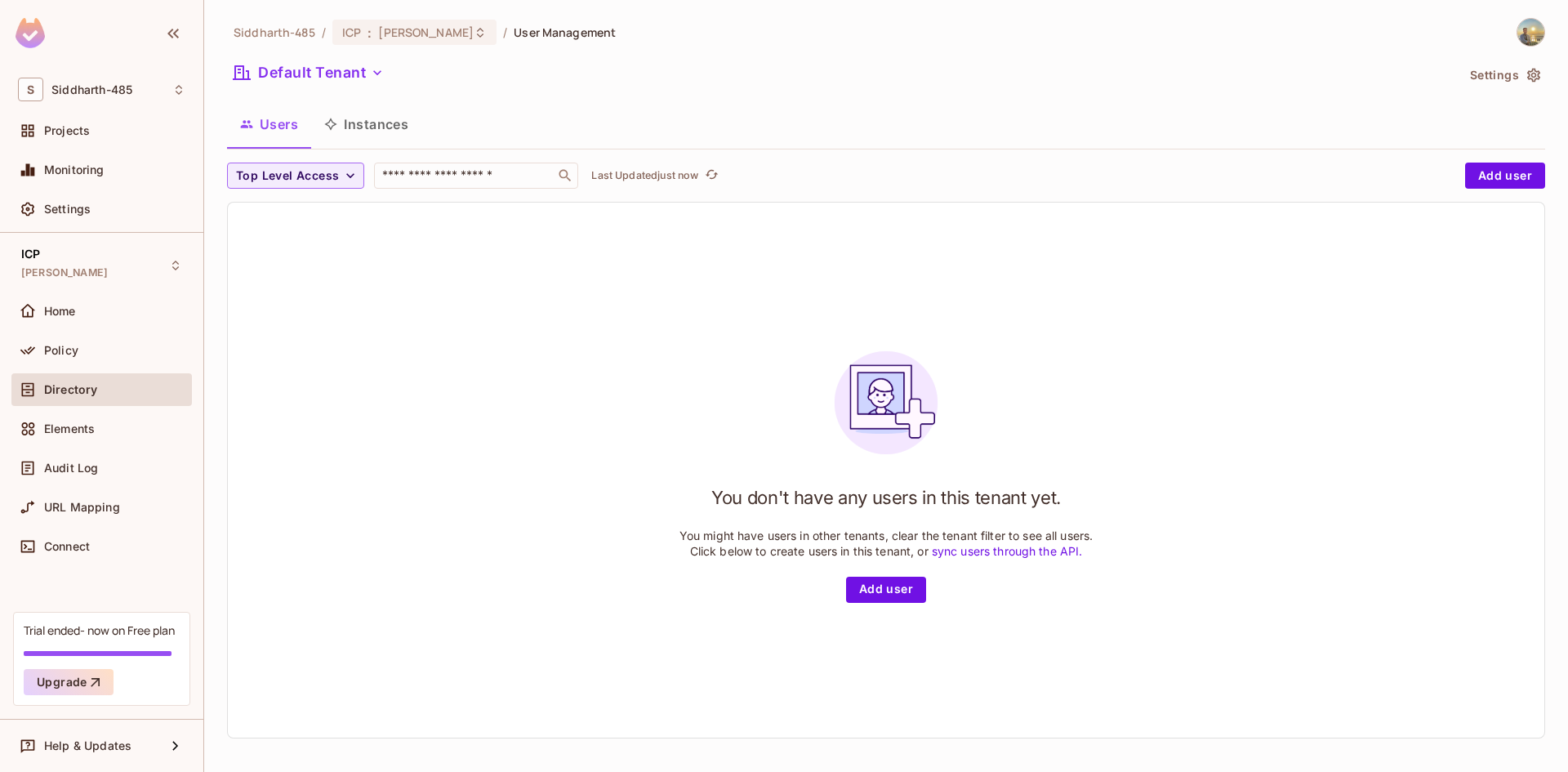
click at [376, 131] on button "Instances" at bounding box center [366, 124] width 110 height 41
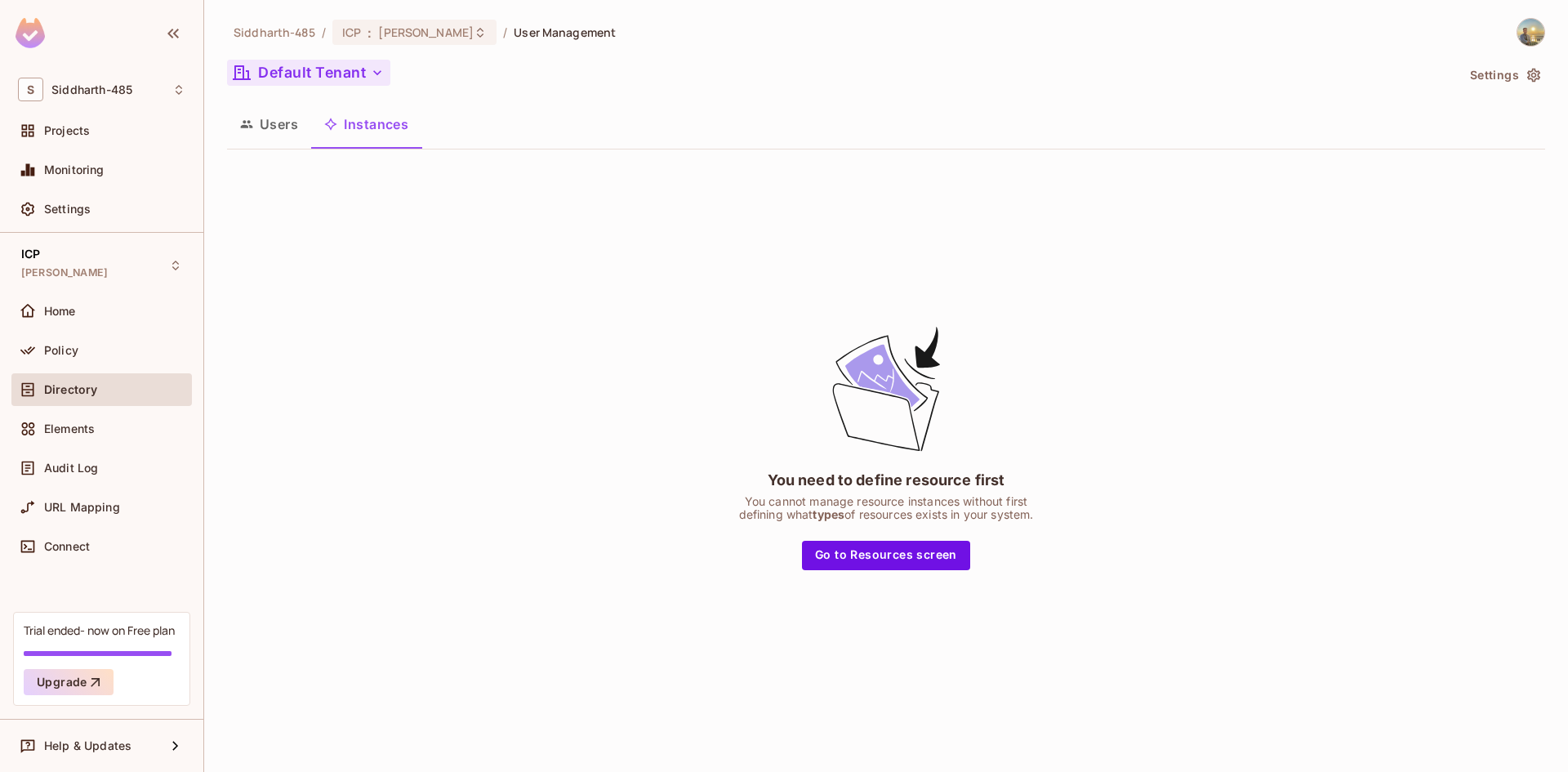
click at [371, 71] on icon "button" at bounding box center [377, 73] width 16 height 16
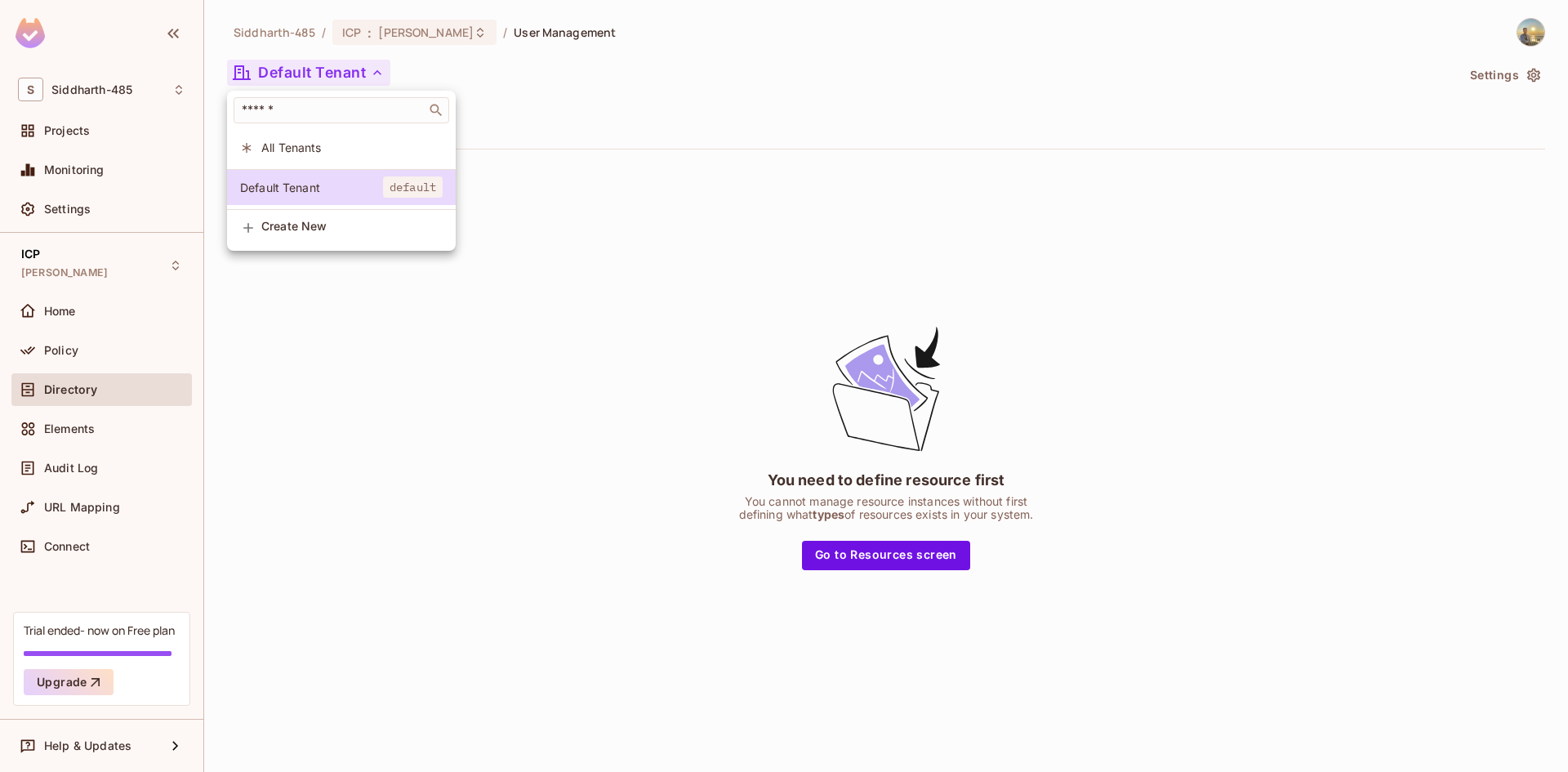
click at [331, 150] on span "All Tenants" at bounding box center [352, 147] width 182 height 15
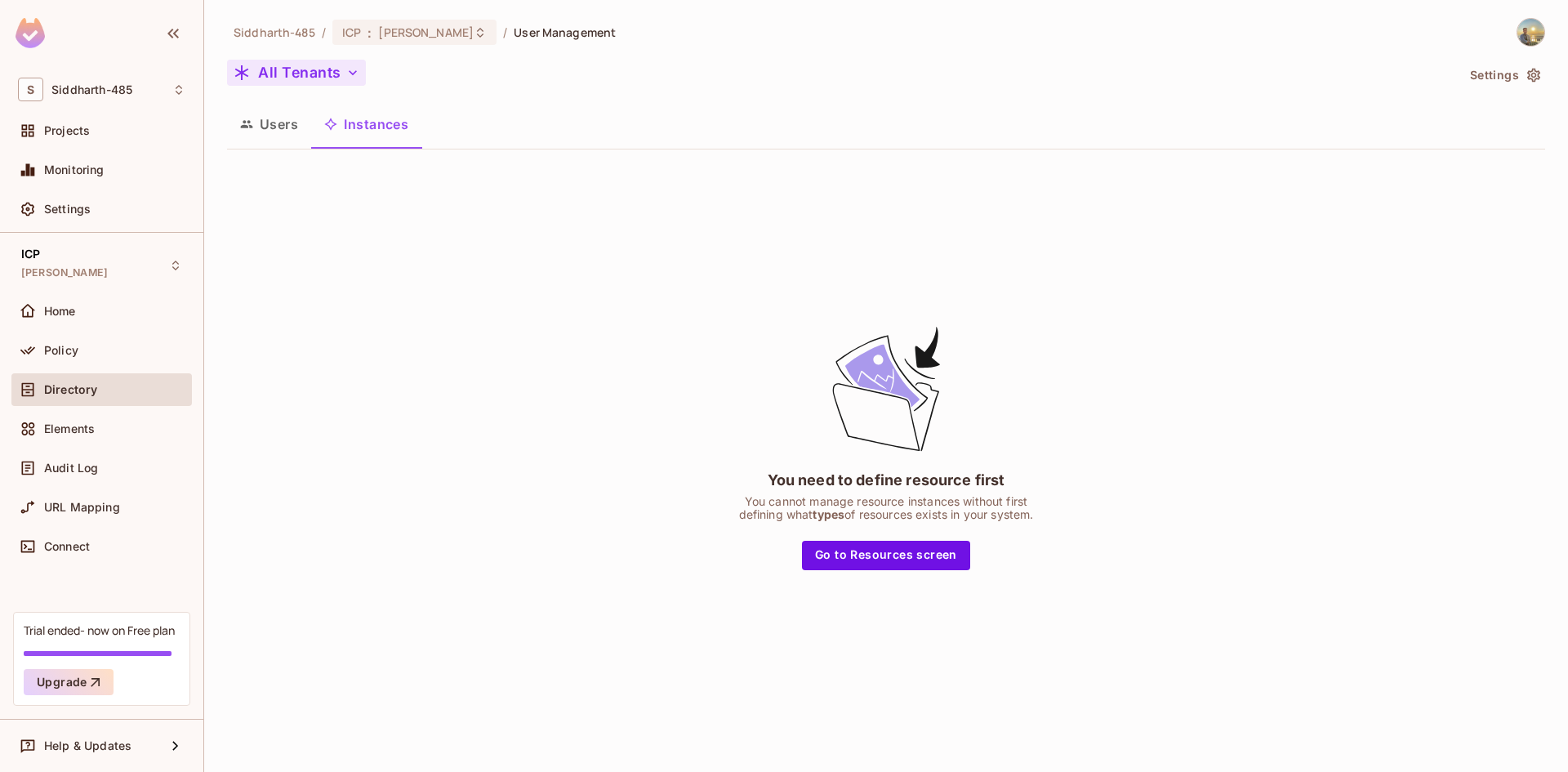
click at [273, 130] on button "Users" at bounding box center [269, 124] width 84 height 41
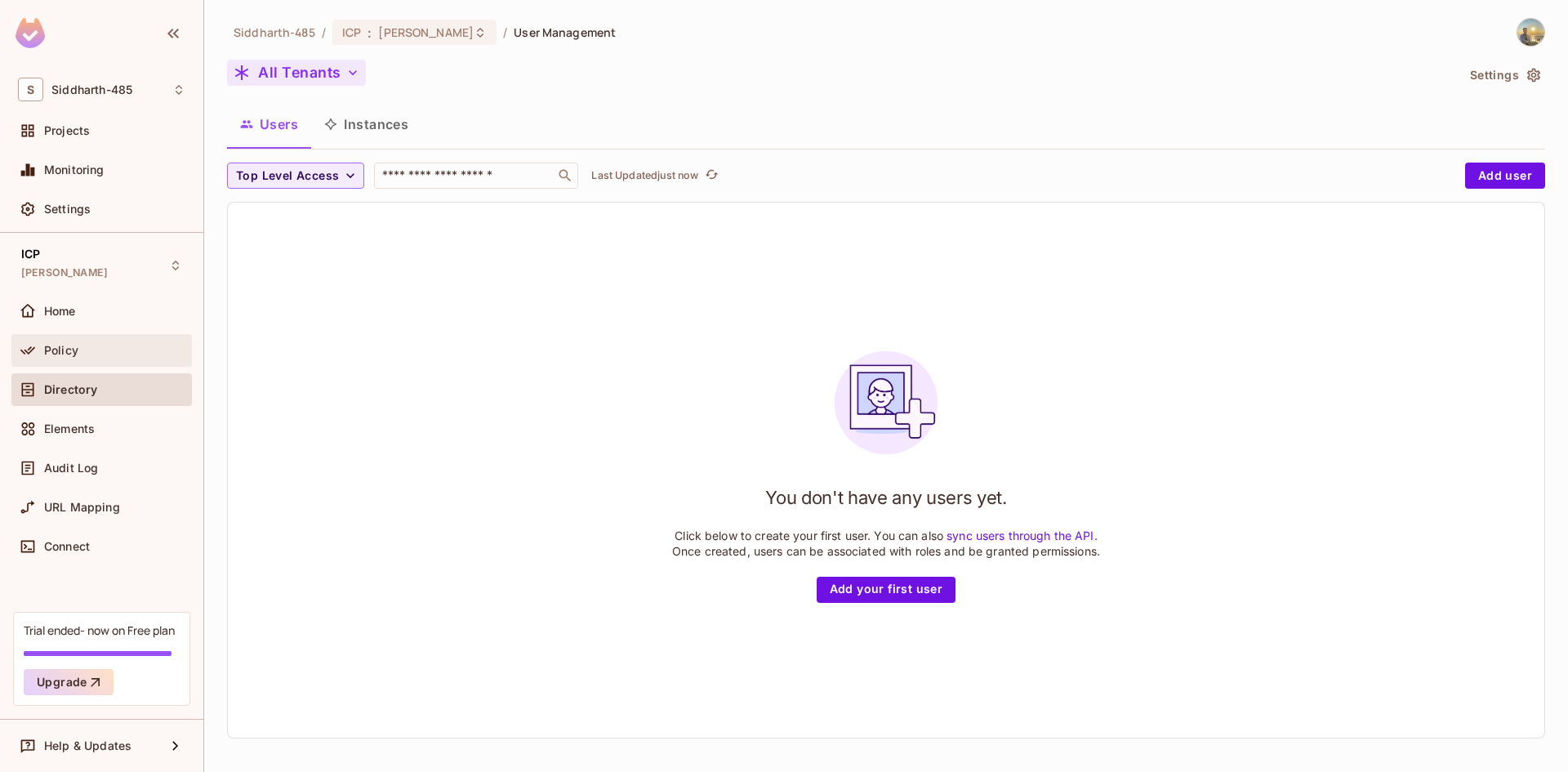
click at [104, 335] on div "Policy" at bounding box center [102, 351] width 181 height 33
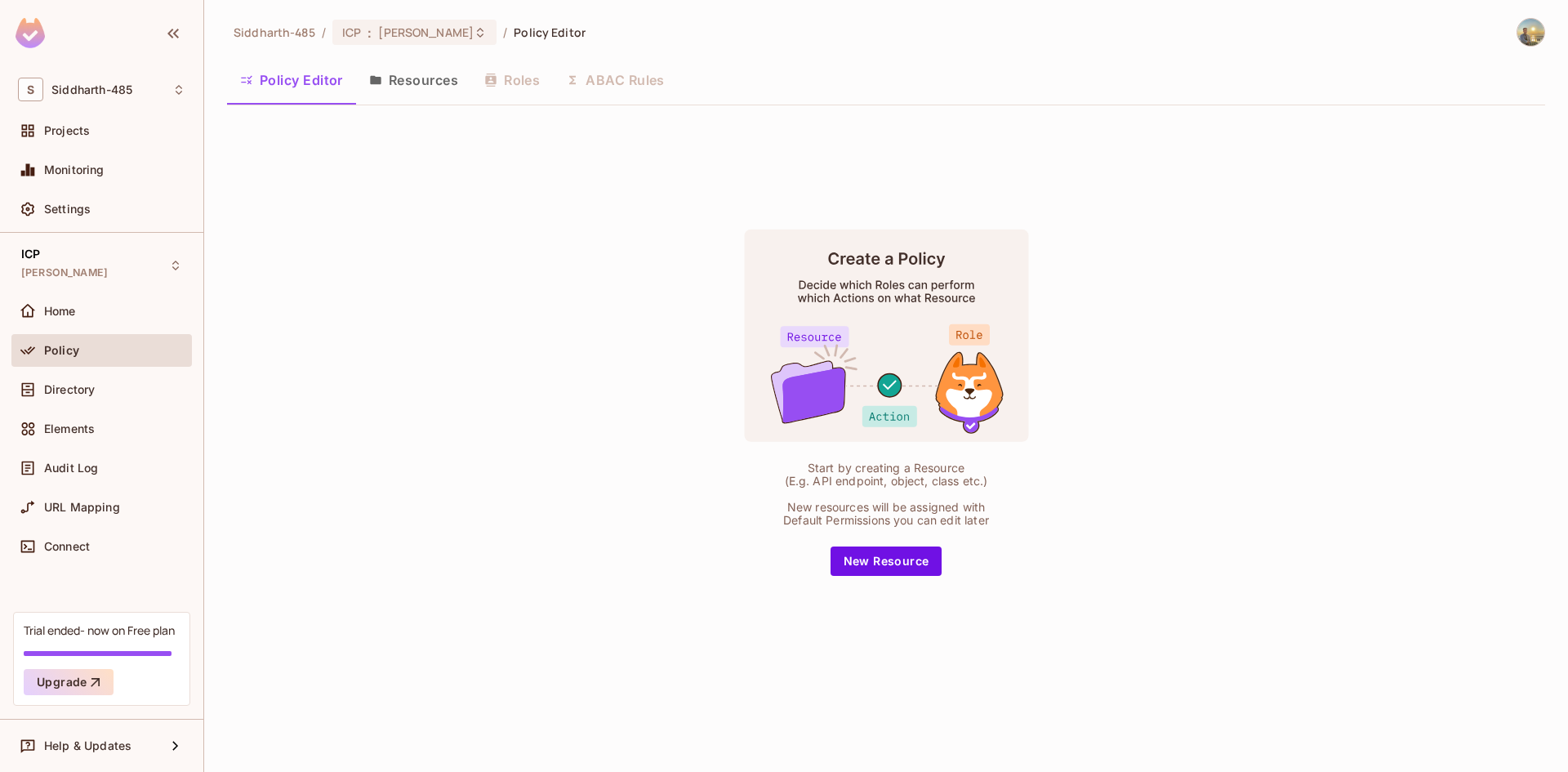
click at [419, 85] on button "Resources" at bounding box center [413, 80] width 115 height 41
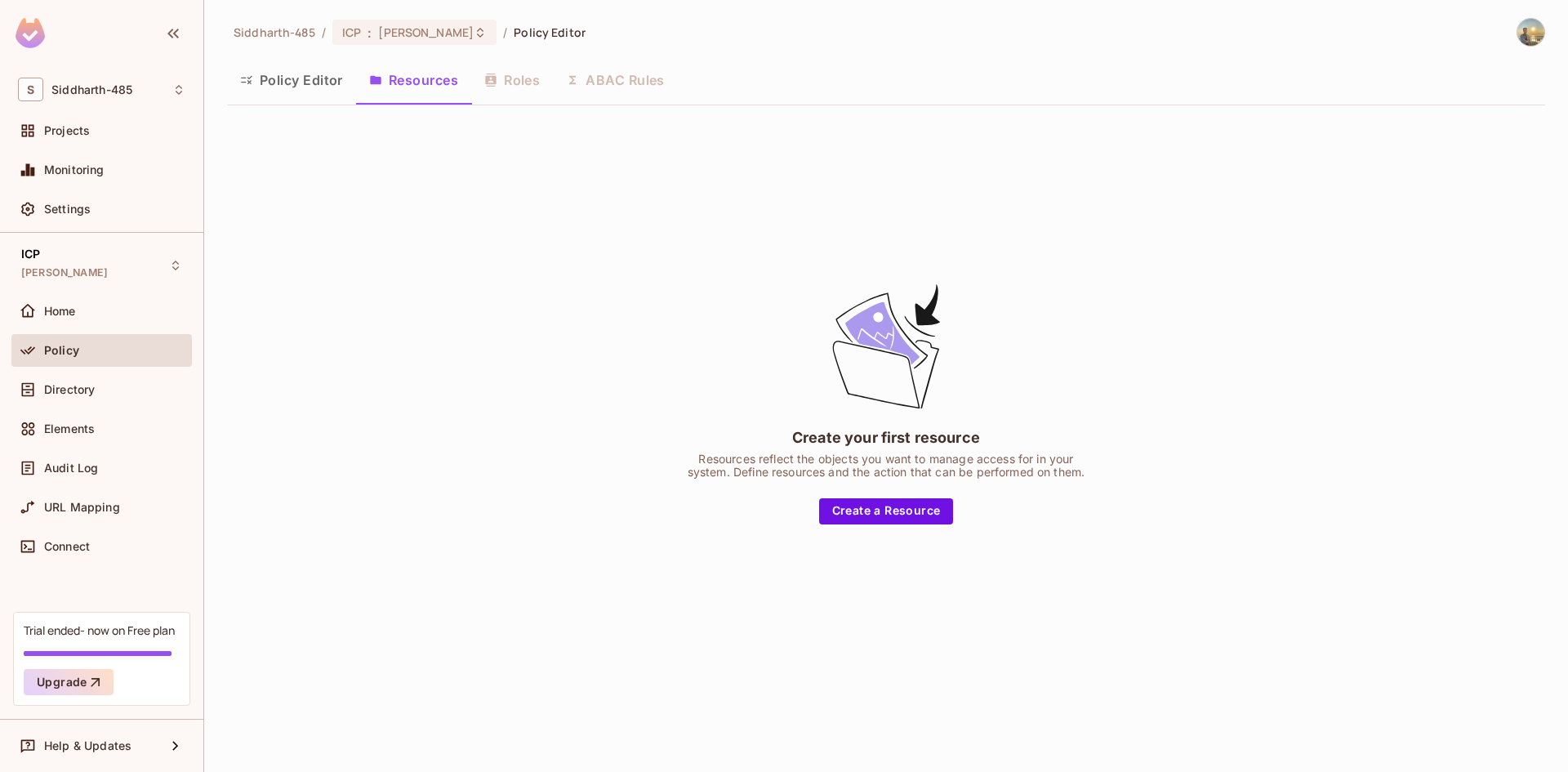
click at [498, 85] on div "Policy Editor Resources Roles ABAC Rules" at bounding box center [886, 80] width 1318 height 41
click at [336, 86] on button "Policy Editor" at bounding box center [292, 80] width 129 height 41
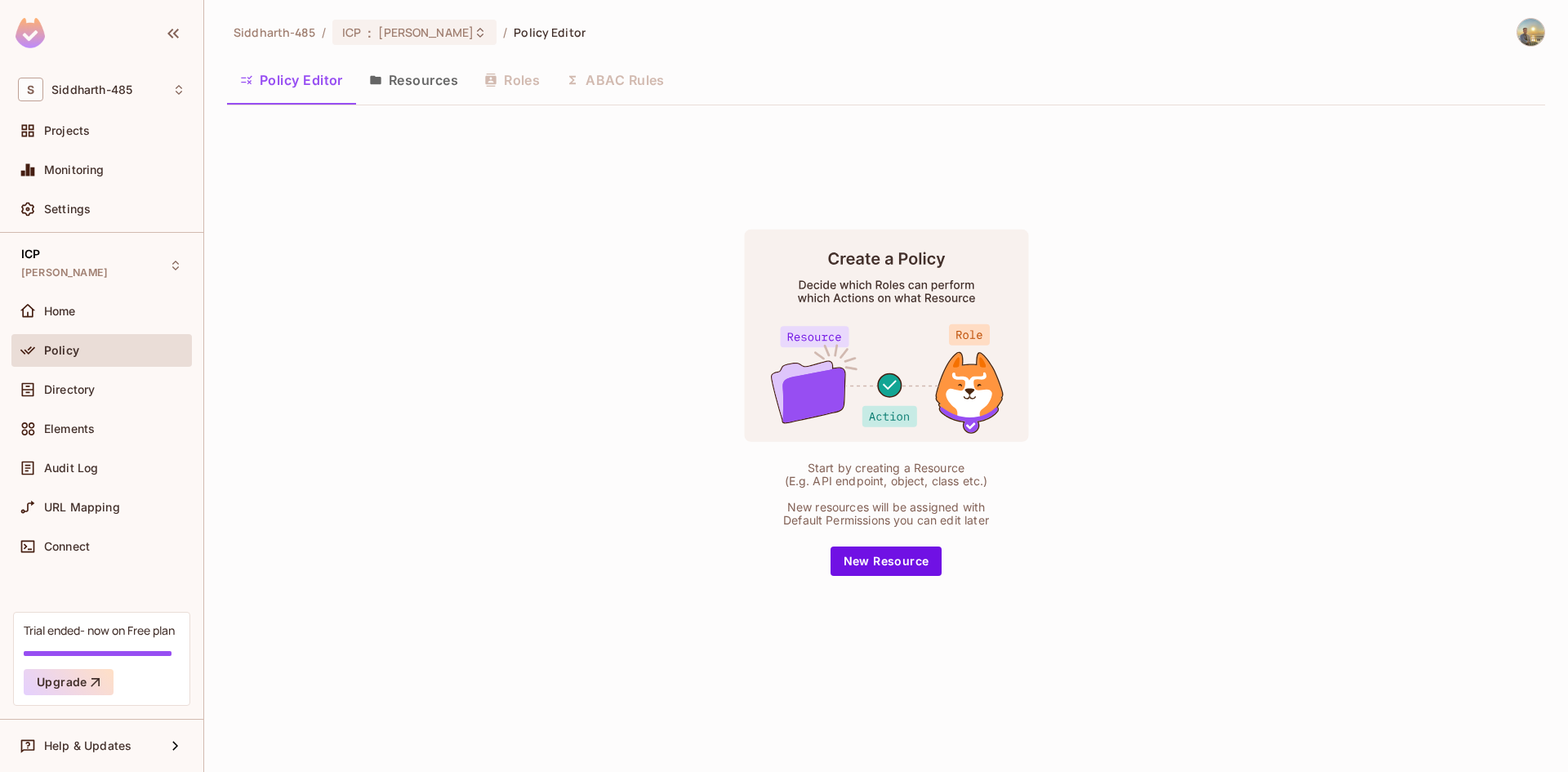
click at [545, 565] on div "Start by creating a Resource (E.g. API endpoint, object, class etc.) New resour…" at bounding box center [886, 401] width 1318 height 568
click at [106, 132] on div "Projects" at bounding box center [115, 131] width 142 height 13
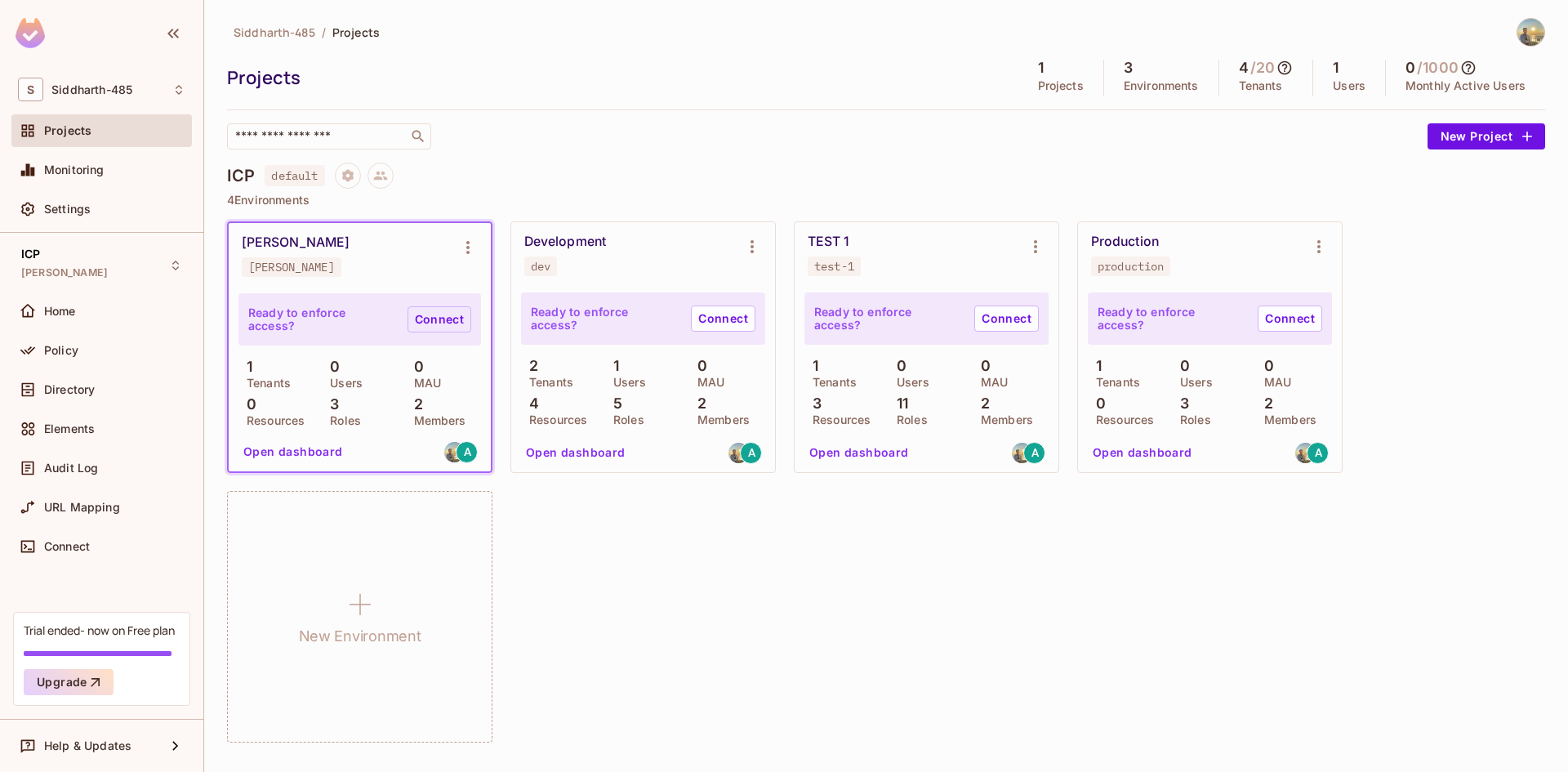
click at [448, 323] on link "Connect" at bounding box center [440, 319] width 64 height 26
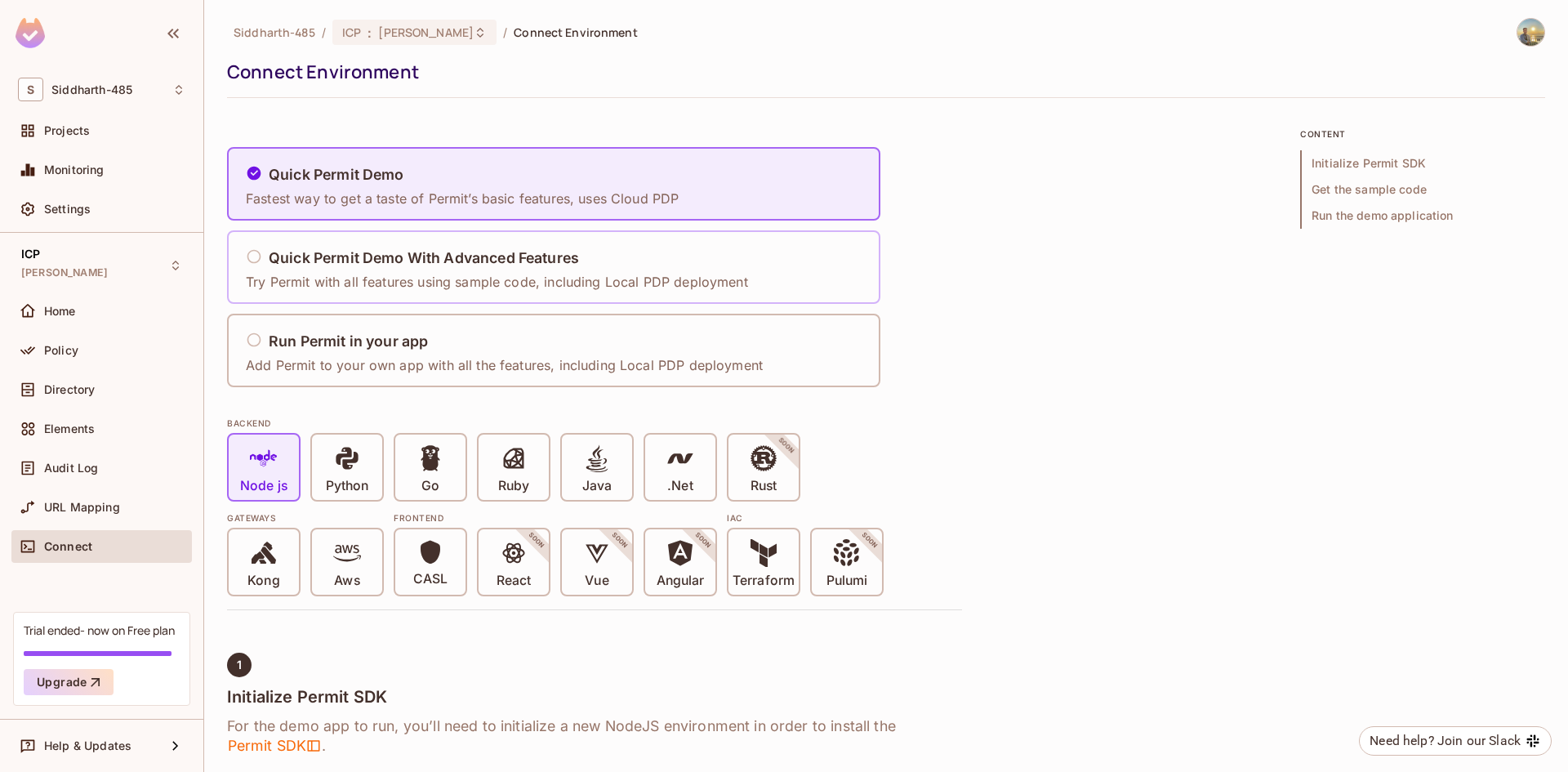
click at [343, 251] on h5 "Quick Permit Demo With Advanced Features" at bounding box center [424, 258] width 311 height 16
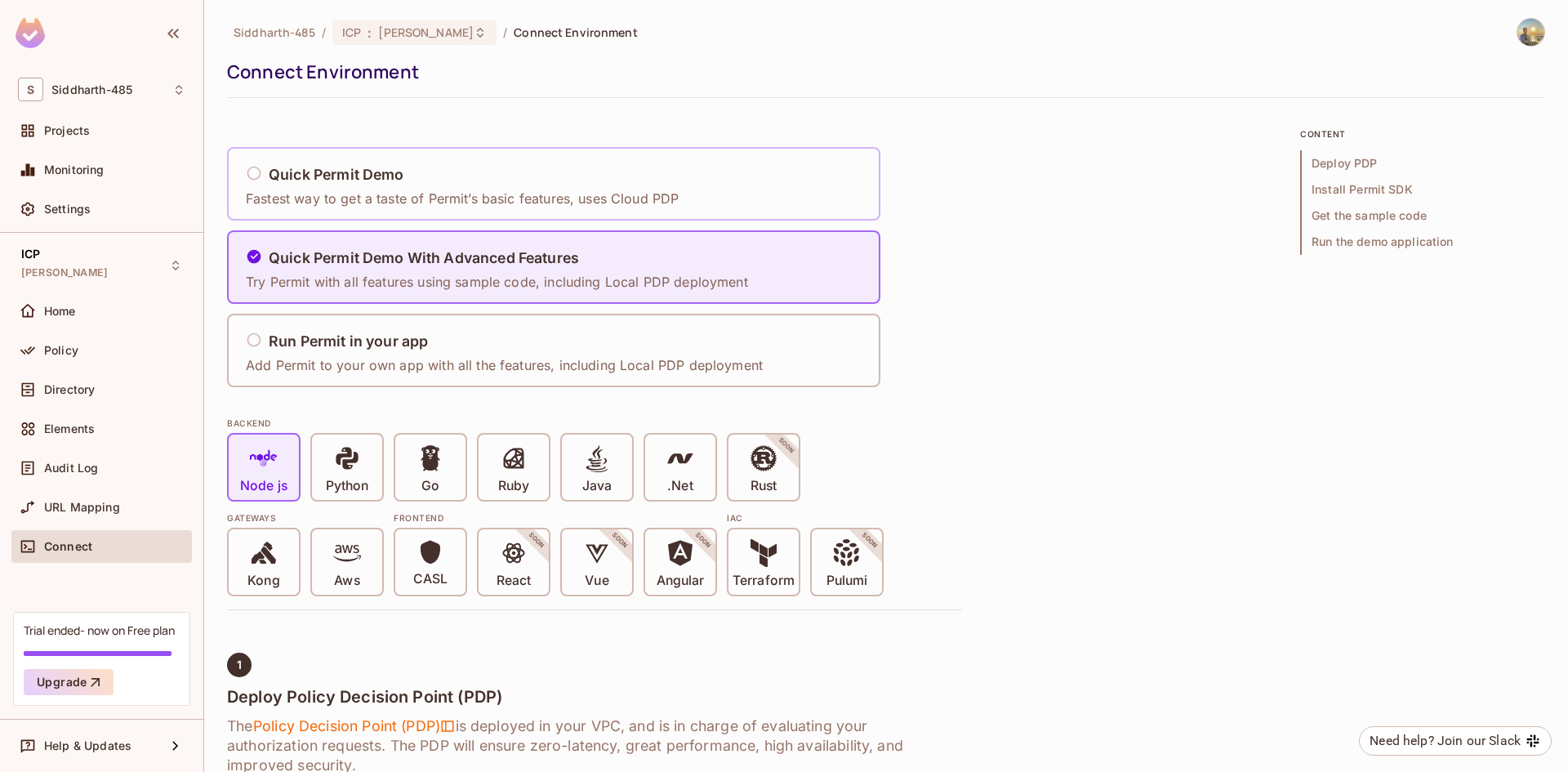
click at [509, 209] on div "Quick Permit Demo Fastest way to get a taste of Permit’s basic features, uses C…" at bounding box center [467, 183] width 443 height 68
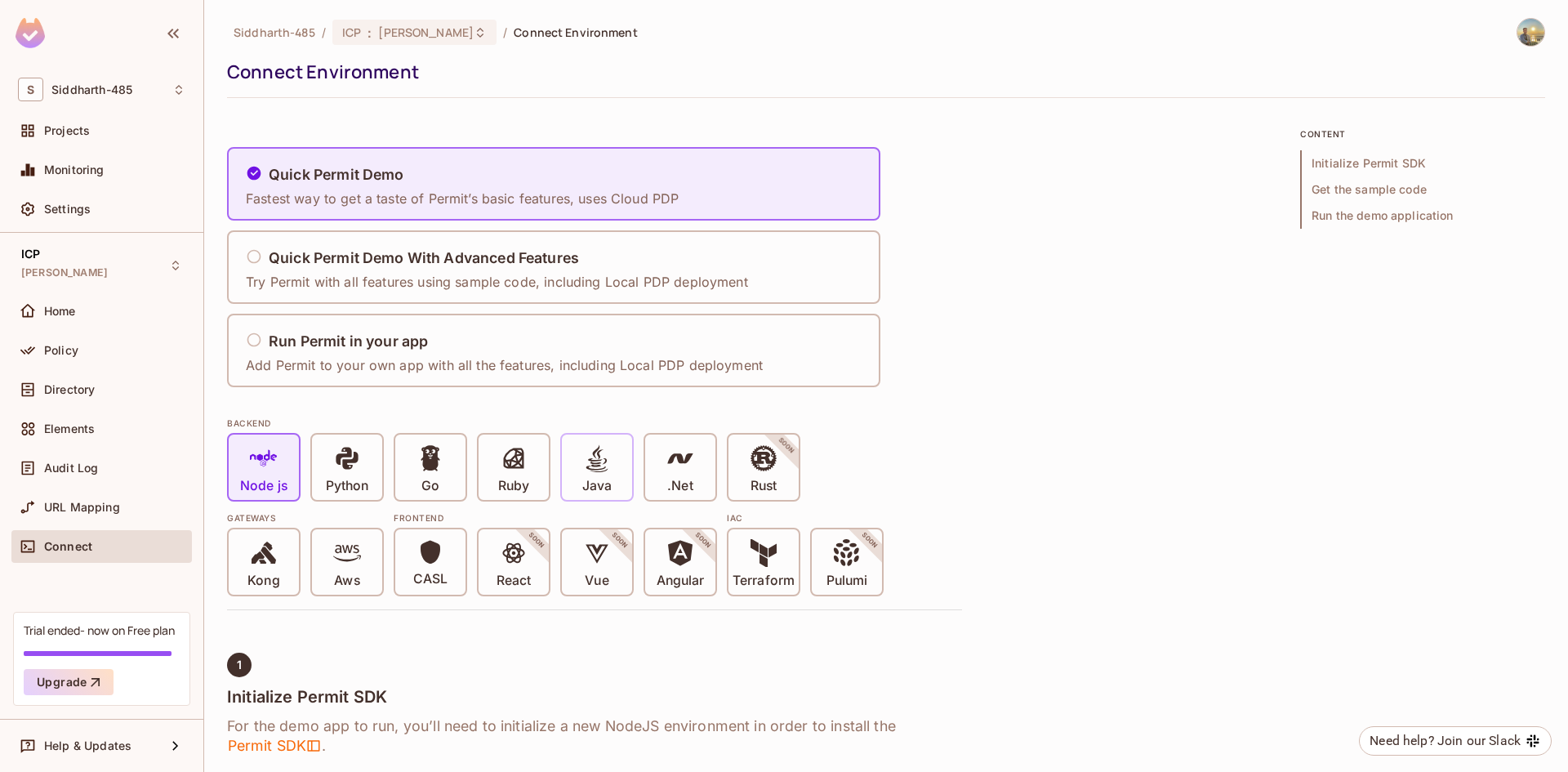
click at [619, 490] on div "Java" at bounding box center [597, 467] width 70 height 65
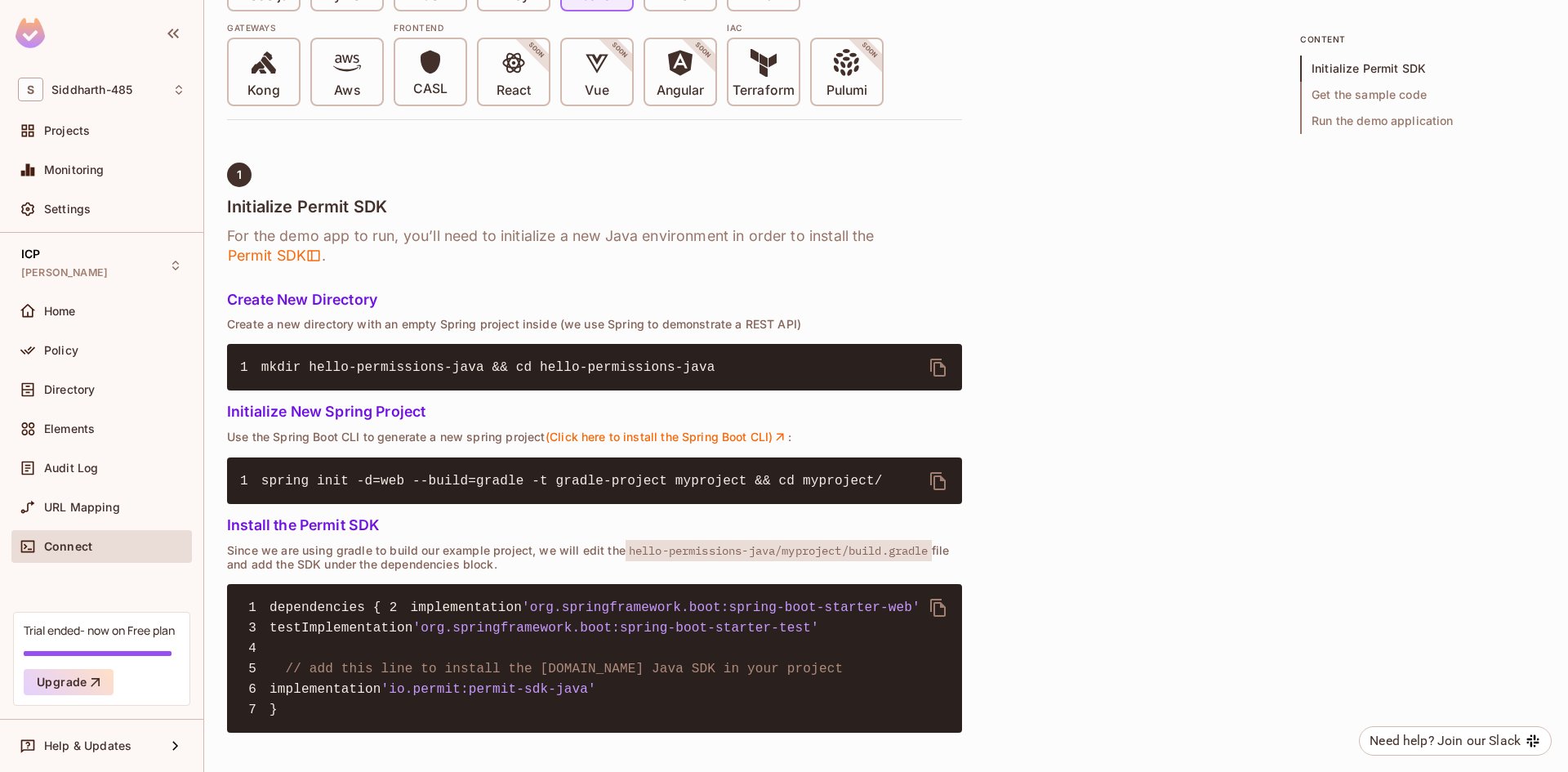
scroll to position [571, 0]
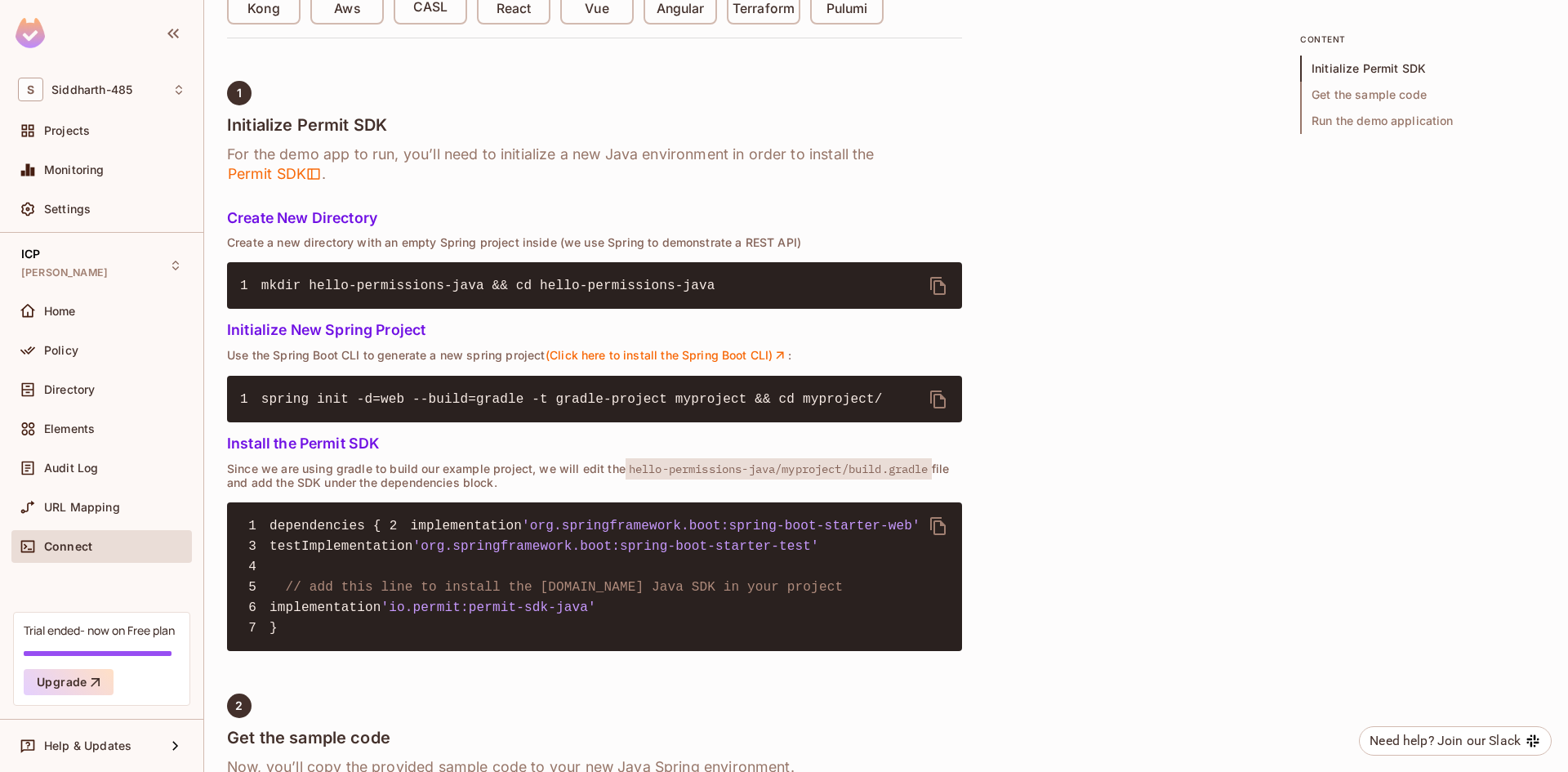
click at [419, 615] on span "'io.permit:permit-sdk-java'" at bounding box center [489, 608] width 214 height 15
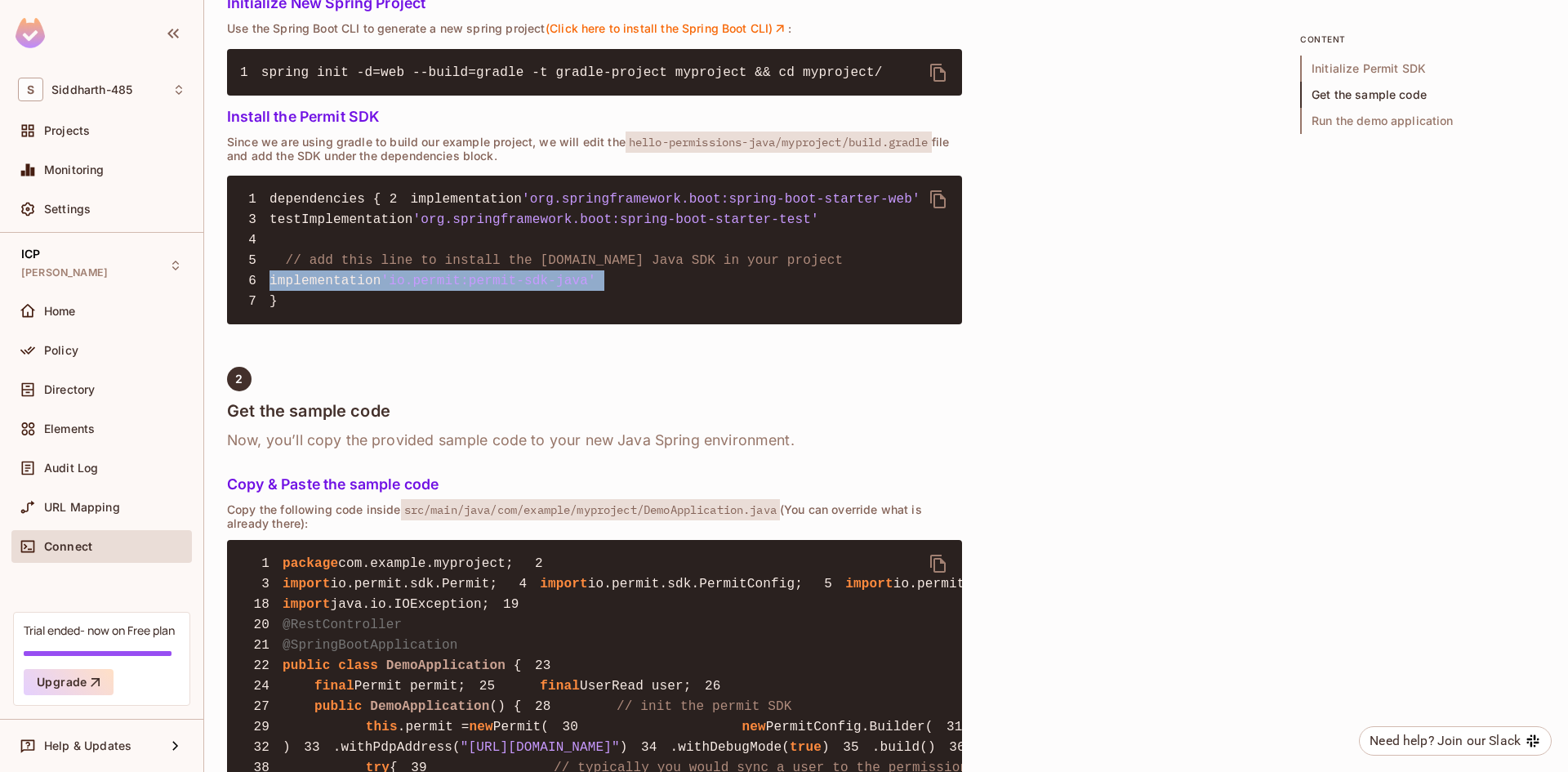
scroll to position [980, 0]
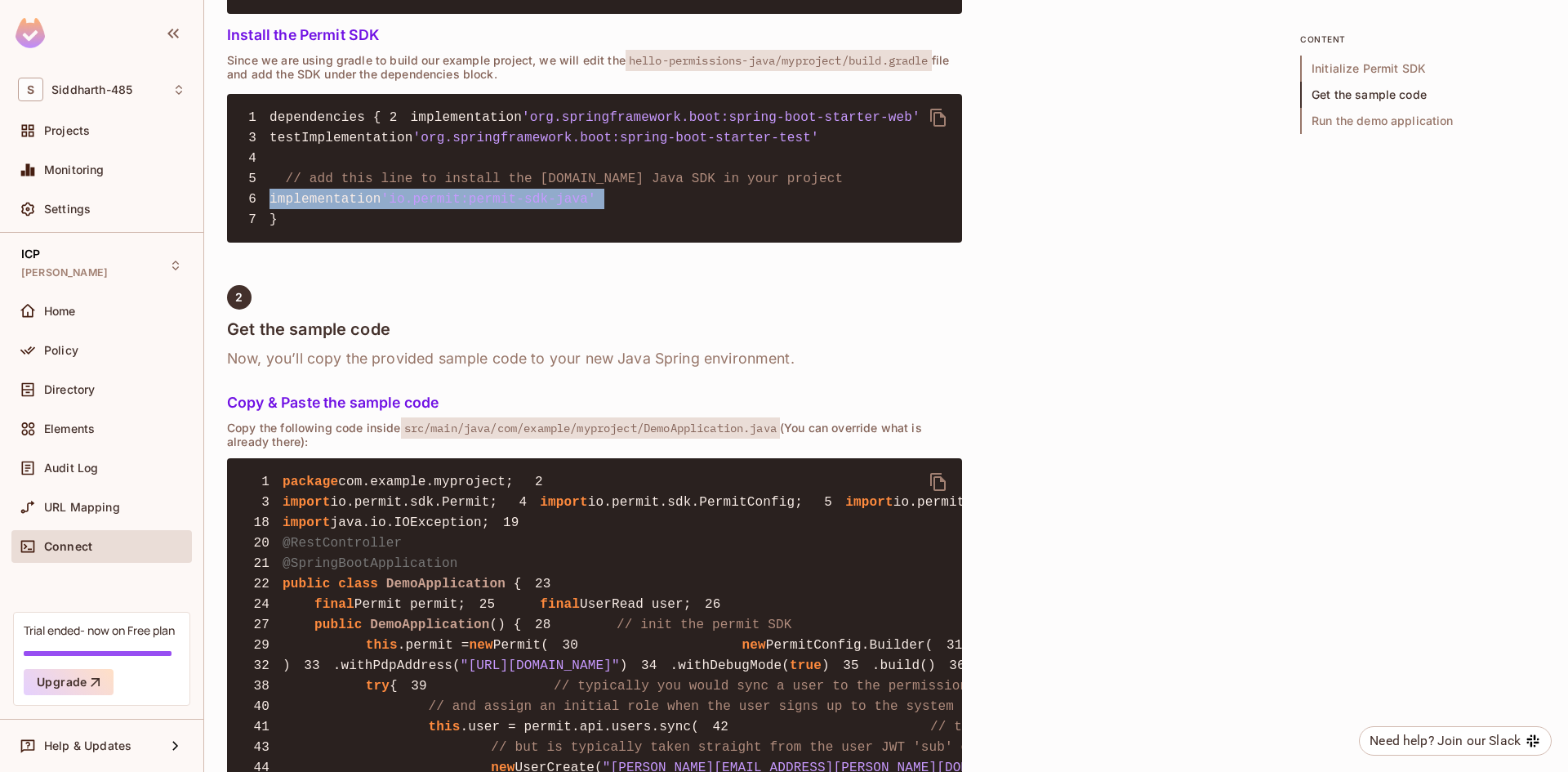
copy code "implementation 'io.permit:permit-sdk-java' 7"
click at [755, 439] on span "src/main/java/com/example/myproject/DemoApplication.java" at bounding box center [590, 427] width 379 height 21
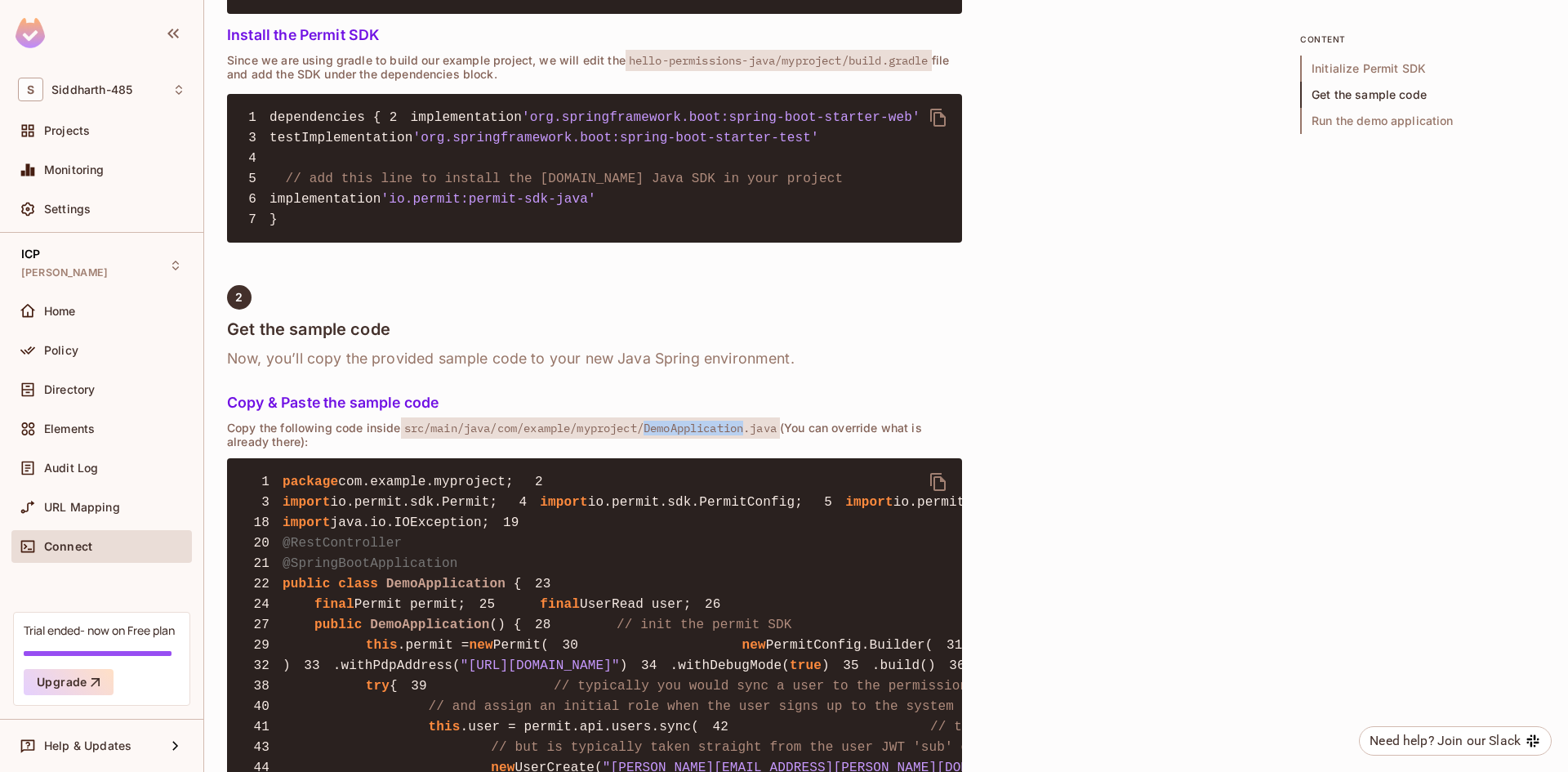
click at [755, 439] on span "src/main/java/com/example/myproject/DemoApplication.java" at bounding box center [590, 427] width 379 height 21
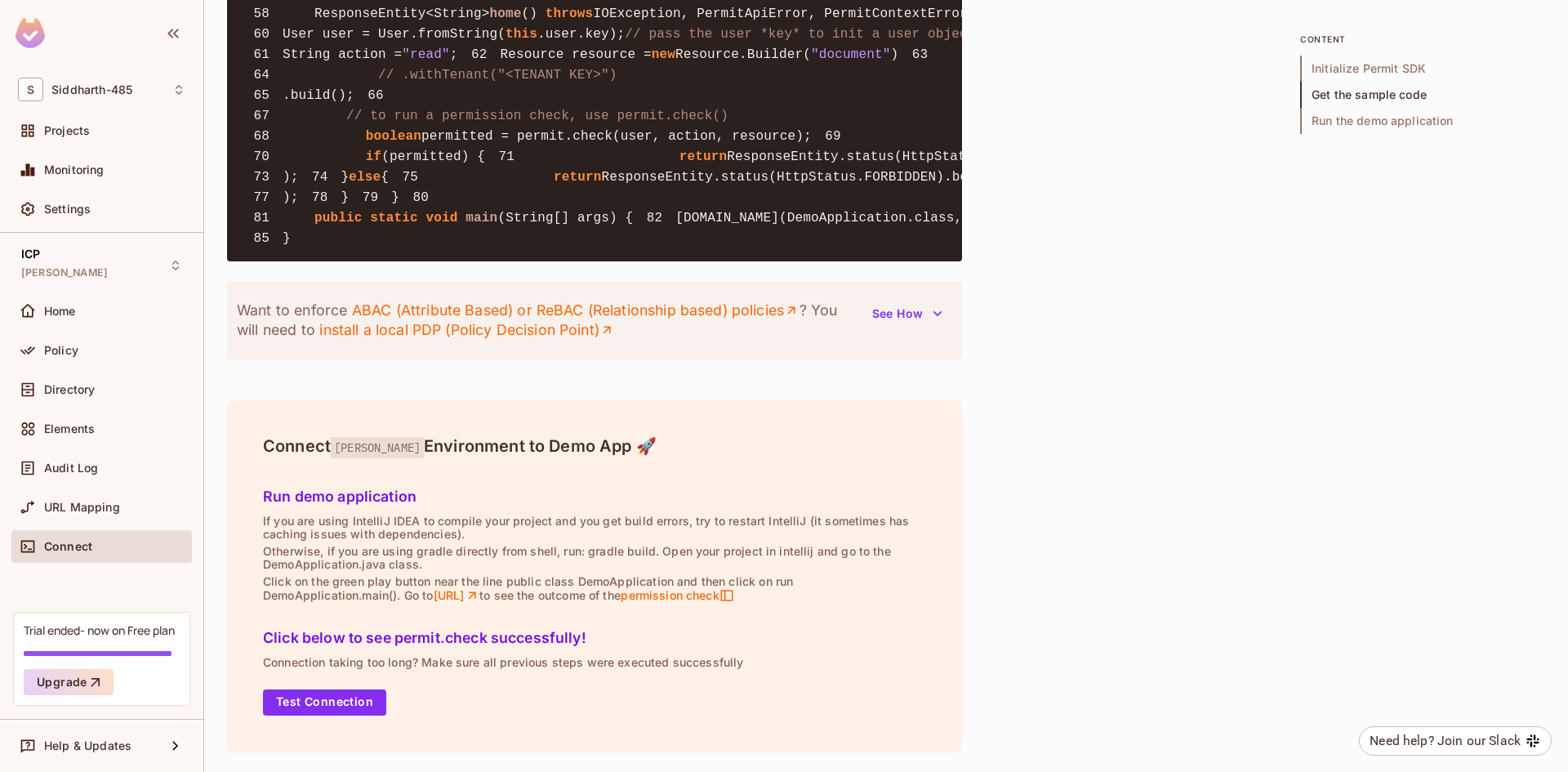
scroll to position [1878, 0]
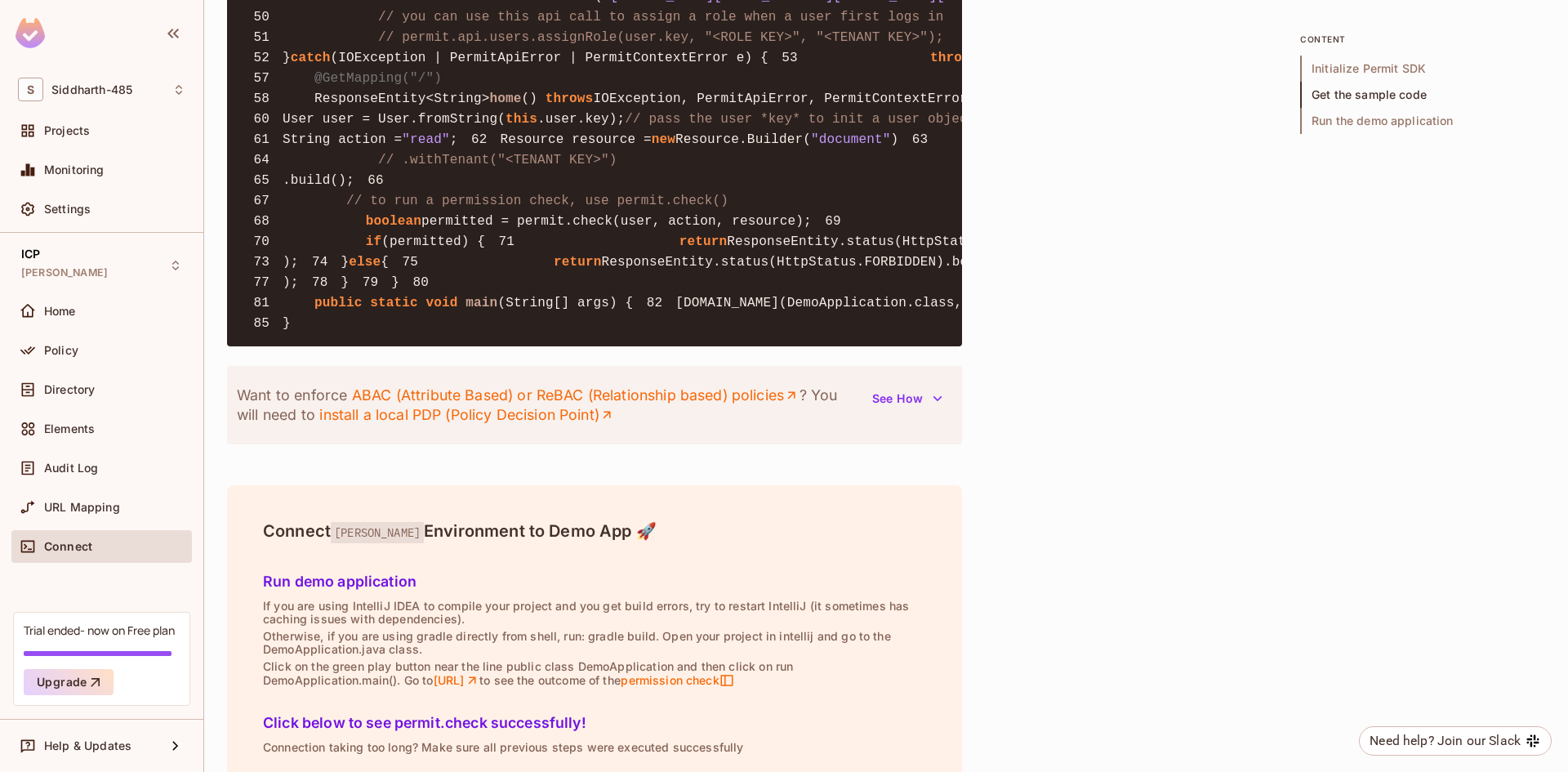
click at [479, 336] on pre "1 package com.example.myproject; 2 3 import io.permit.sdk.Permit; 4 import io.p…" at bounding box center [594, 17] width 735 height 659
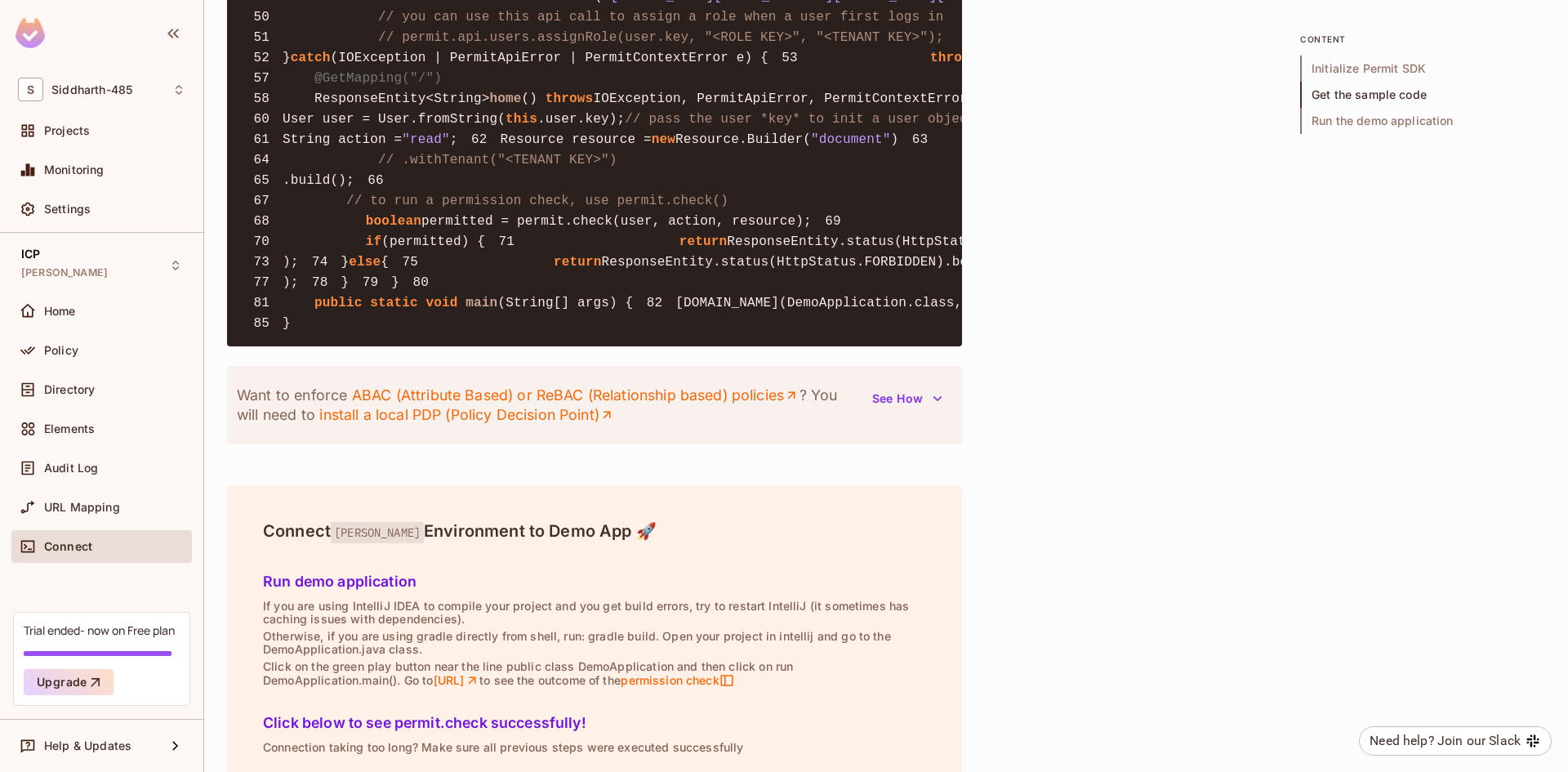
click at [448, 346] on pre "1 package com.example.myproject; 2 3 import io.permit.sdk.Permit; 4 import io.p…" at bounding box center [594, 17] width 735 height 659
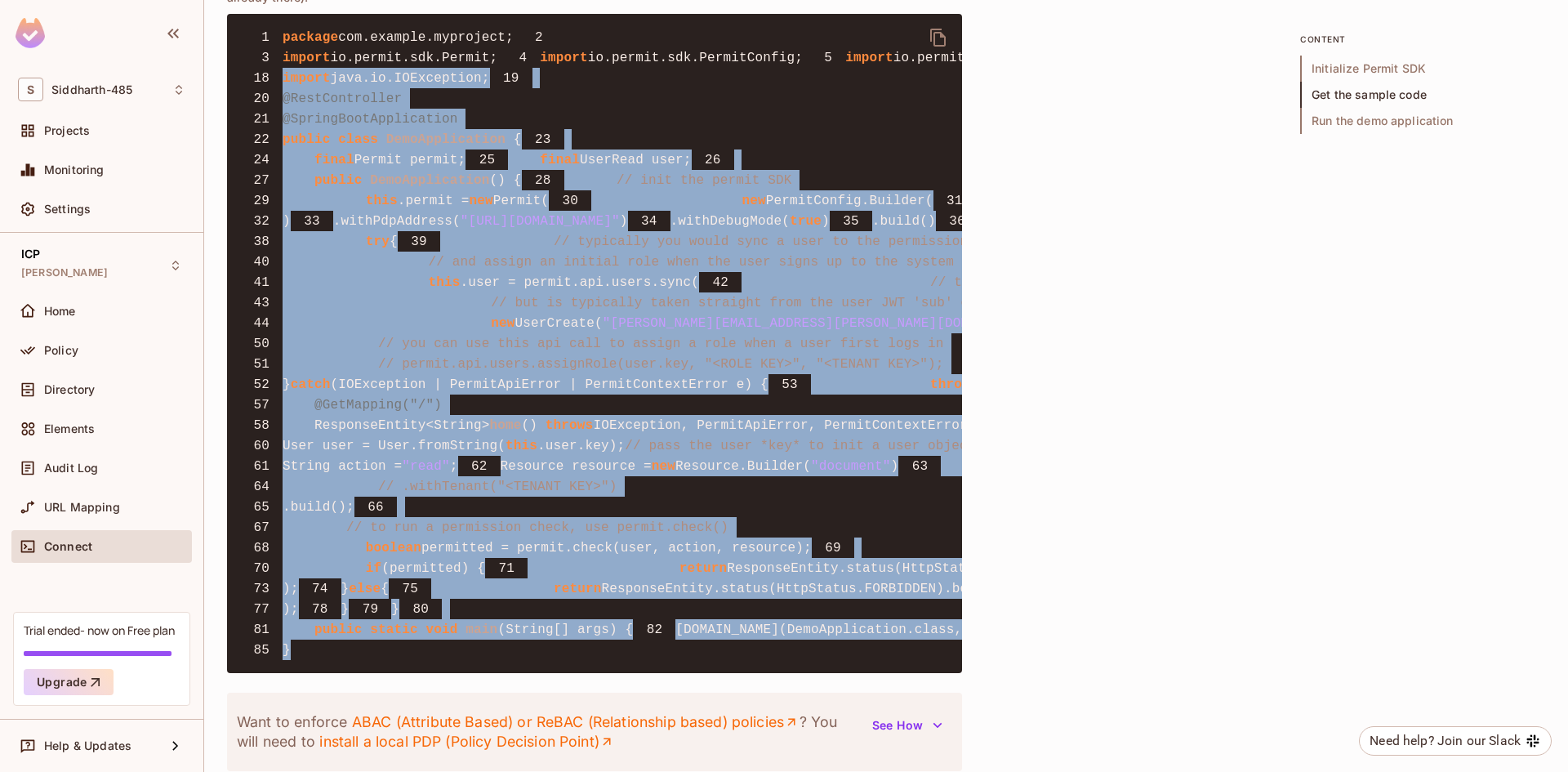
scroll to position [1342, 0]
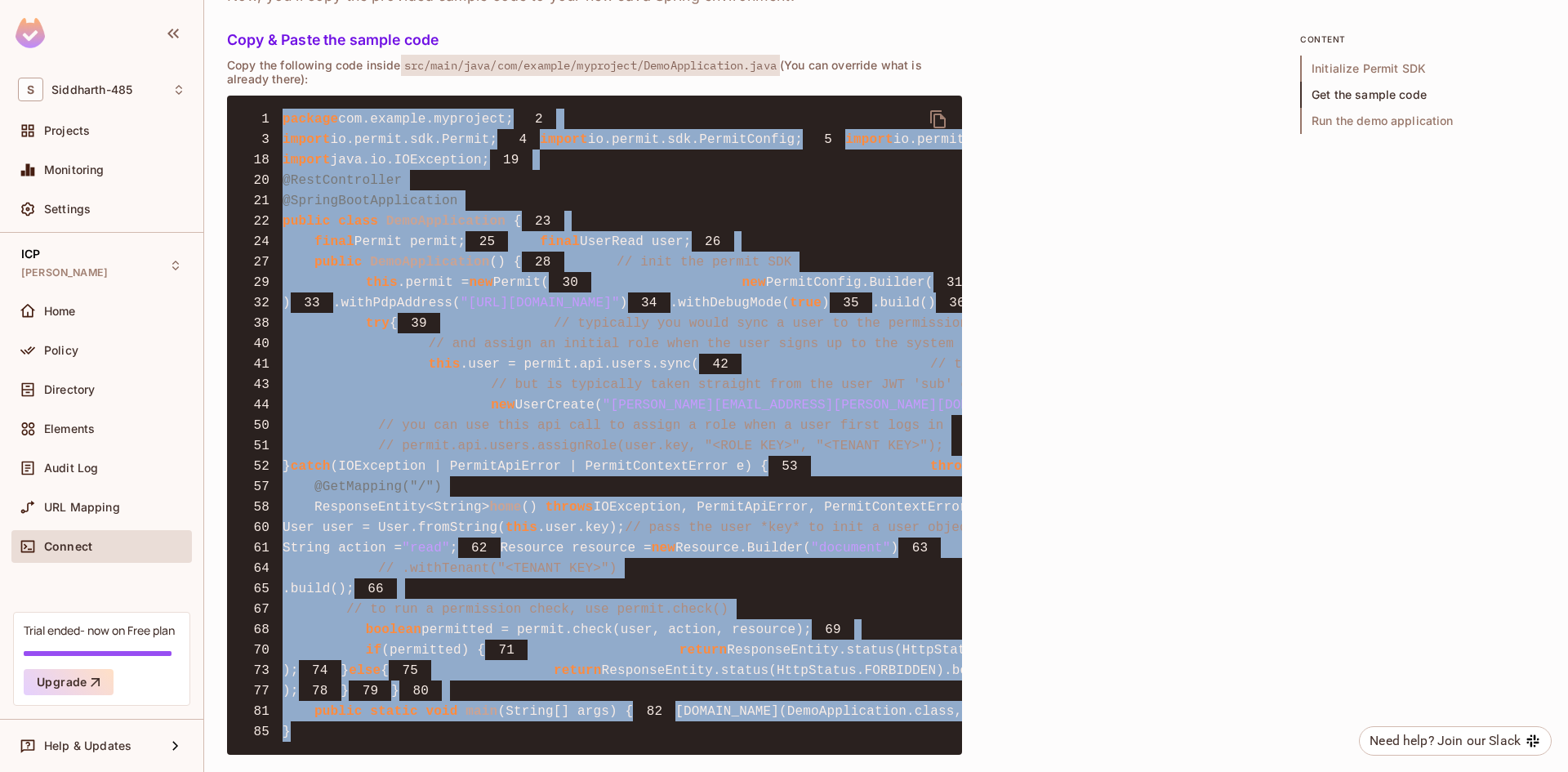
drag, startPoint x: 352, startPoint y: 707, endPoint x: 248, endPoint y: 137, distance: 579.4
click at [248, 137] on pre "1 package com.example.myproject; 2 3 import io.permit.sdk.Permit; 4 import io.p…" at bounding box center [594, 425] width 735 height 659
copy code "package com.example.myproject; 2 3 import io.permit.sdk.Permit; 4 import io.per…"
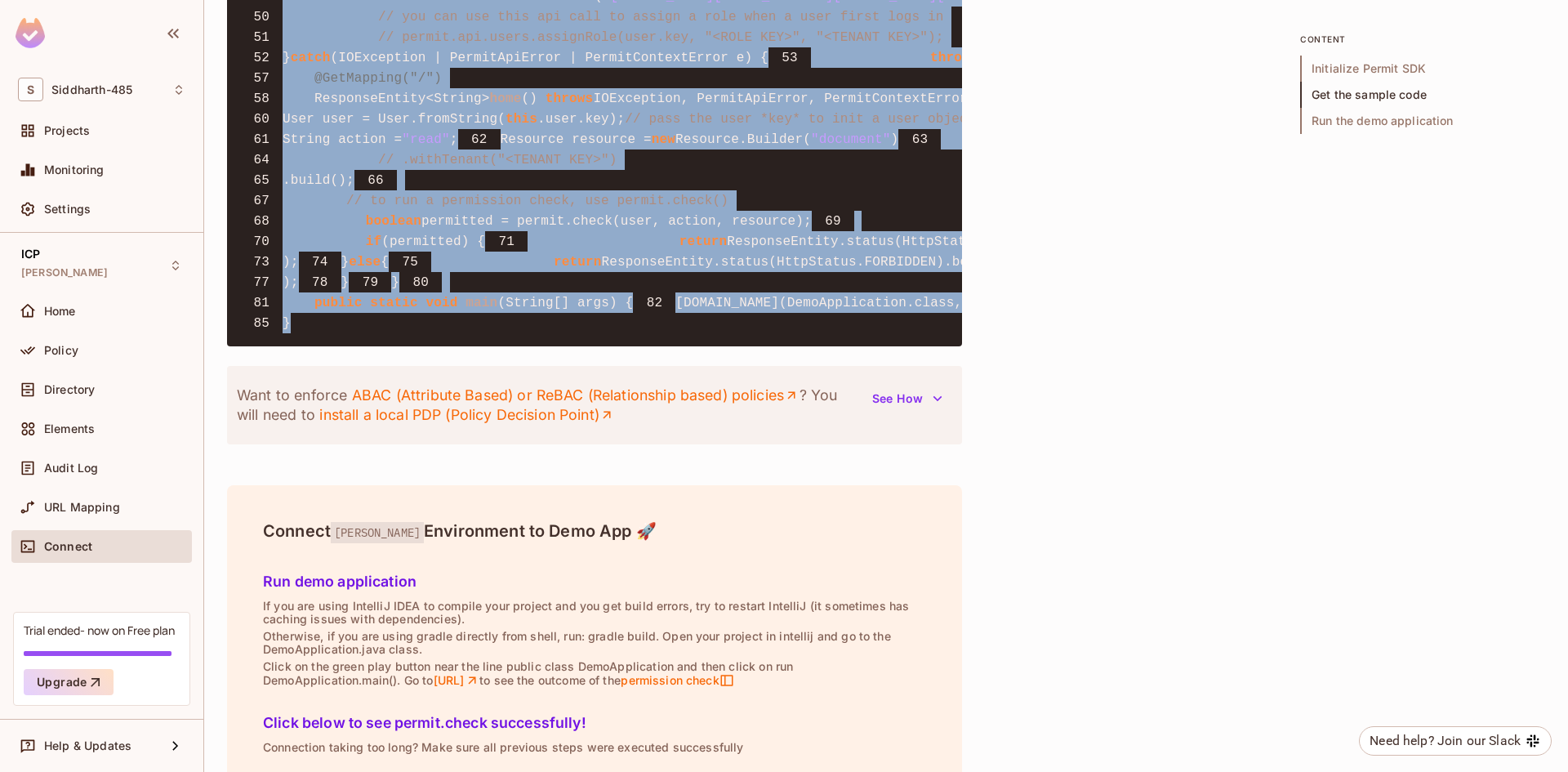
scroll to position [1914, 0]
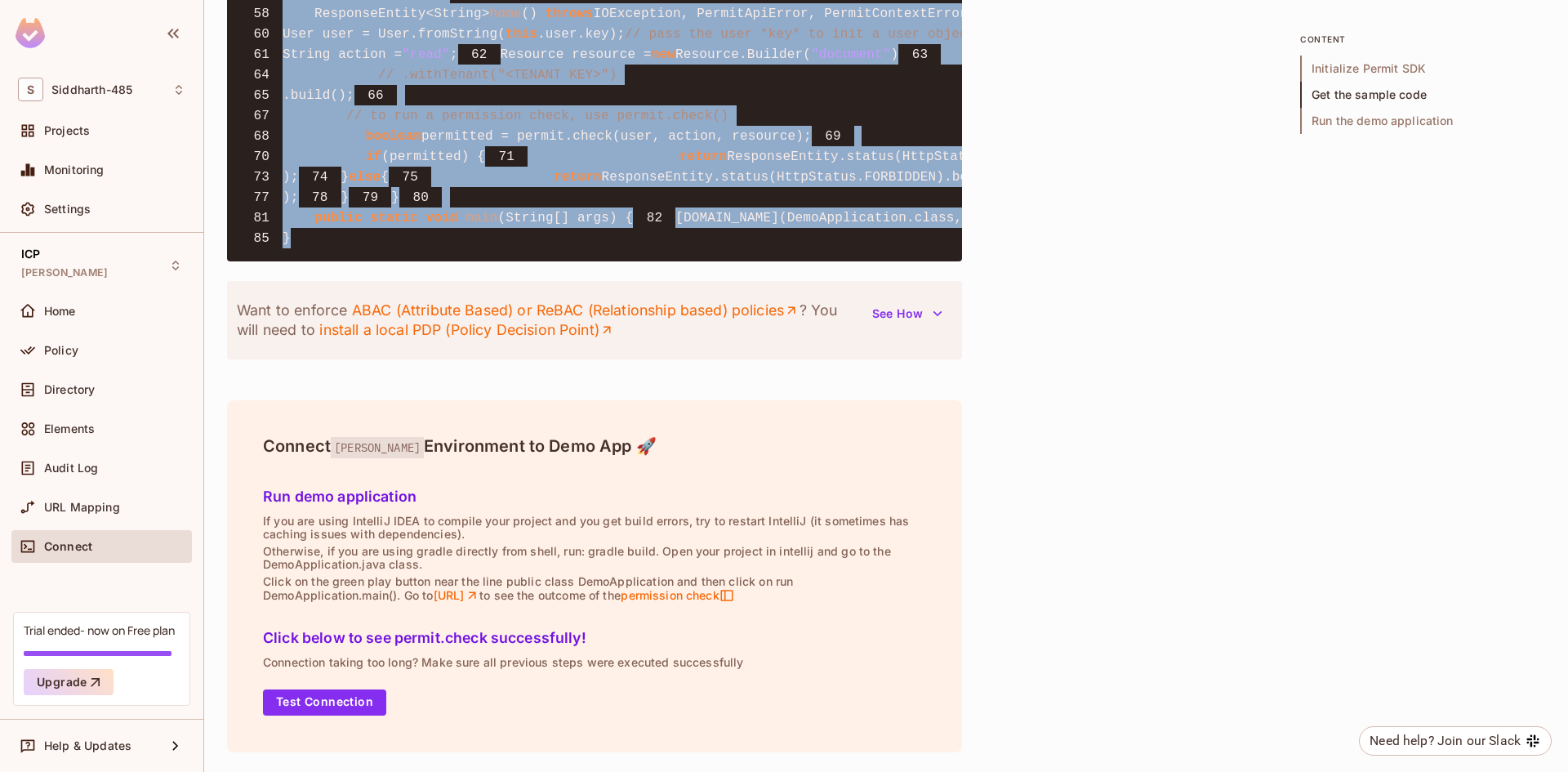
copy code "package com.example.myproject; 2 3 import io.permit.sdk.Permit; 4 import io.per…"
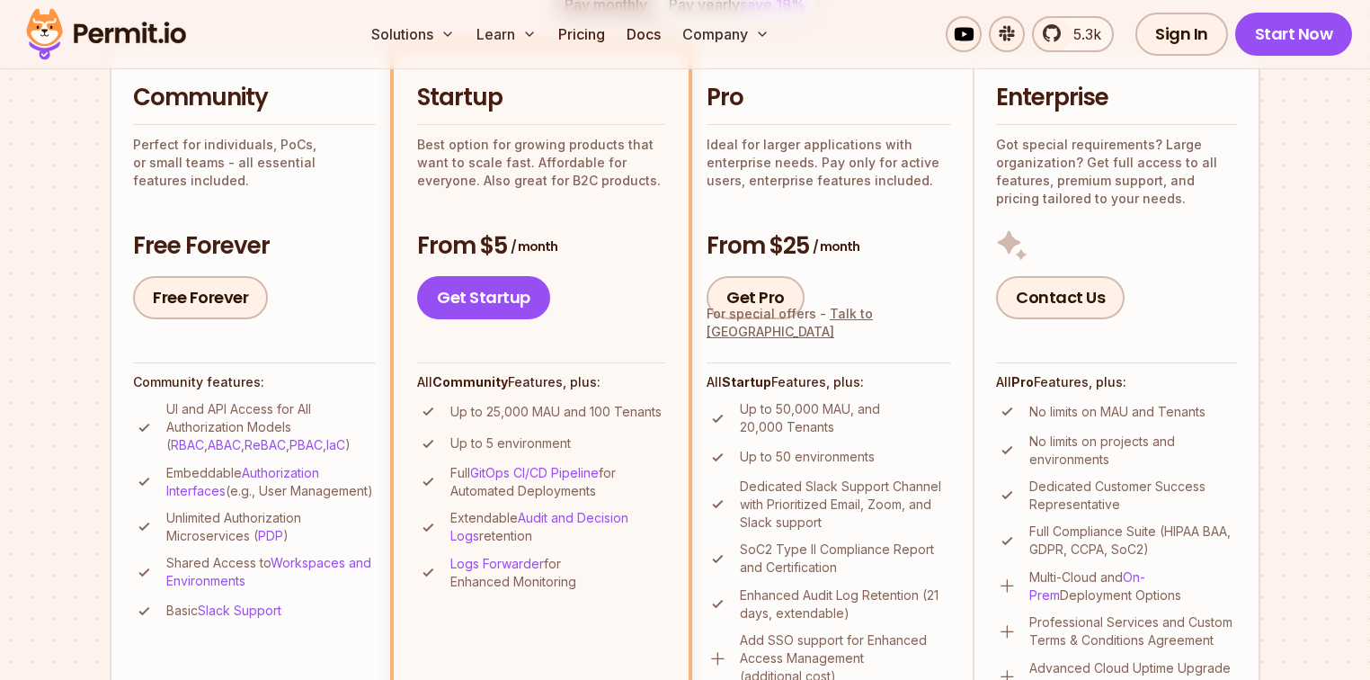
scroll to position [360, 0]
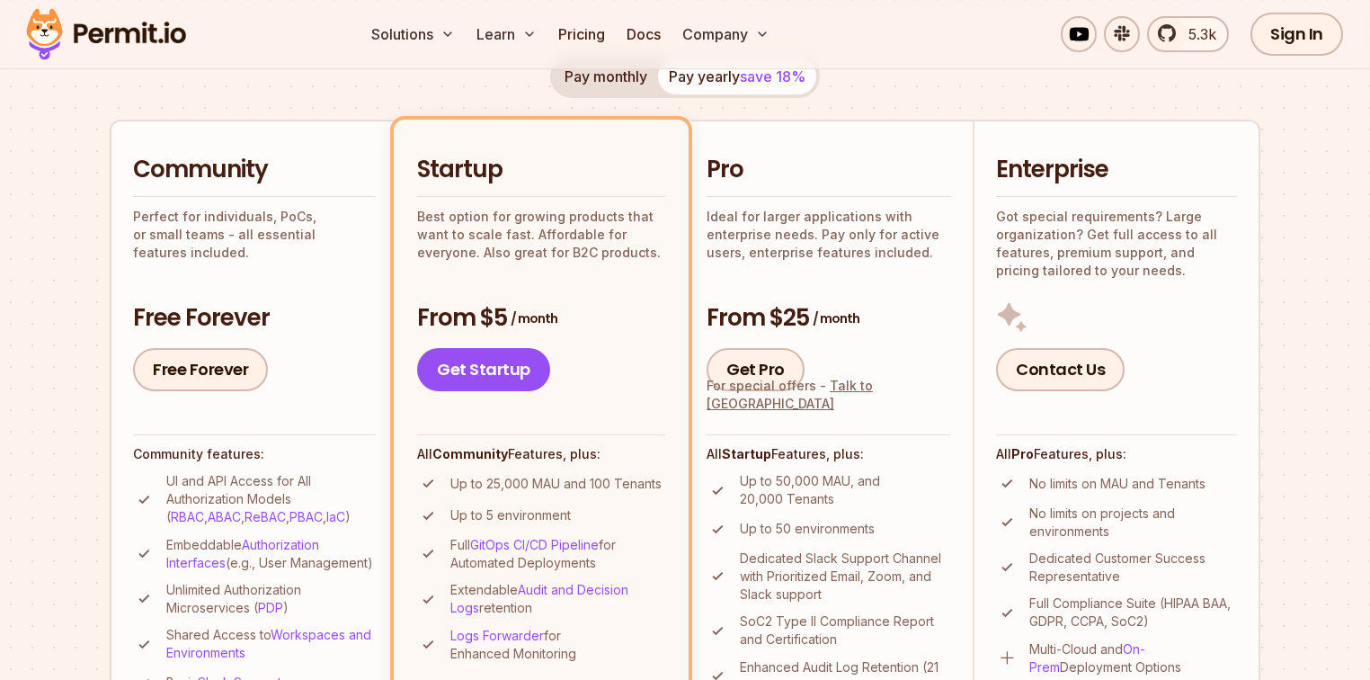
click at [605, 86] on button "Pay monthly" at bounding box center [606, 76] width 104 height 36
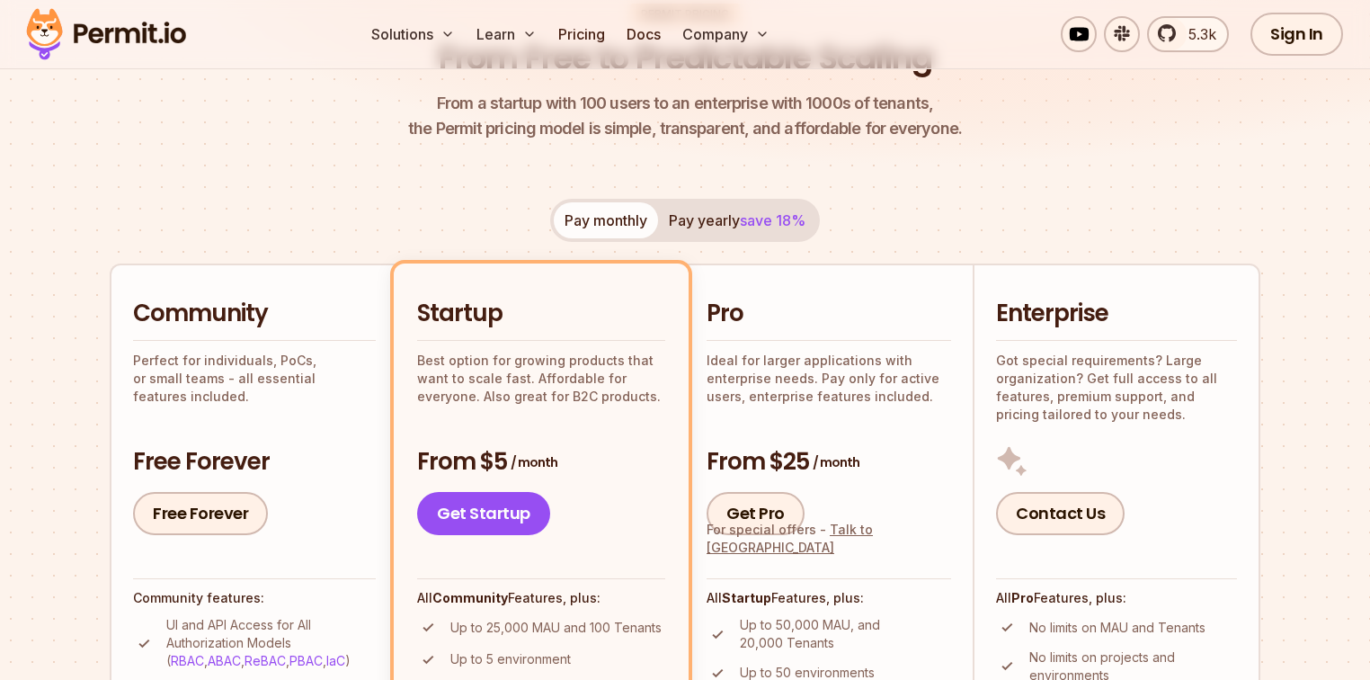
click at [605, 229] on div "Pay monthly Pay yearly save 18%" at bounding box center [685, 220] width 270 height 43
click at [690, 227] on button "Pay yearly save 18%" at bounding box center [737, 220] width 158 height 36
click at [637, 221] on button "Pay monthly" at bounding box center [606, 220] width 104 height 36
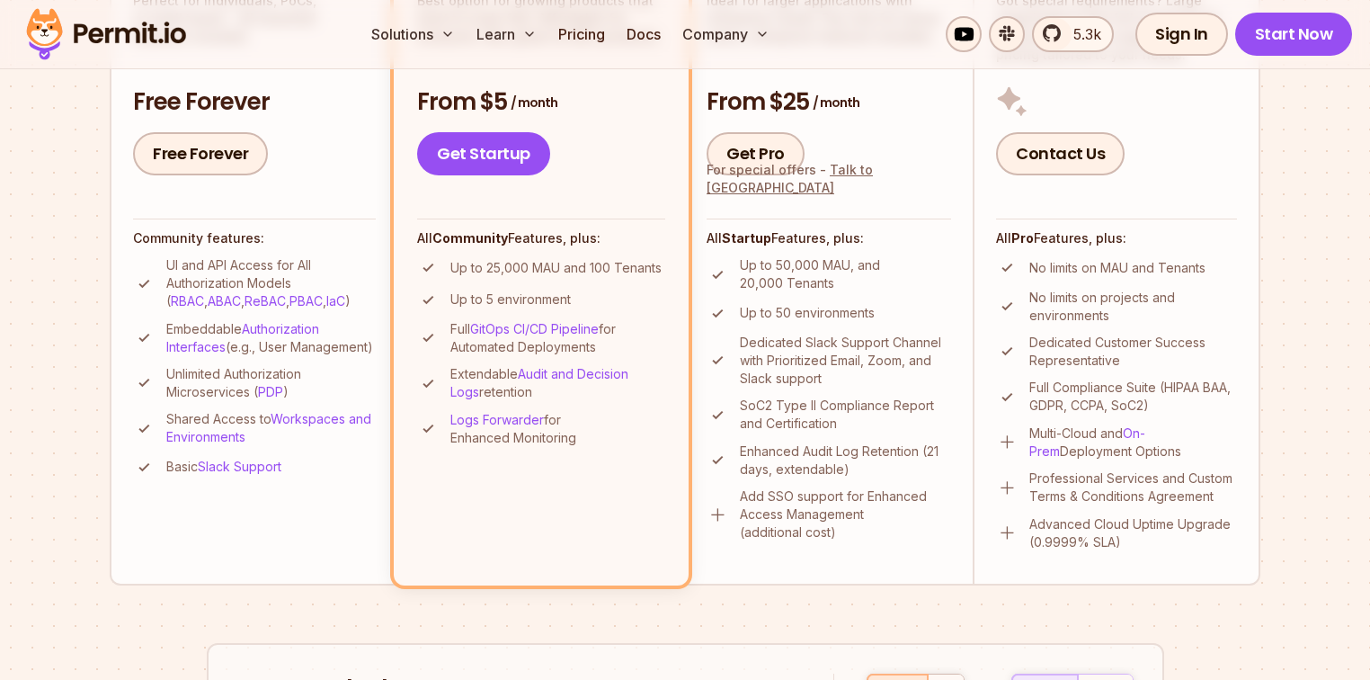
scroll to position [360, 0]
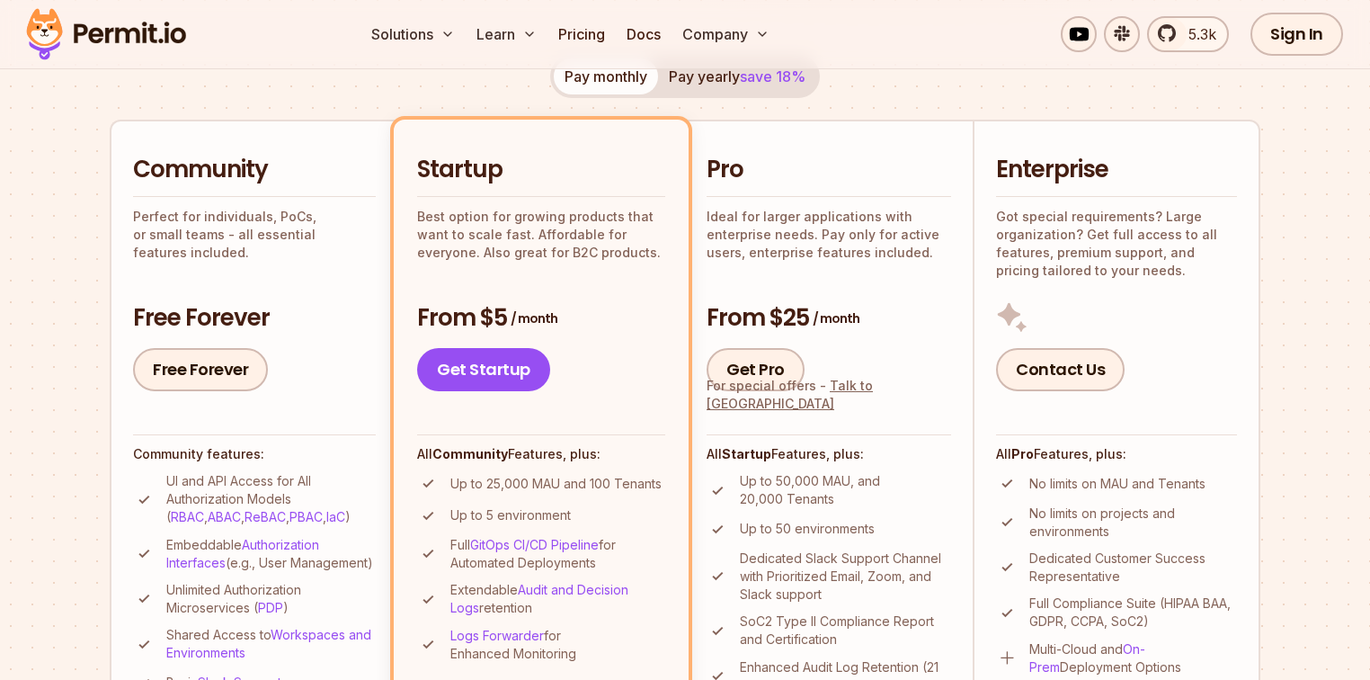
click at [754, 77] on span "save 18%" at bounding box center [773, 76] width 66 height 18
click at [618, 70] on button "Pay monthly" at bounding box center [606, 76] width 104 height 36
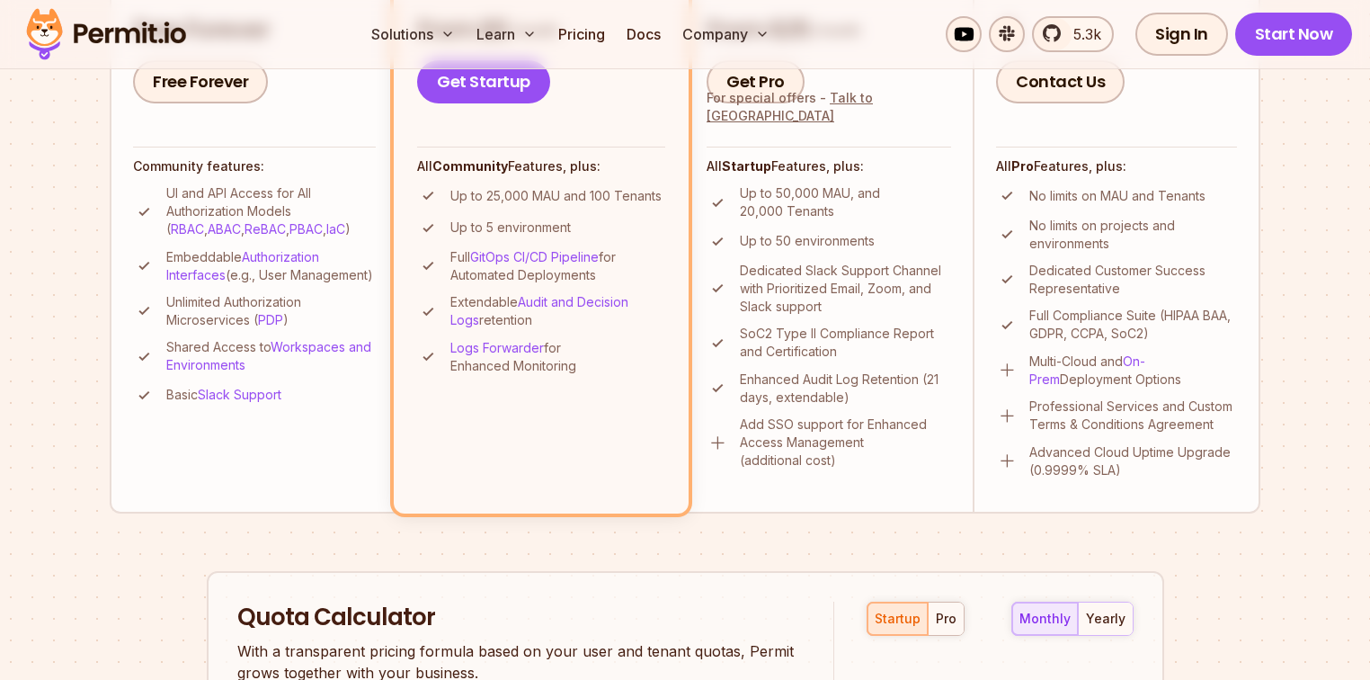
scroll to position [503, 0]
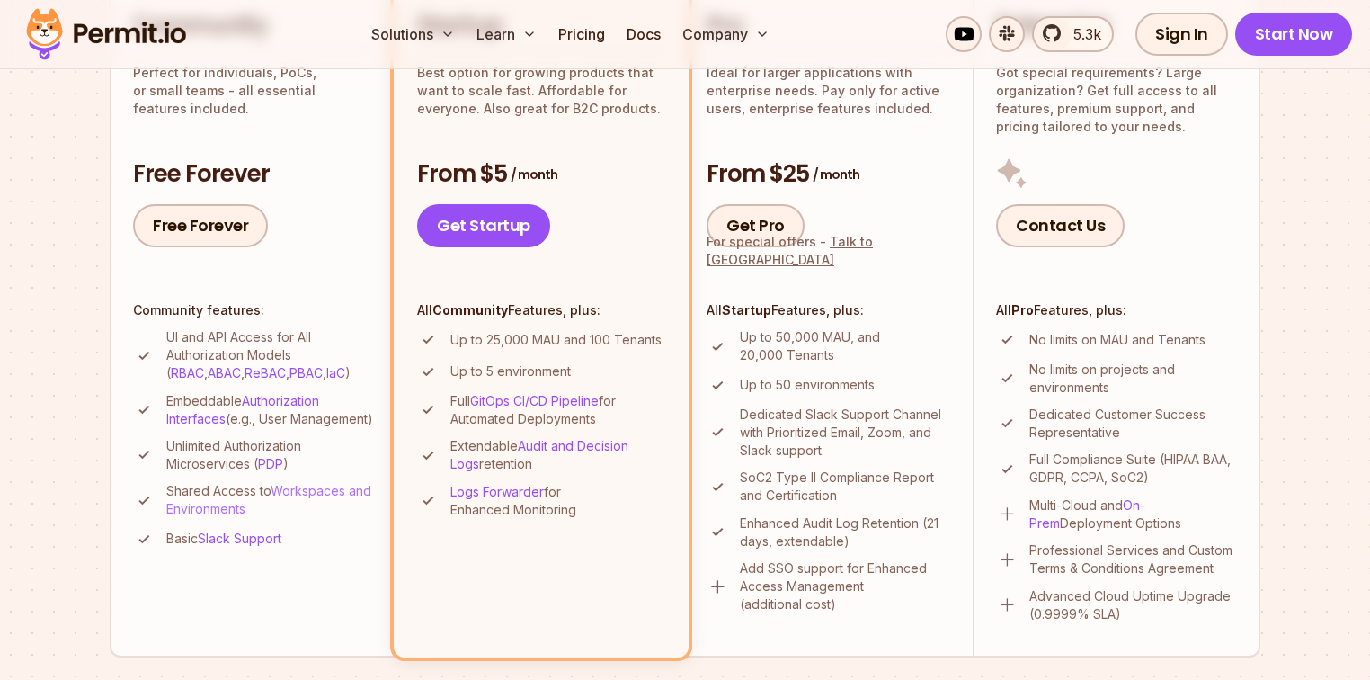
click at [245, 516] on link "Workspaces and Environments" at bounding box center [268, 499] width 205 height 33
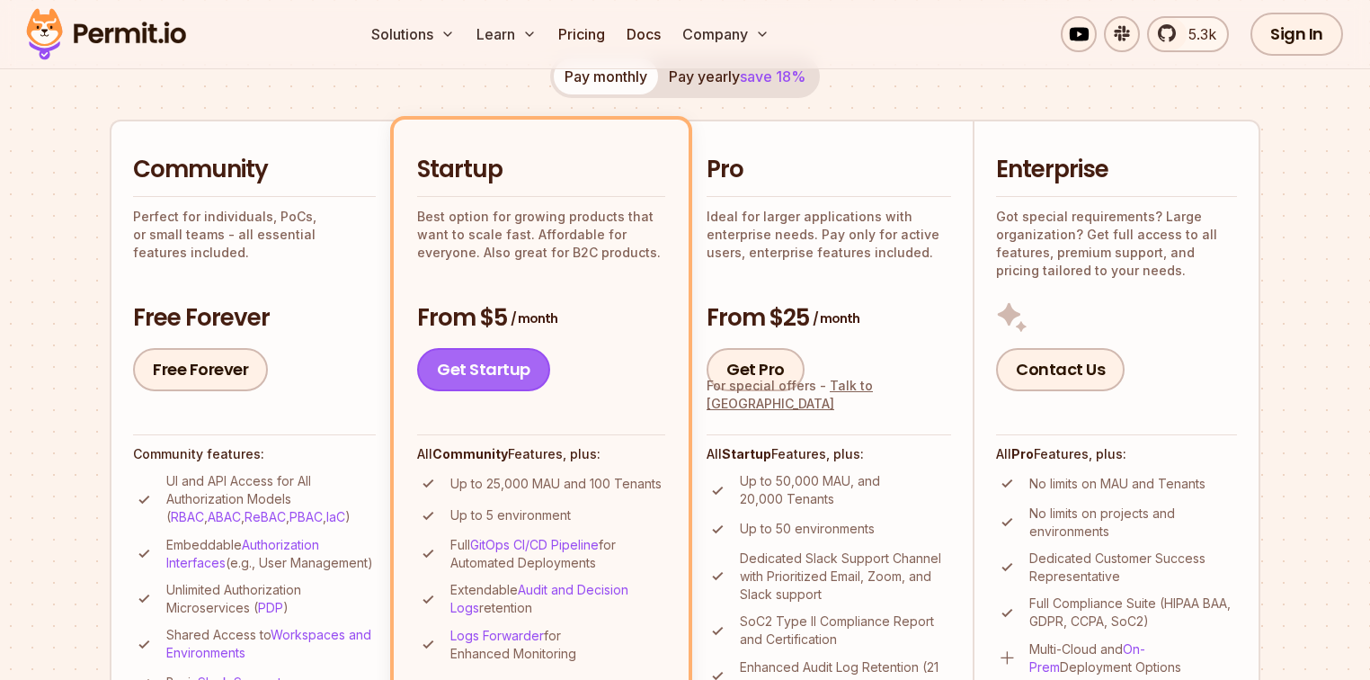
click at [517, 363] on link "Get Startup" at bounding box center [483, 369] width 133 height 43
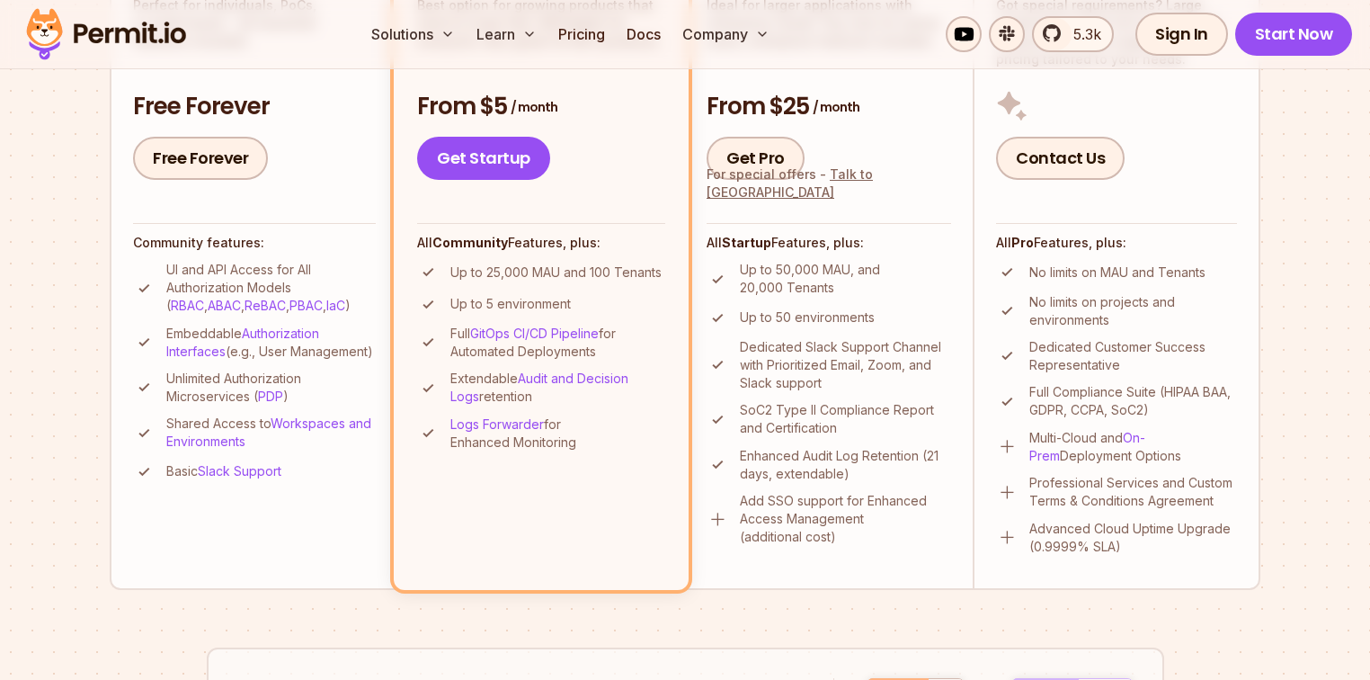
scroll to position [499, 0]
